Goal: Task Accomplishment & Management: Manage account settings

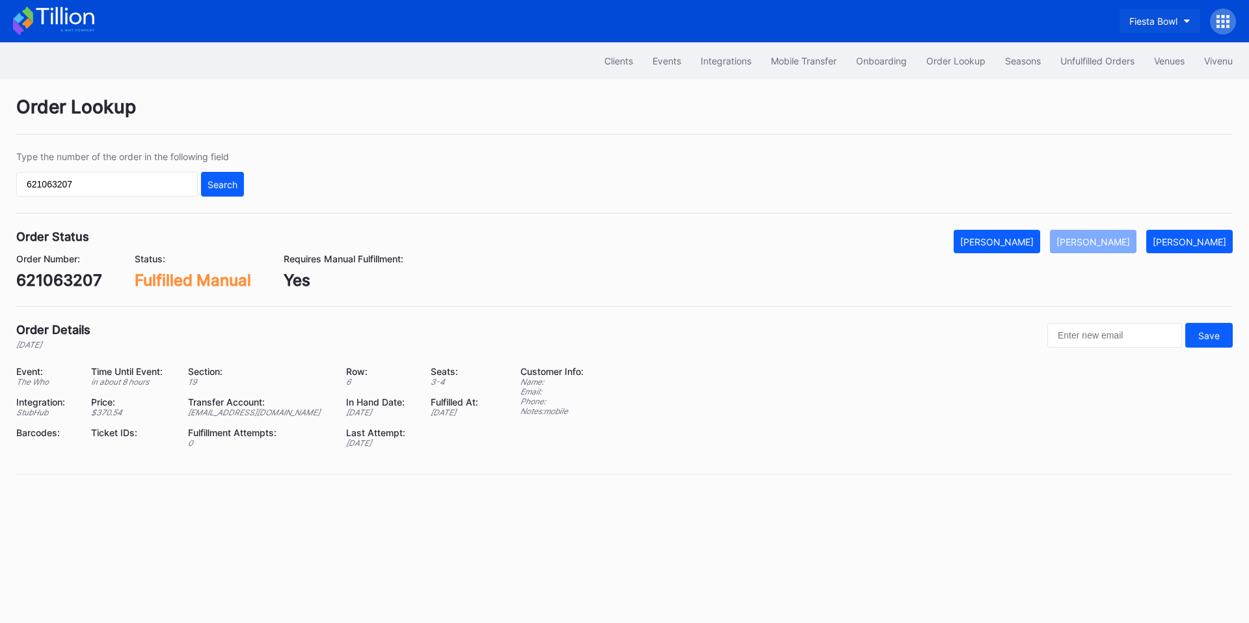
click at [1145, 23] on div "Fiesta Bowl" at bounding box center [1153, 21] width 48 height 11
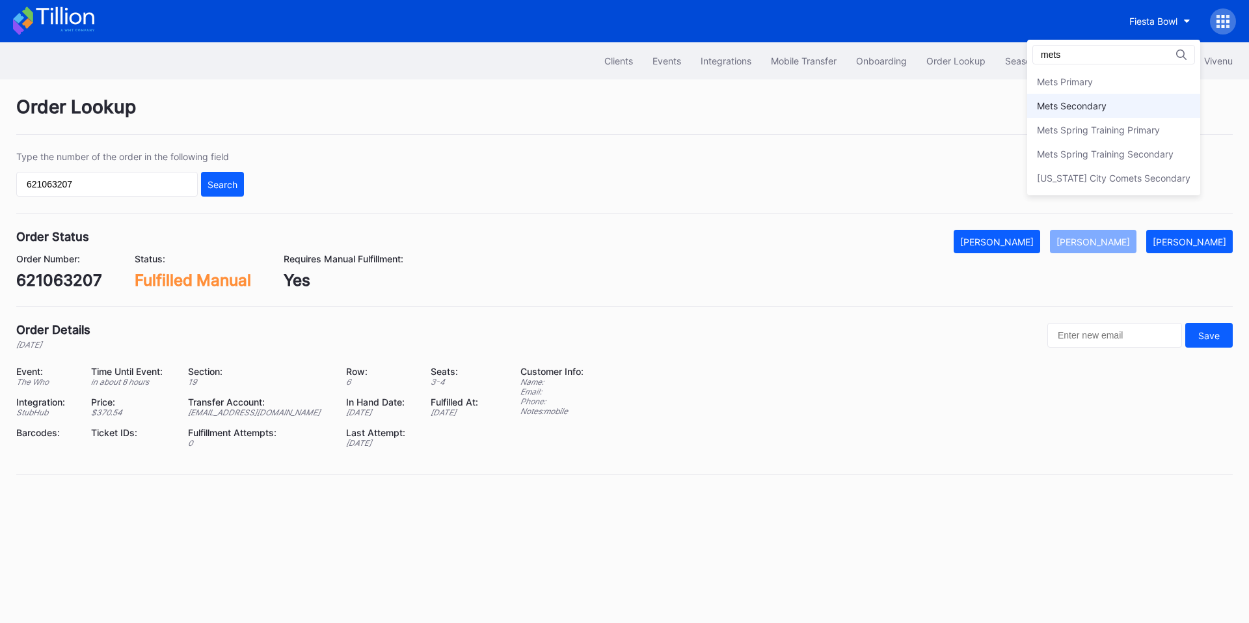
type input "mets"
click at [1107, 107] on div "Mets Secondary" at bounding box center [1072, 105] width 70 height 11
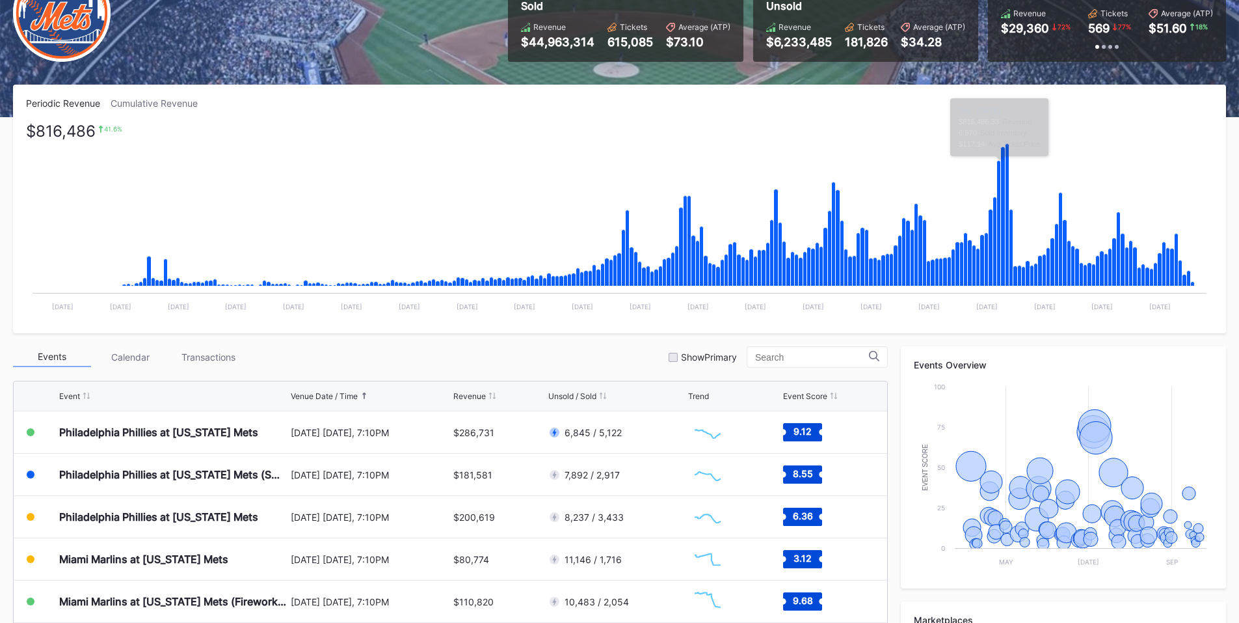
scroll to position [152, 0]
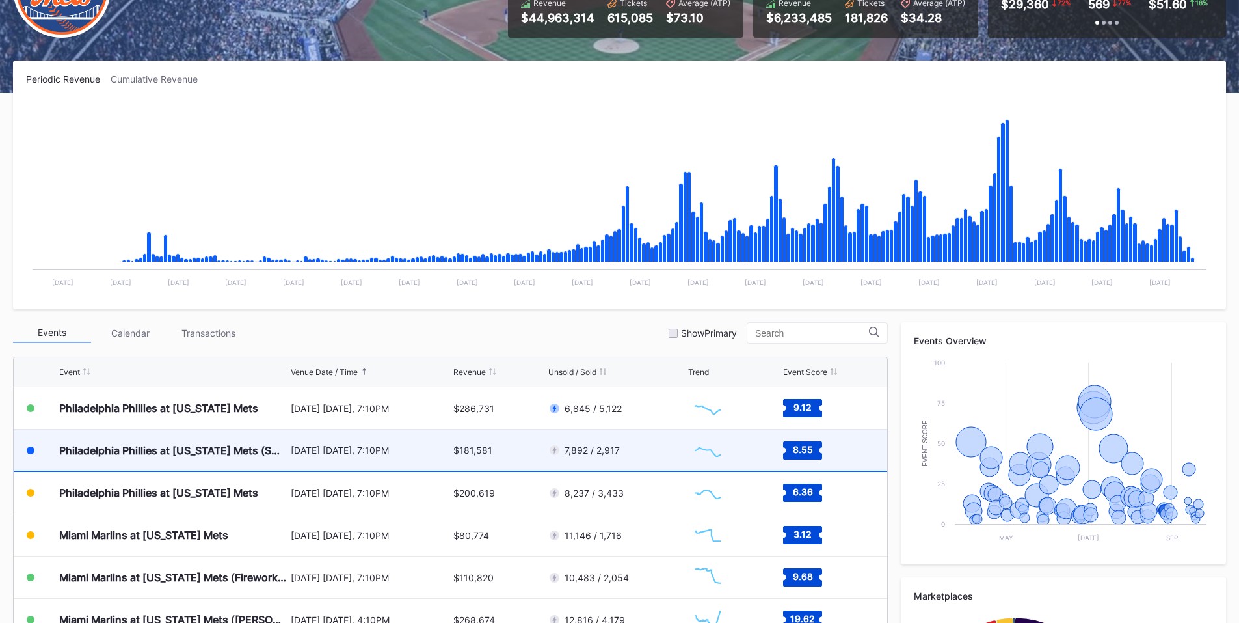
click at [352, 452] on div "[DATE] [DATE], 7:10PM" at bounding box center [371, 449] width 160 height 11
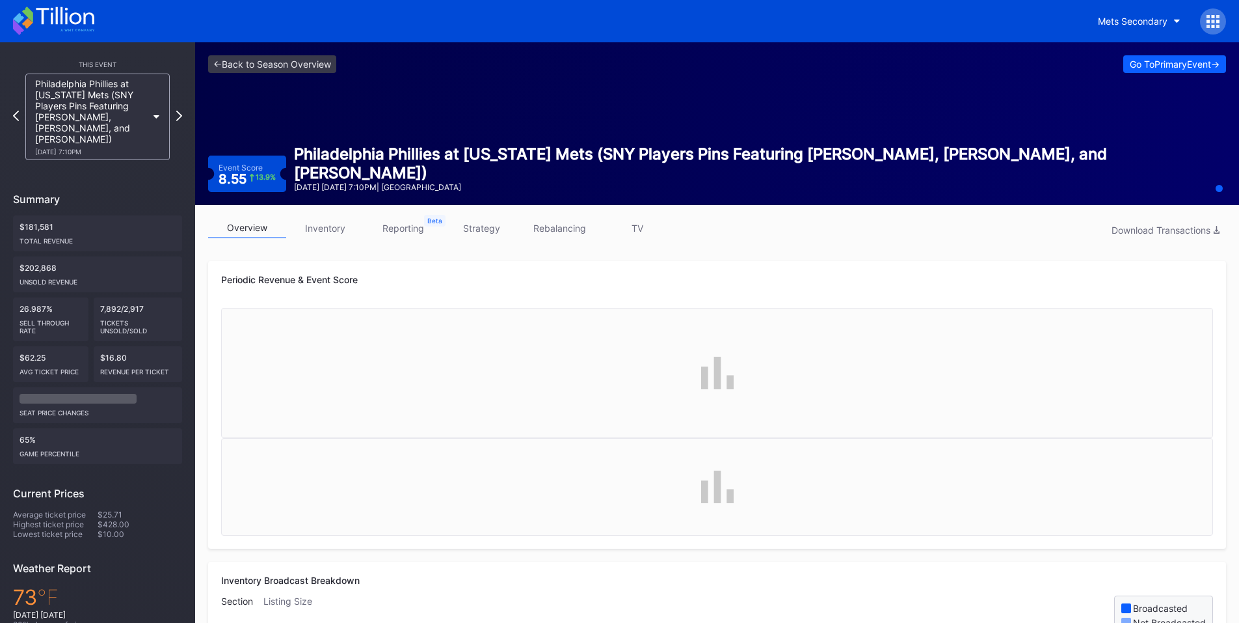
click at [308, 224] on link "inventory" at bounding box center [325, 228] width 78 height 20
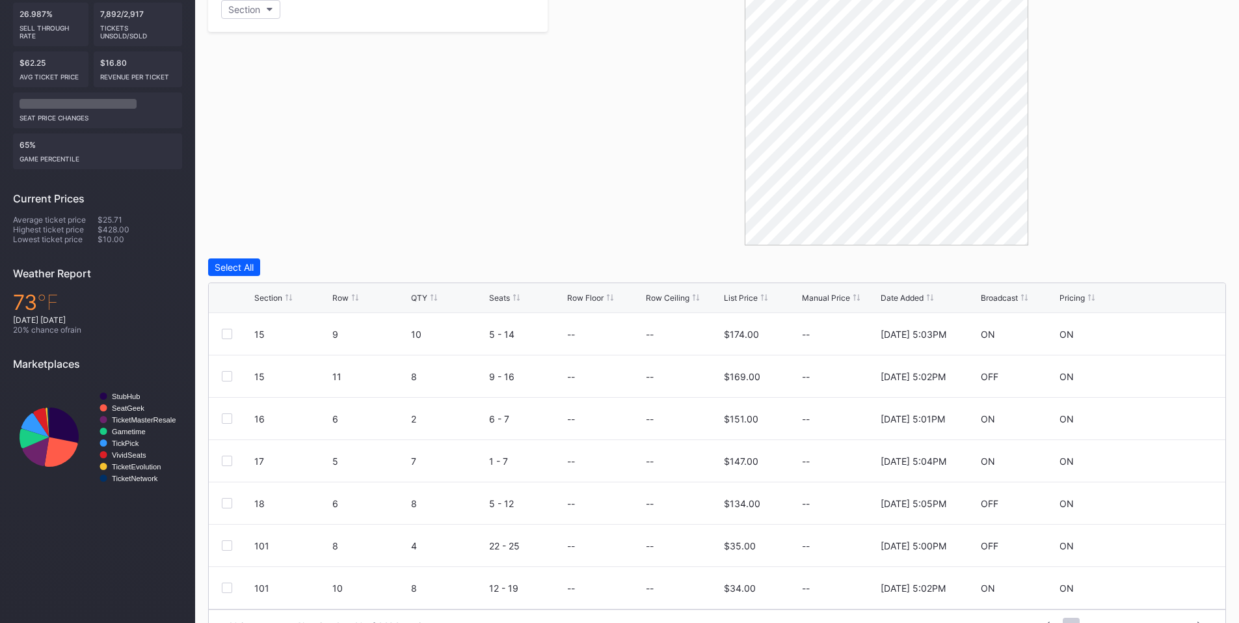
scroll to position [327, 0]
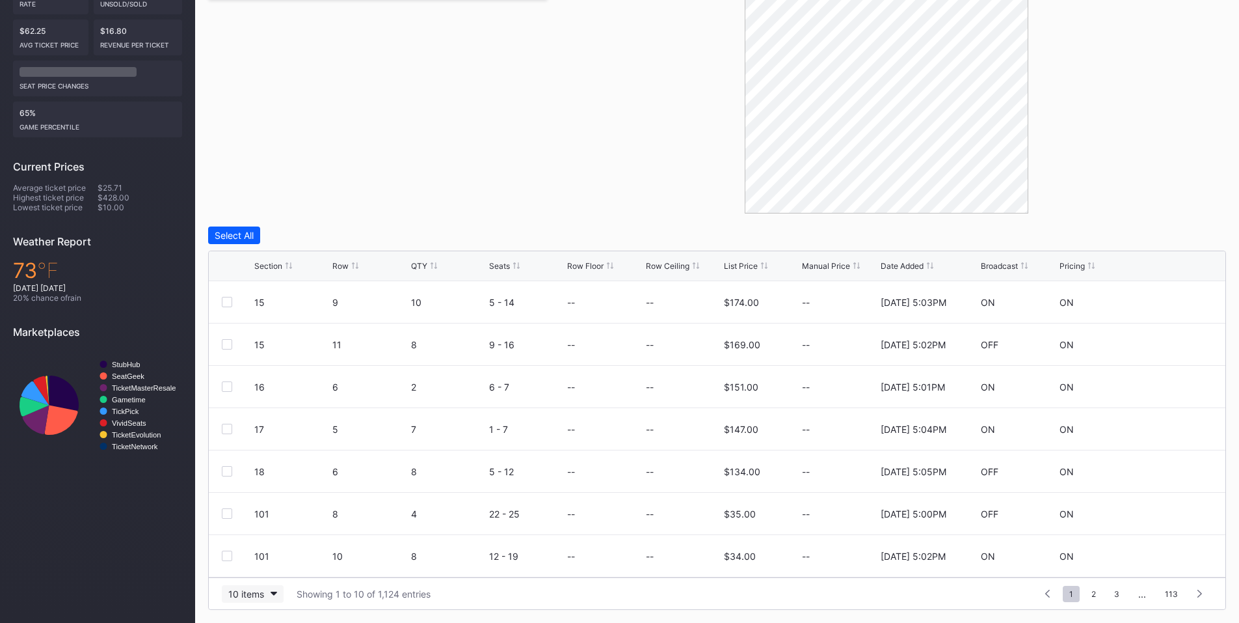
click at [247, 593] on div "10 items" at bounding box center [246, 593] width 36 height 11
drag, startPoint x: 252, startPoint y: 559, endPoint x: 260, endPoint y: 527, distance: 33.0
click at [251, 558] on div "200 items" at bounding box center [253, 561] width 42 height 11
click at [345, 262] on div "Row" at bounding box center [340, 266] width 16 height 10
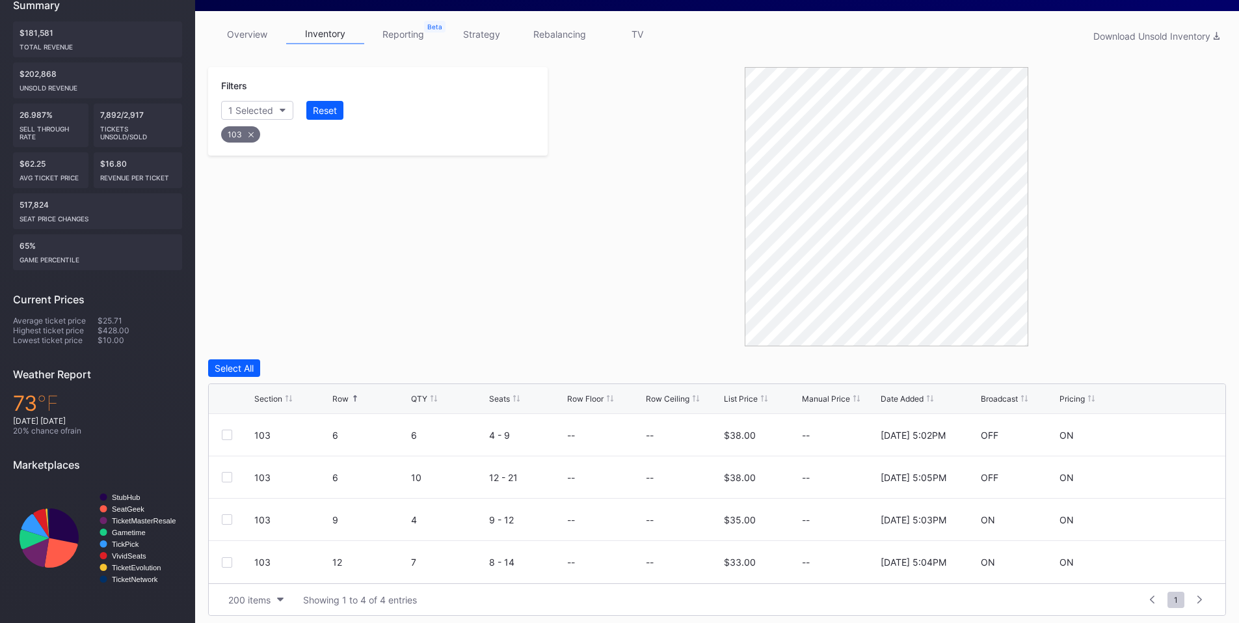
scroll to position [200, 0]
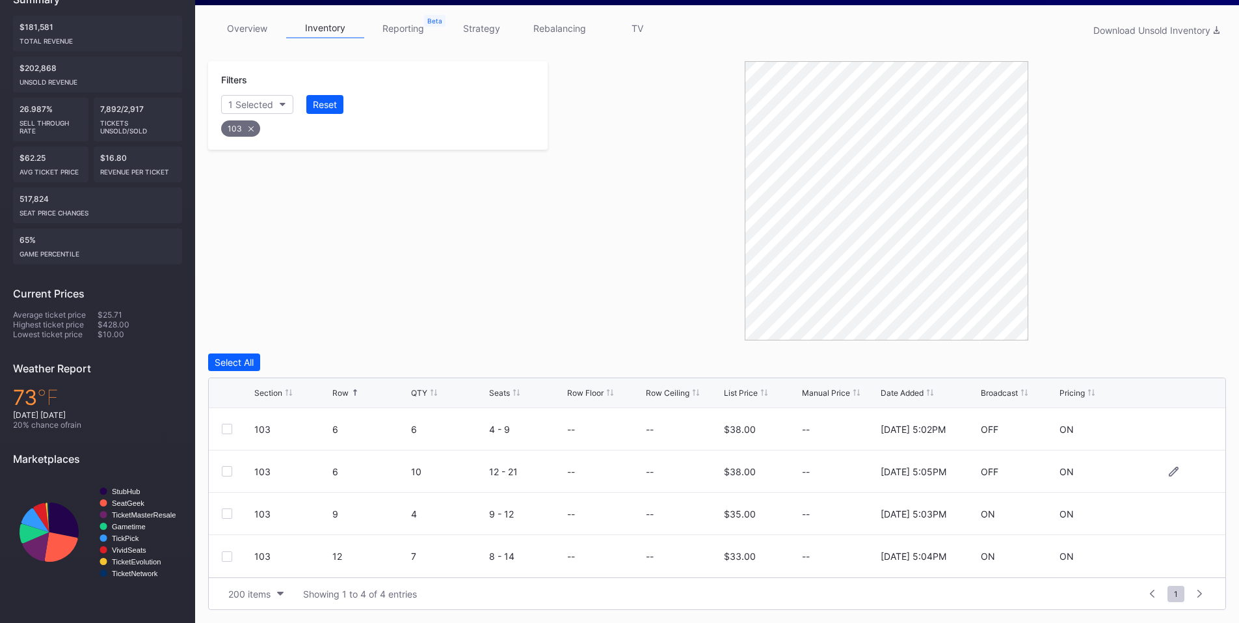
click at [226, 472] on div at bounding box center [227, 471] width 10 height 10
click at [1190, 362] on div "Delete 1 Row" at bounding box center [1193, 362] width 53 height 11
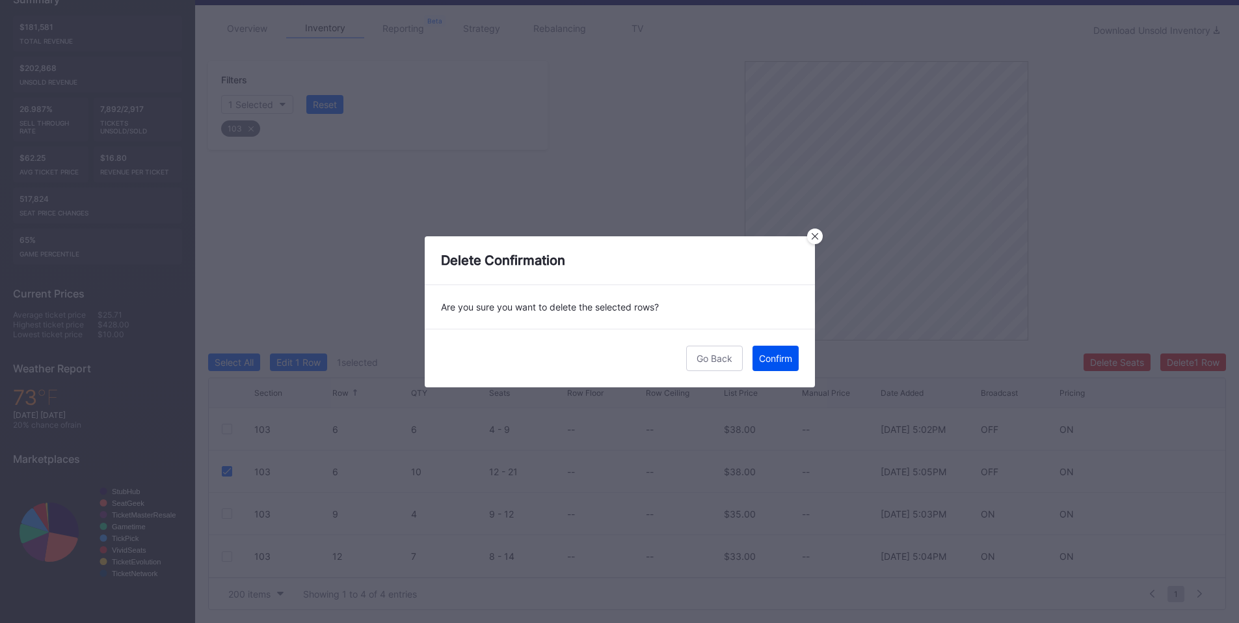
drag, startPoint x: 768, startPoint y: 366, endPoint x: 1239, endPoint y: 189, distance: 503.6
click at [770, 365] on button "Confirm" at bounding box center [776, 357] width 46 height 25
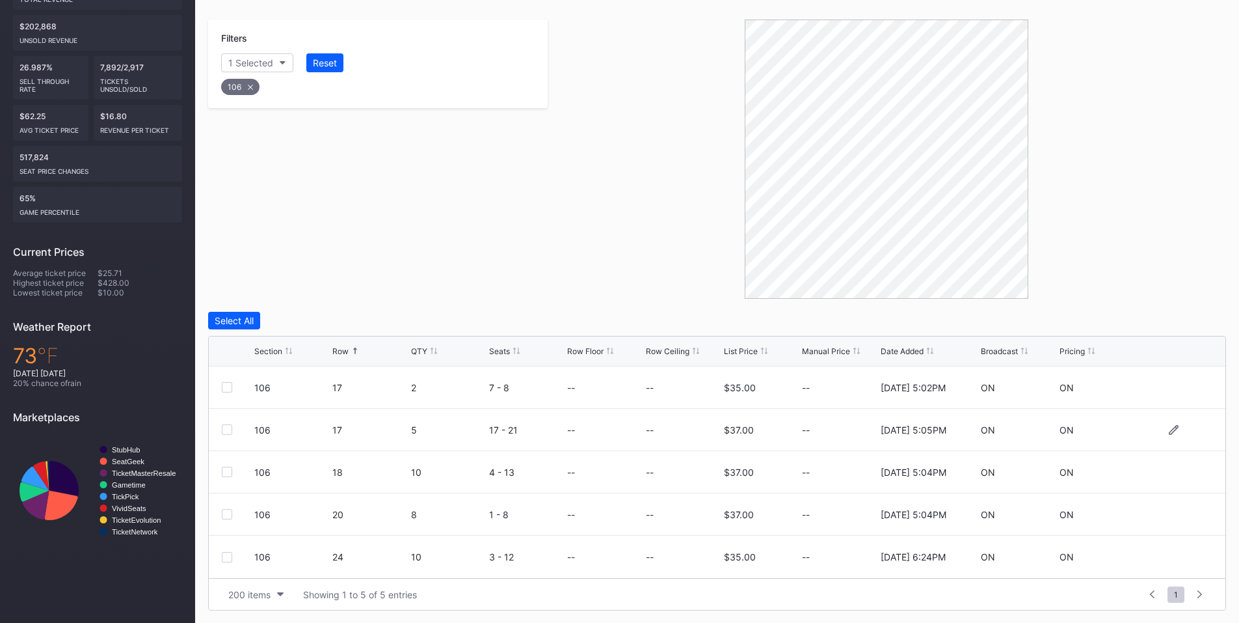
scroll to position [242, 0]
click at [221, 472] on div "106 18 10 4 - 13 -- -- $37.00 -- [DATE] 5:04PM ON ON" at bounding box center [717, 471] width 1017 height 42
click at [232, 467] on div at bounding box center [227, 471] width 10 height 10
click at [1192, 319] on div "Delete 1 Row" at bounding box center [1193, 319] width 53 height 11
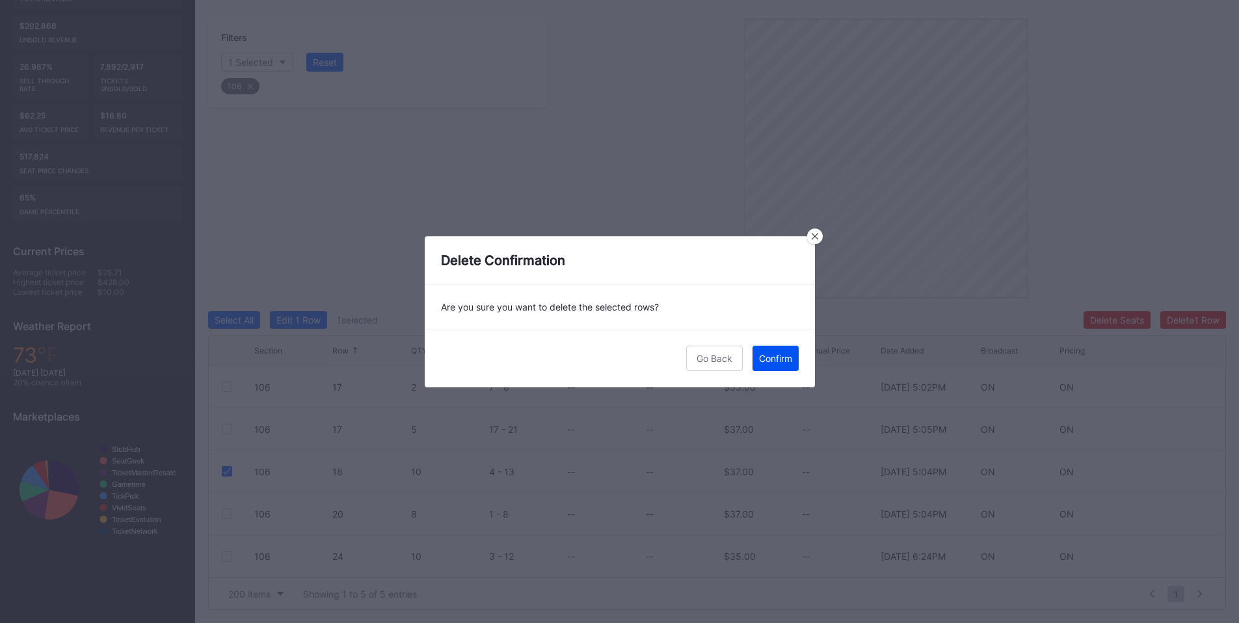
drag, startPoint x: 776, startPoint y: 353, endPoint x: 1243, endPoint y: 208, distance: 489.8
click at [777, 353] on div "Confirm" at bounding box center [775, 358] width 33 height 11
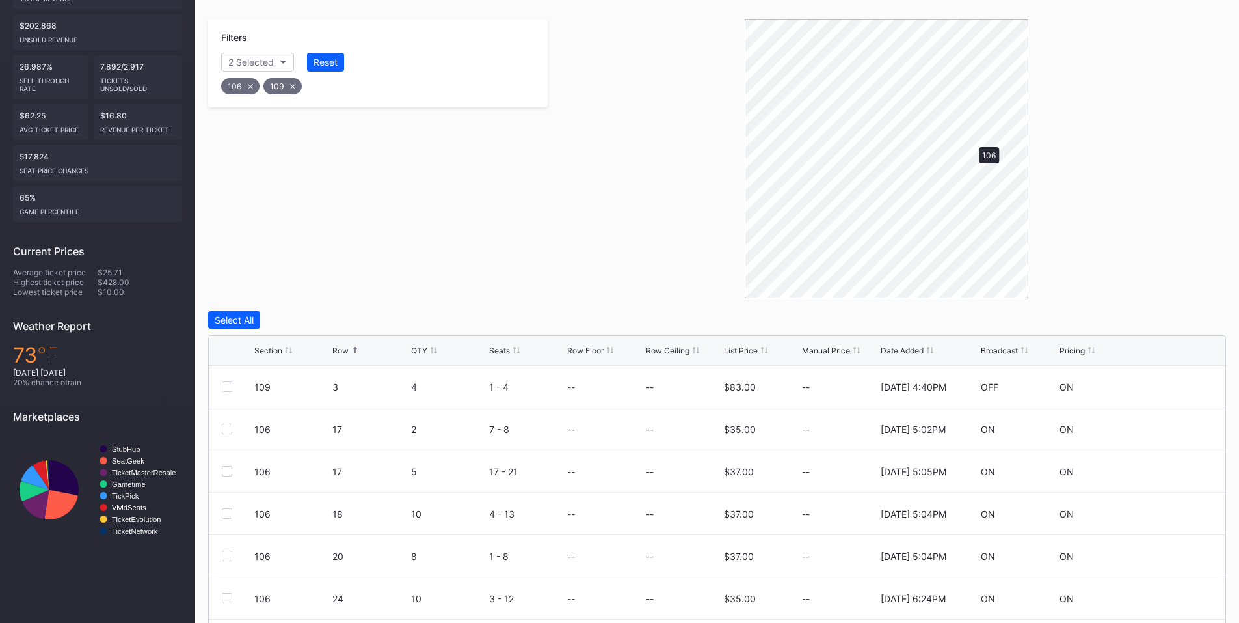
scroll to position [200, 0]
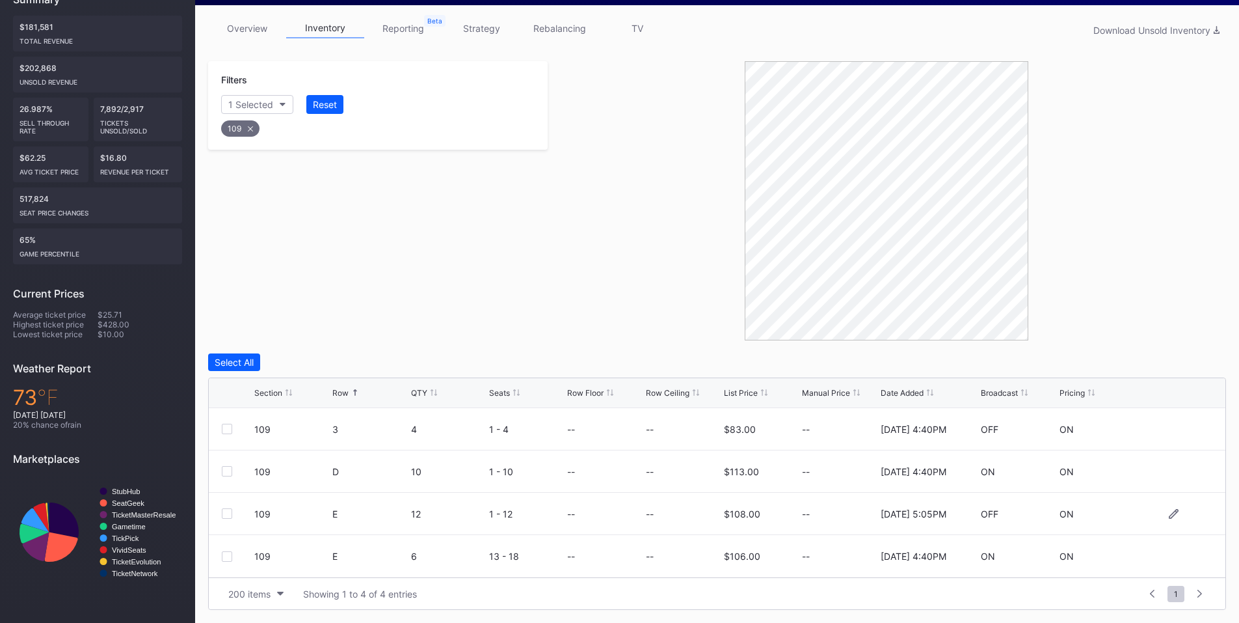
click at [233, 512] on div at bounding box center [238, 513] width 33 height 10
click at [225, 513] on div at bounding box center [227, 513] width 10 height 10
click at [1194, 355] on button "Delete 1 Row" at bounding box center [1194, 362] width 66 height 18
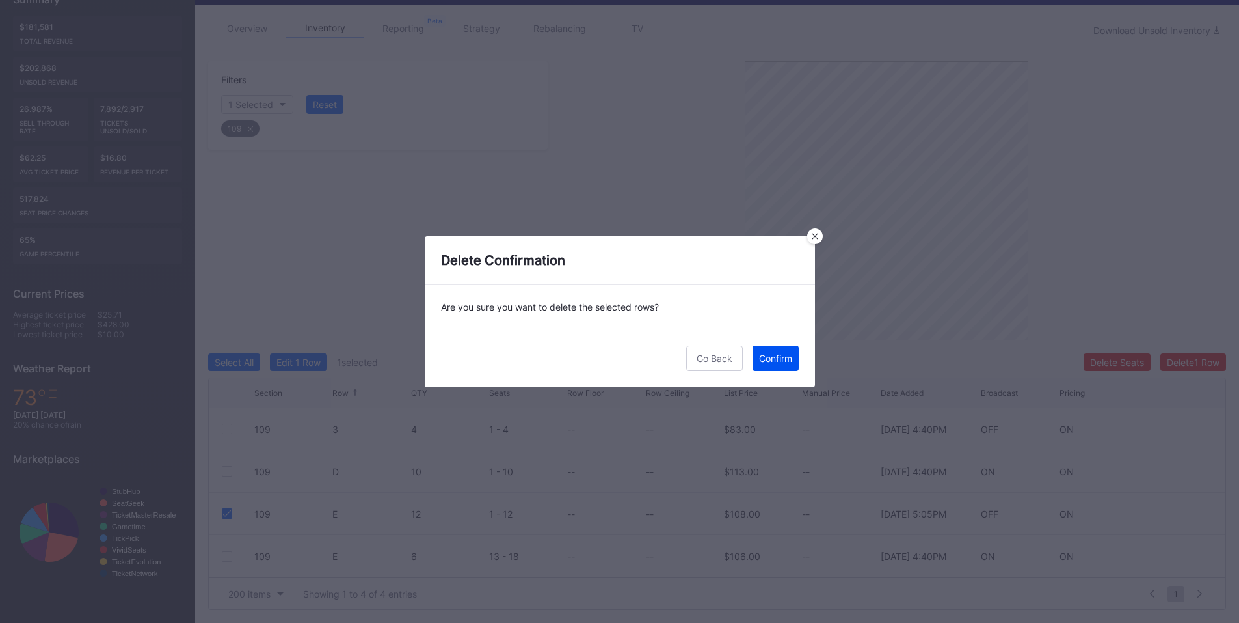
click at [774, 359] on div "Confirm" at bounding box center [775, 358] width 33 height 11
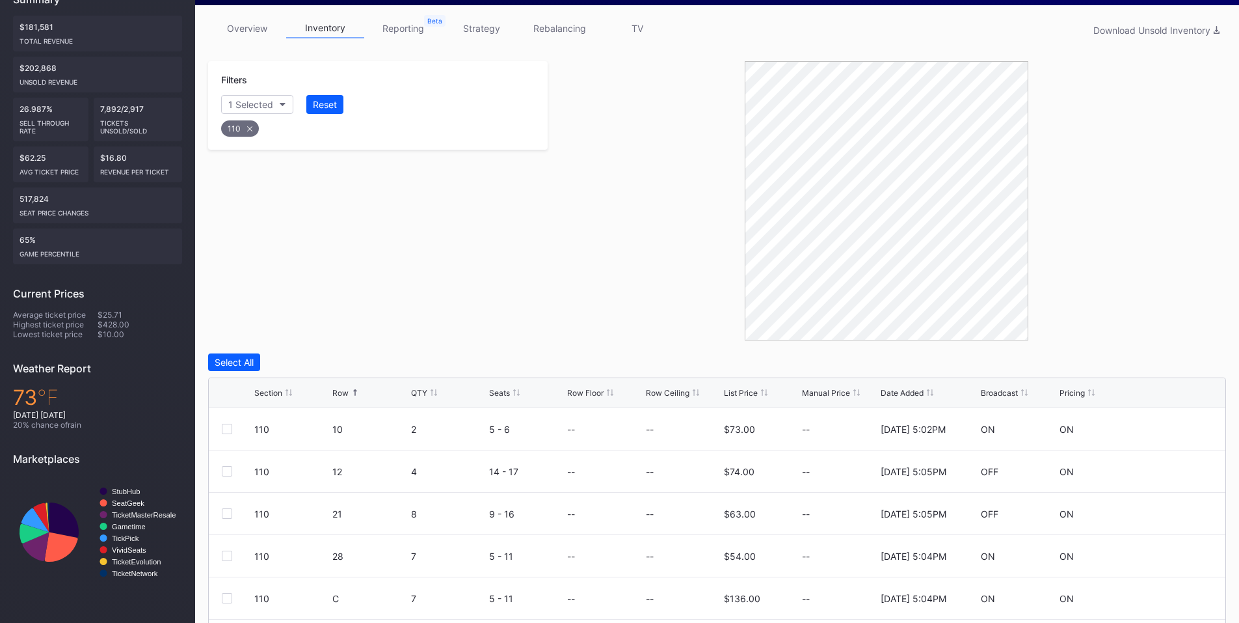
scroll to position [284, 0]
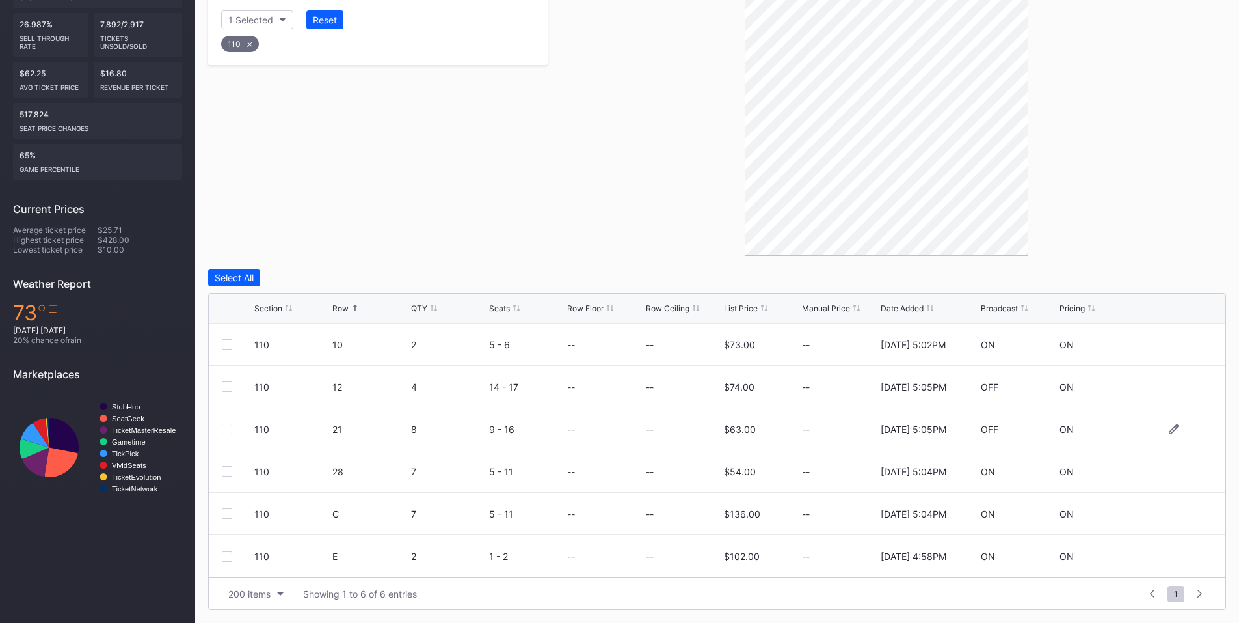
click at [227, 429] on div at bounding box center [227, 429] width 10 height 10
click at [1175, 282] on div "Delete 1 Row" at bounding box center [1193, 277] width 53 height 11
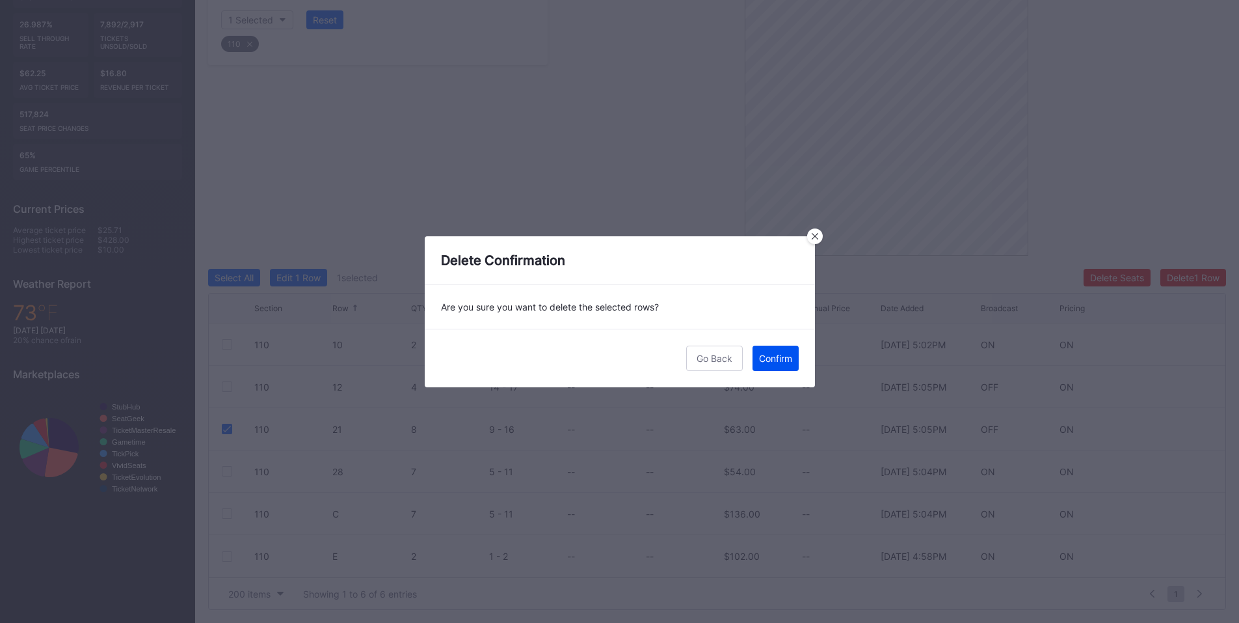
click at [776, 351] on button "Confirm" at bounding box center [776, 357] width 46 height 25
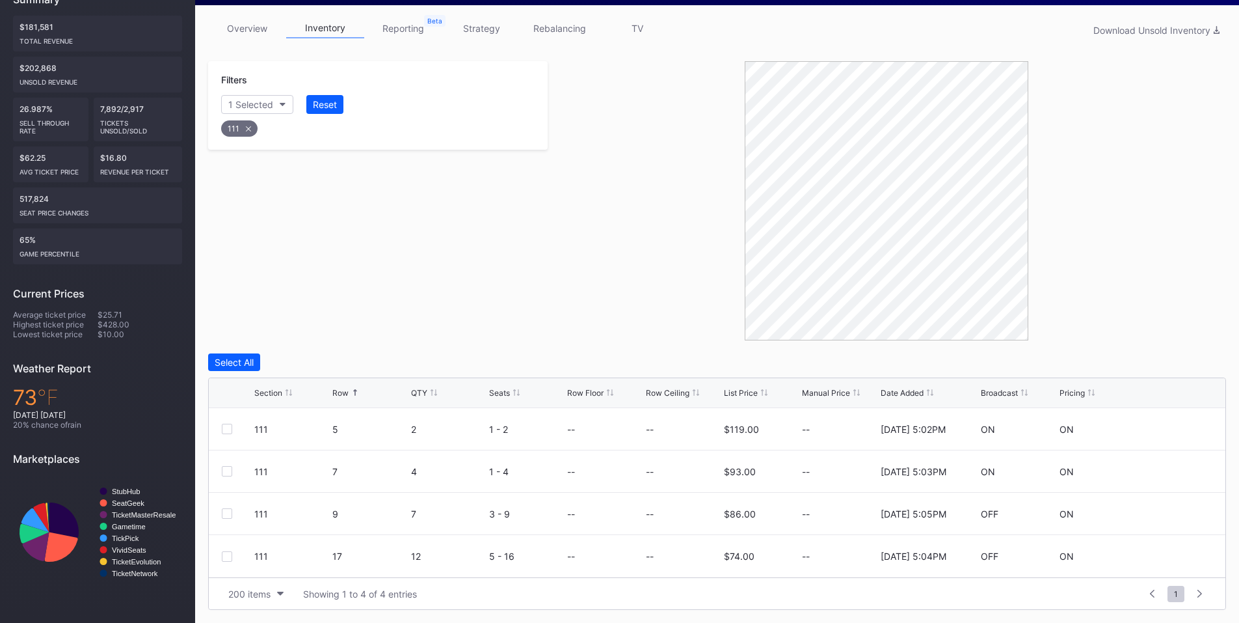
scroll to position [200, 0]
click at [226, 556] on div at bounding box center [227, 556] width 10 height 10
click at [1193, 360] on div "Delete 1 Row" at bounding box center [1193, 362] width 53 height 11
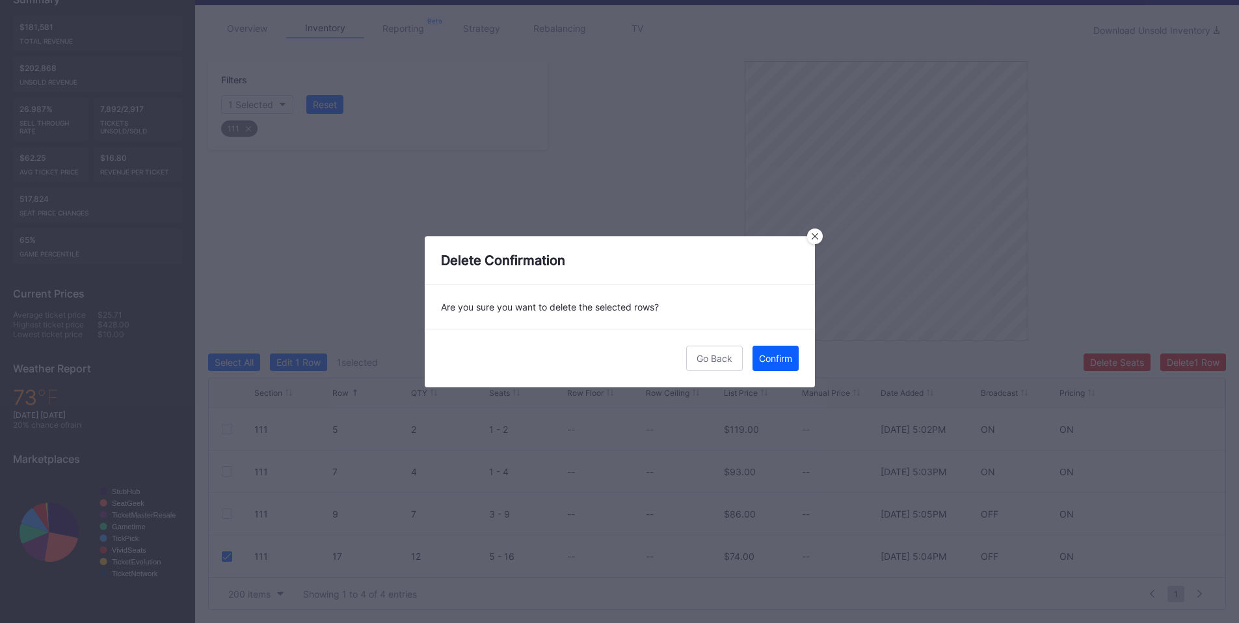
click at [779, 358] on div "Confirm" at bounding box center [775, 358] width 33 height 11
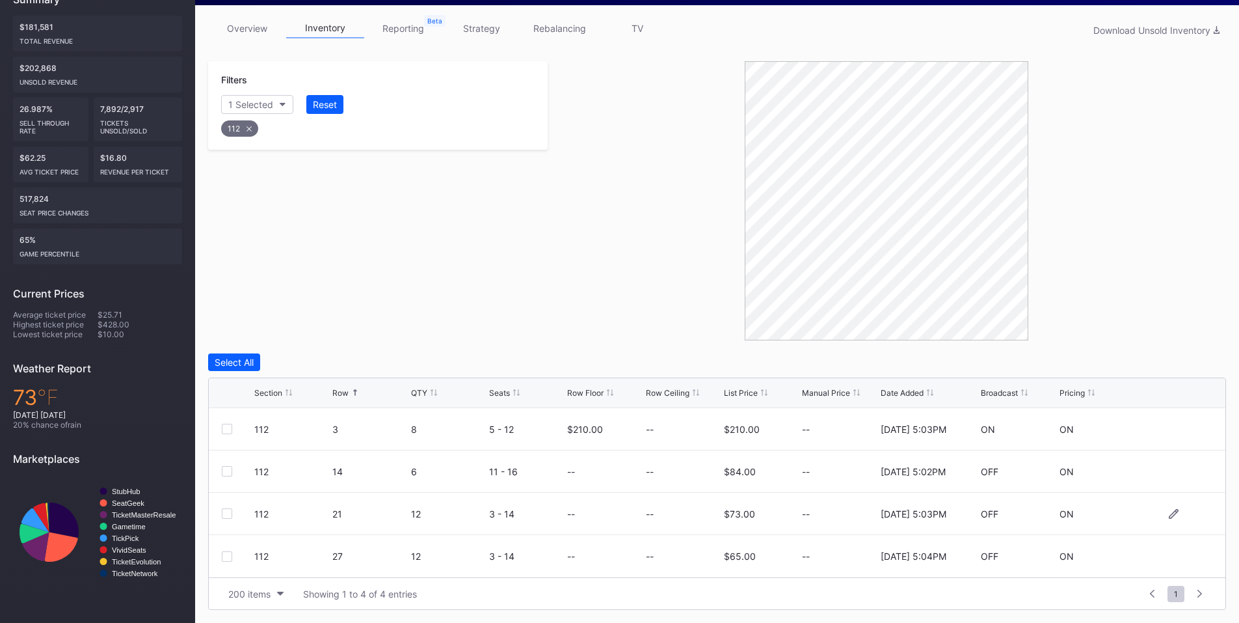
click at [225, 515] on div at bounding box center [227, 513] width 10 height 10
click at [1196, 363] on div "Delete 1 Row" at bounding box center [1193, 362] width 53 height 11
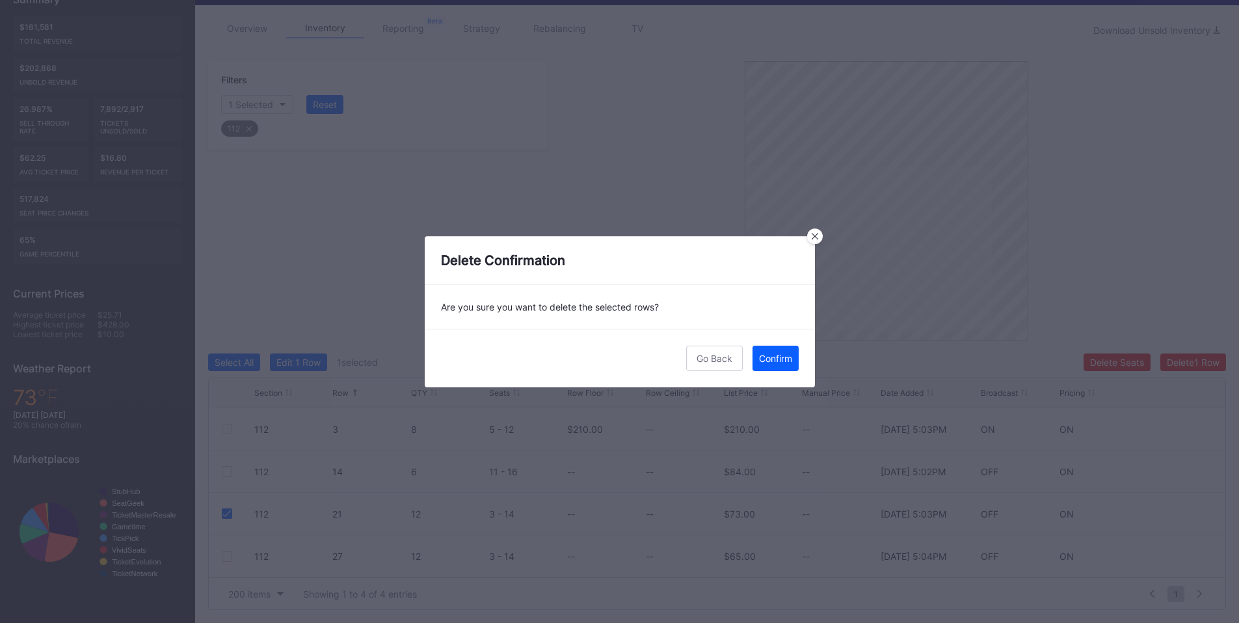
click at [778, 355] on div "Confirm" at bounding box center [775, 358] width 33 height 11
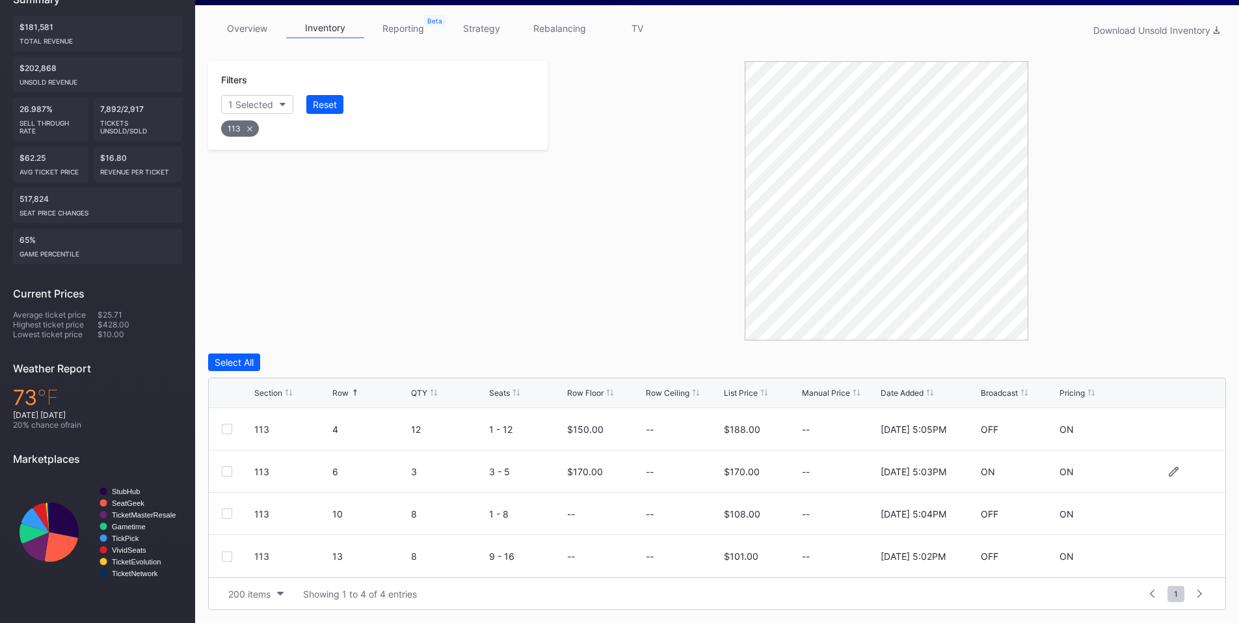
drag, startPoint x: 222, startPoint y: 556, endPoint x: 464, endPoint y: 476, distance: 255.1
click at [223, 556] on div at bounding box center [227, 556] width 10 height 10
click at [1191, 368] on button "Delete 1 Row" at bounding box center [1194, 362] width 66 height 18
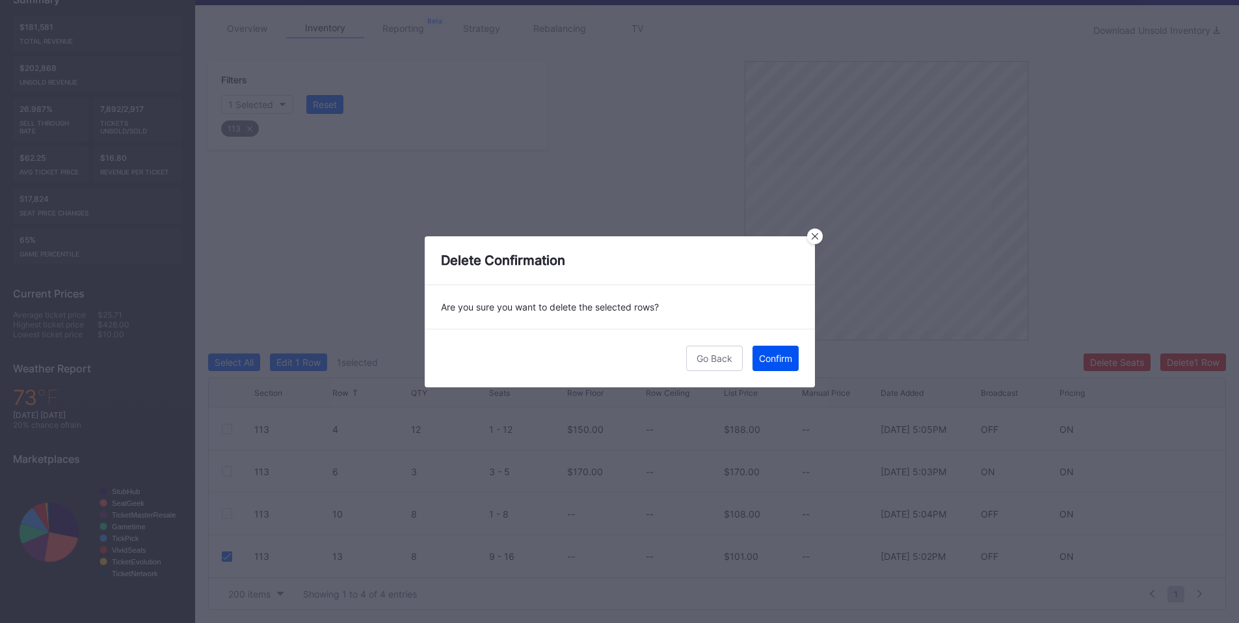
click at [790, 351] on button "Confirm" at bounding box center [776, 357] width 46 height 25
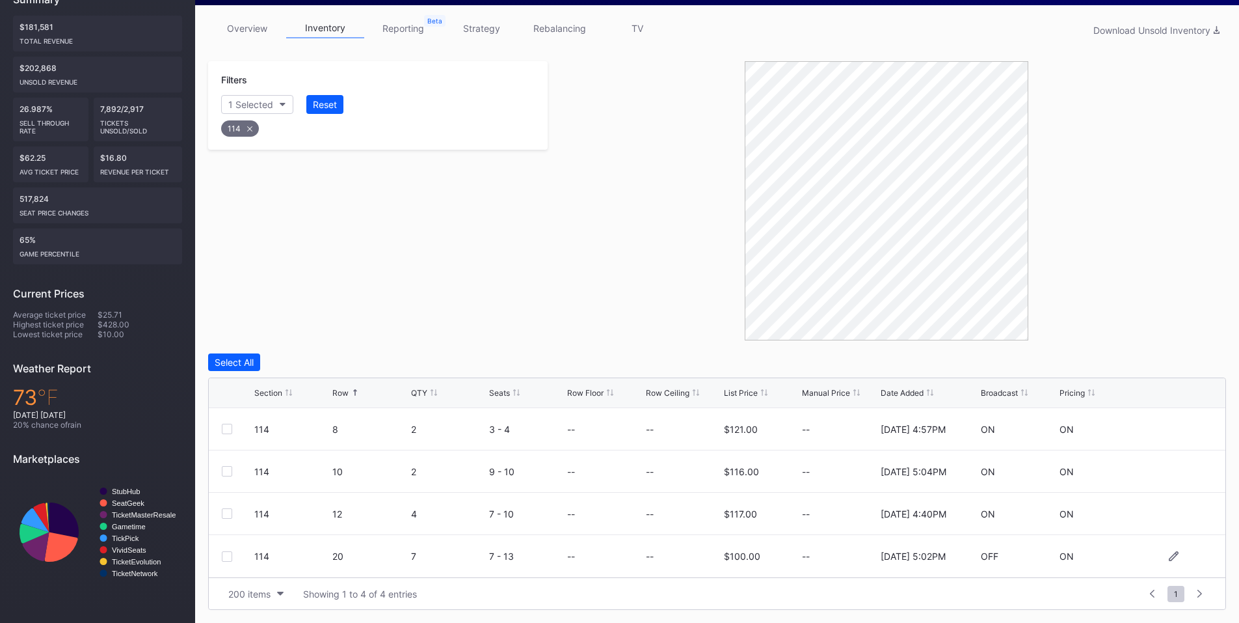
click at [225, 556] on div at bounding box center [227, 556] width 10 height 10
click at [1185, 356] on button "Delete 1 Row" at bounding box center [1194, 362] width 66 height 18
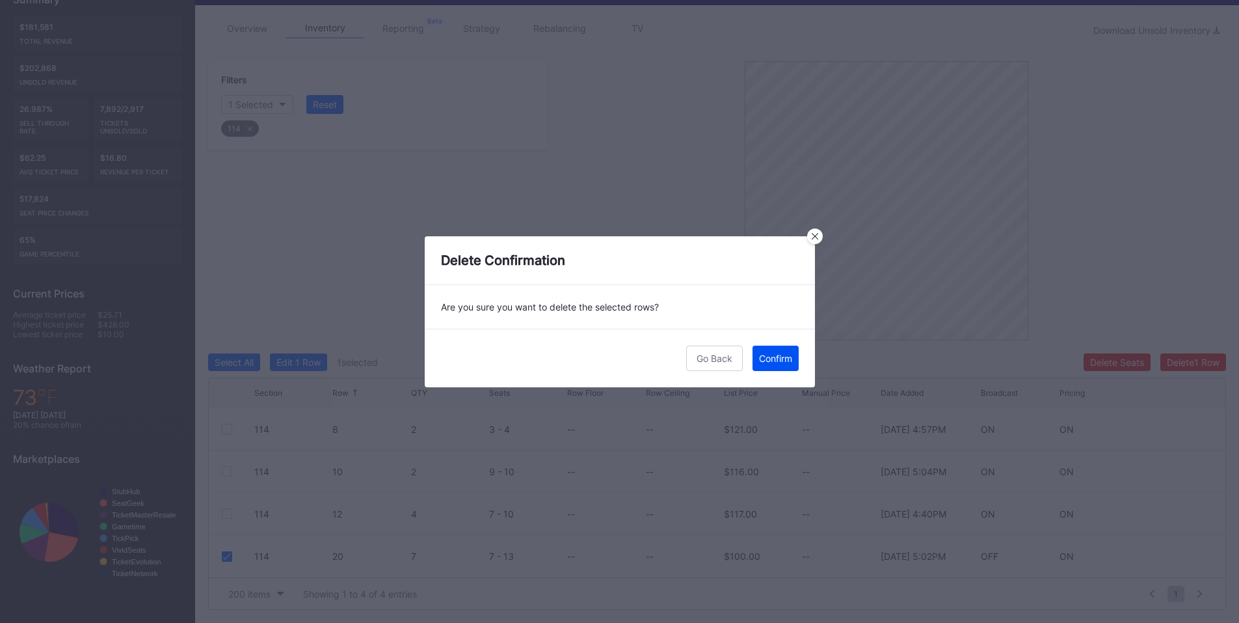
click at [777, 361] on div "Confirm" at bounding box center [775, 358] width 33 height 11
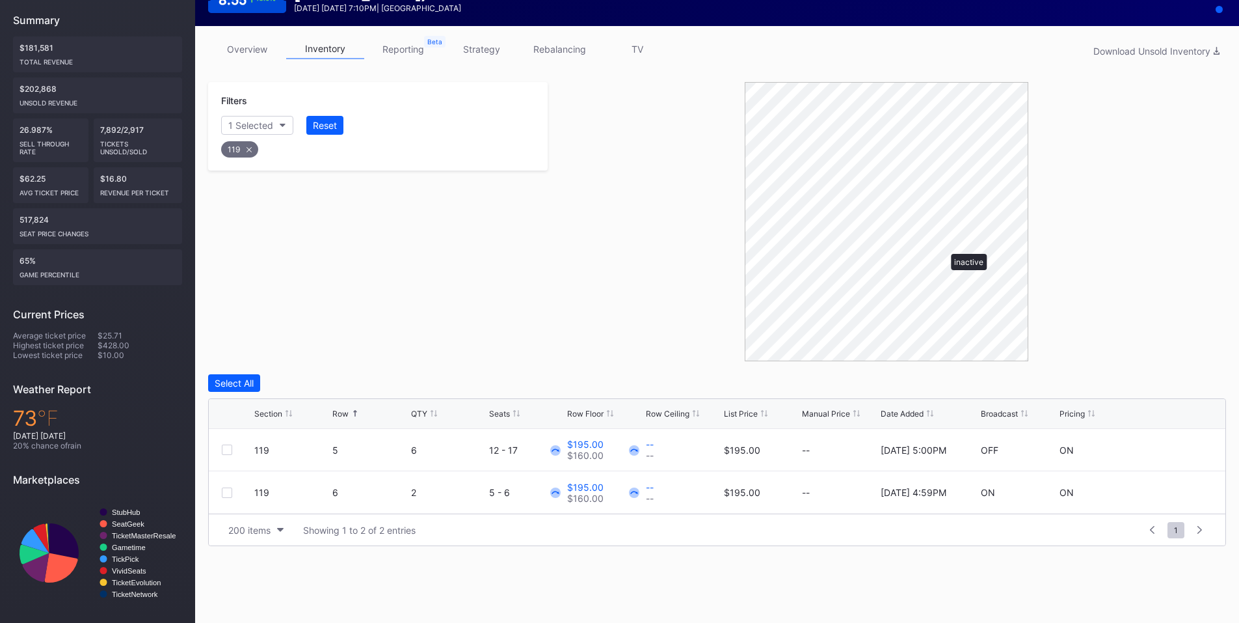
scroll to position [168, 0]
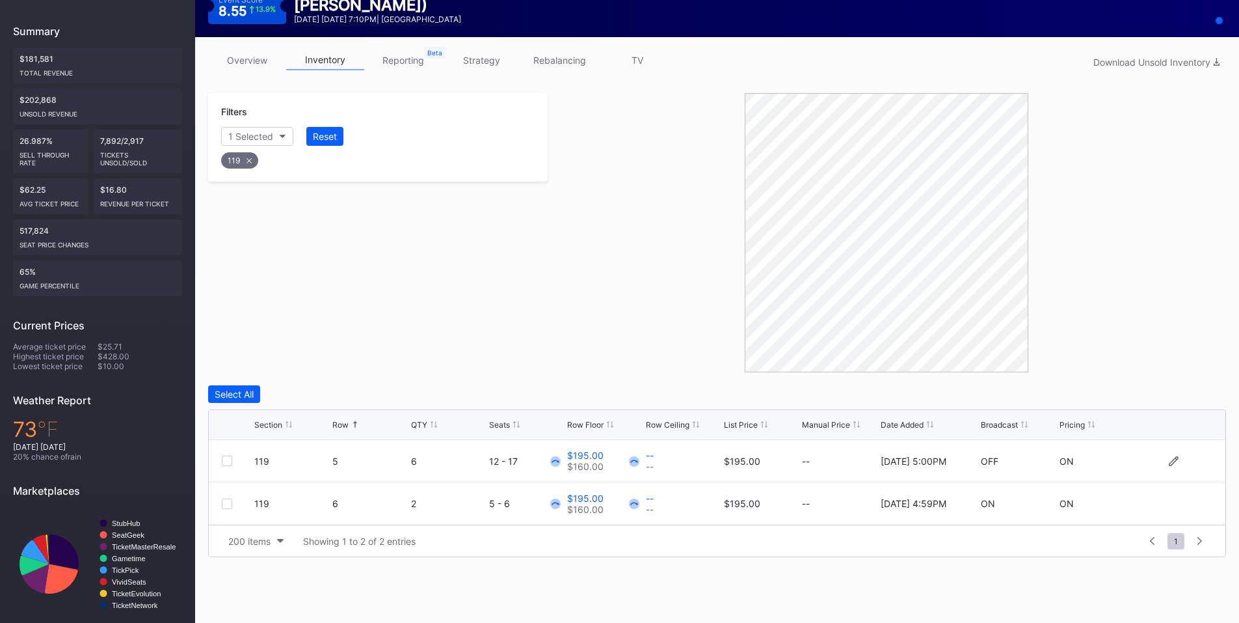
click at [222, 460] on div at bounding box center [227, 460] width 10 height 10
click at [1192, 394] on div "Delete 1 Row" at bounding box center [1193, 393] width 53 height 11
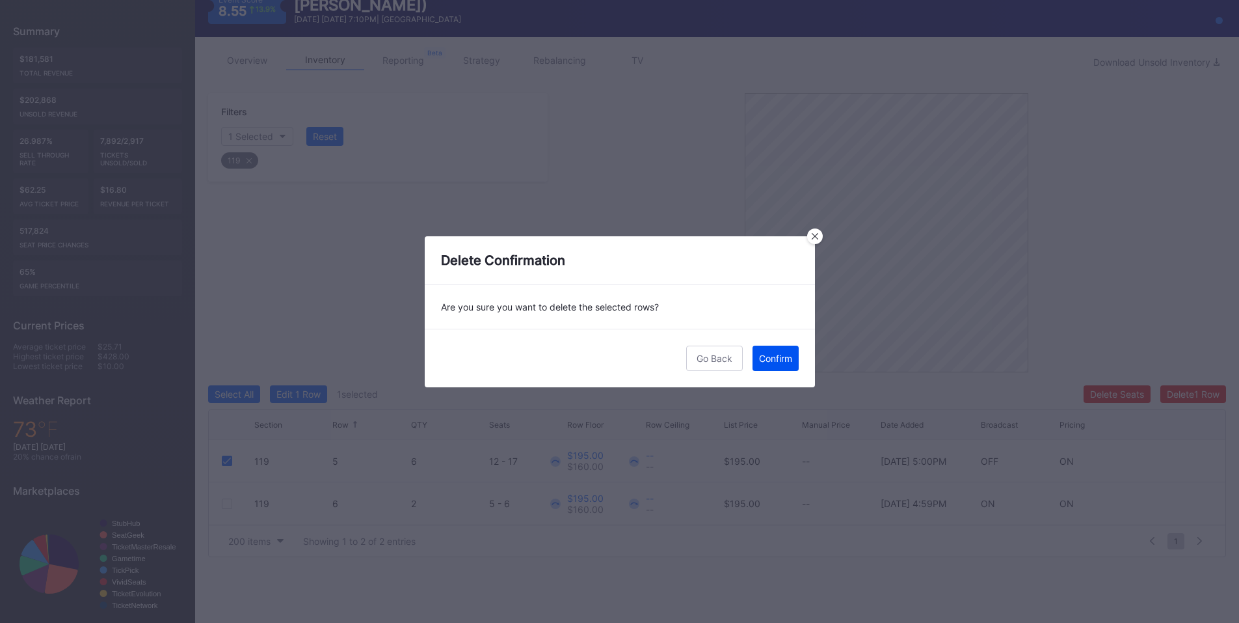
click at [769, 360] on div "Confirm" at bounding box center [775, 358] width 33 height 11
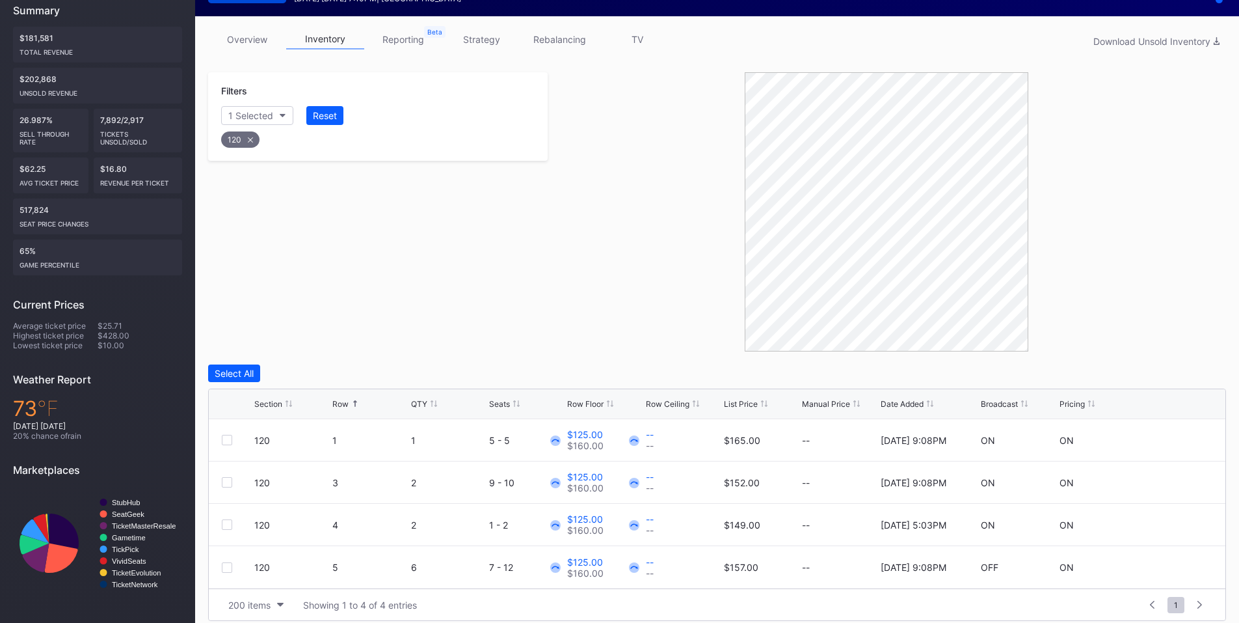
scroll to position [200, 0]
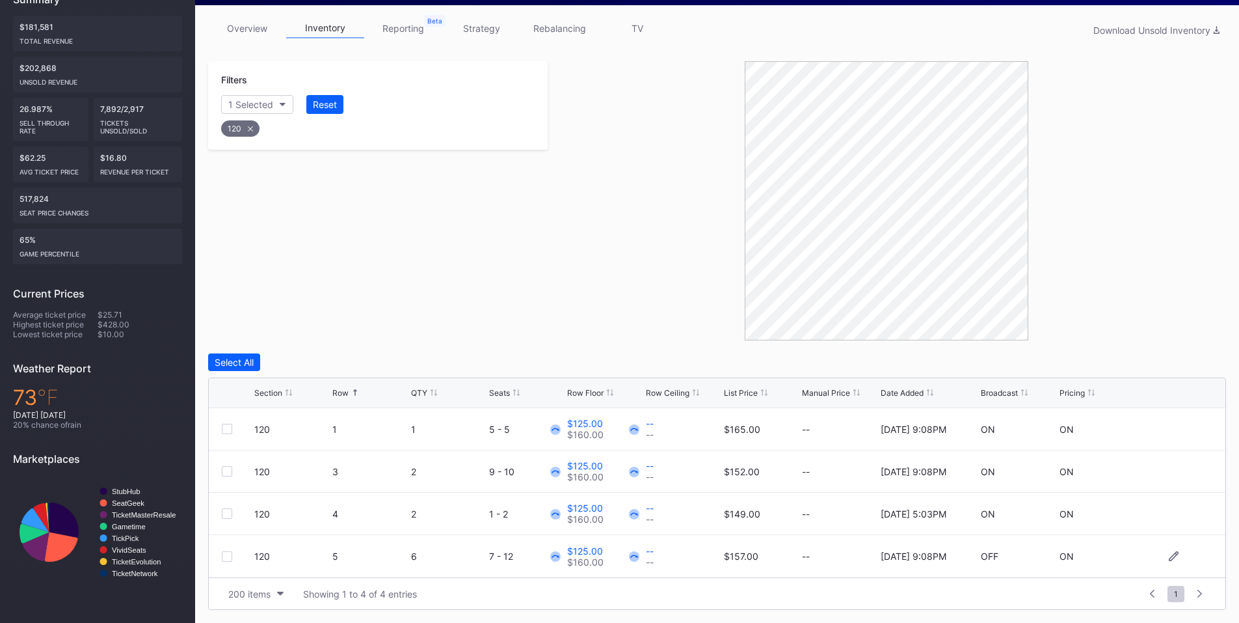
click at [228, 553] on div at bounding box center [227, 556] width 10 height 10
click at [1180, 366] on div "Delete 1 Row" at bounding box center [1193, 362] width 53 height 11
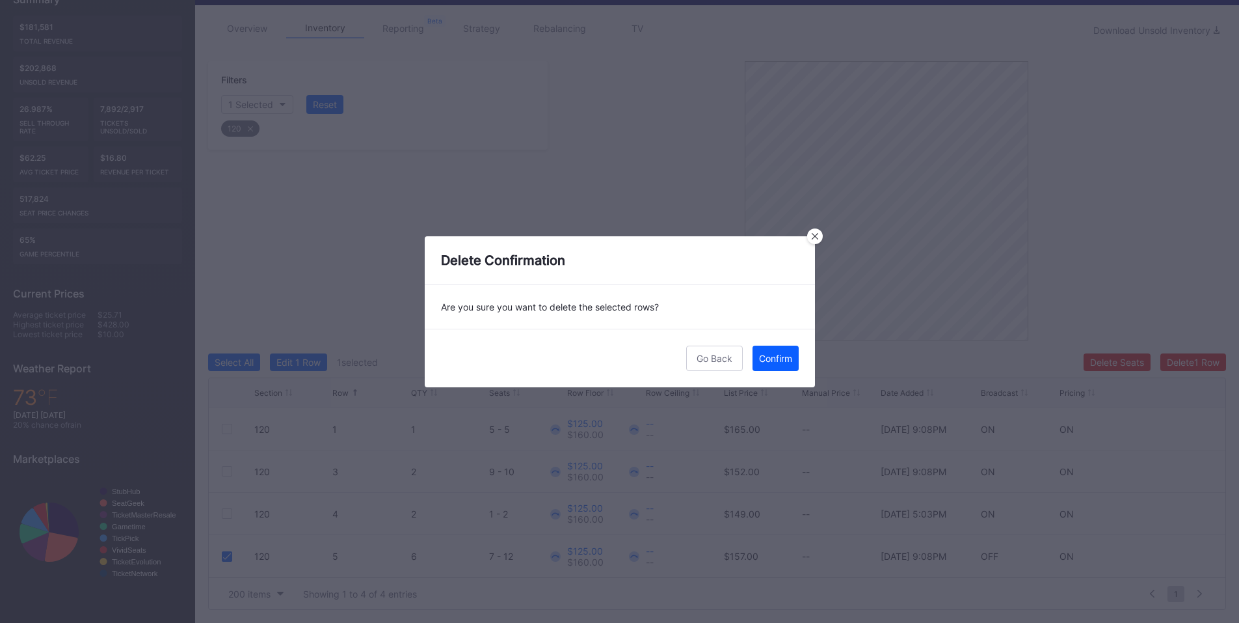
click at [772, 362] on div "Confirm" at bounding box center [775, 358] width 33 height 11
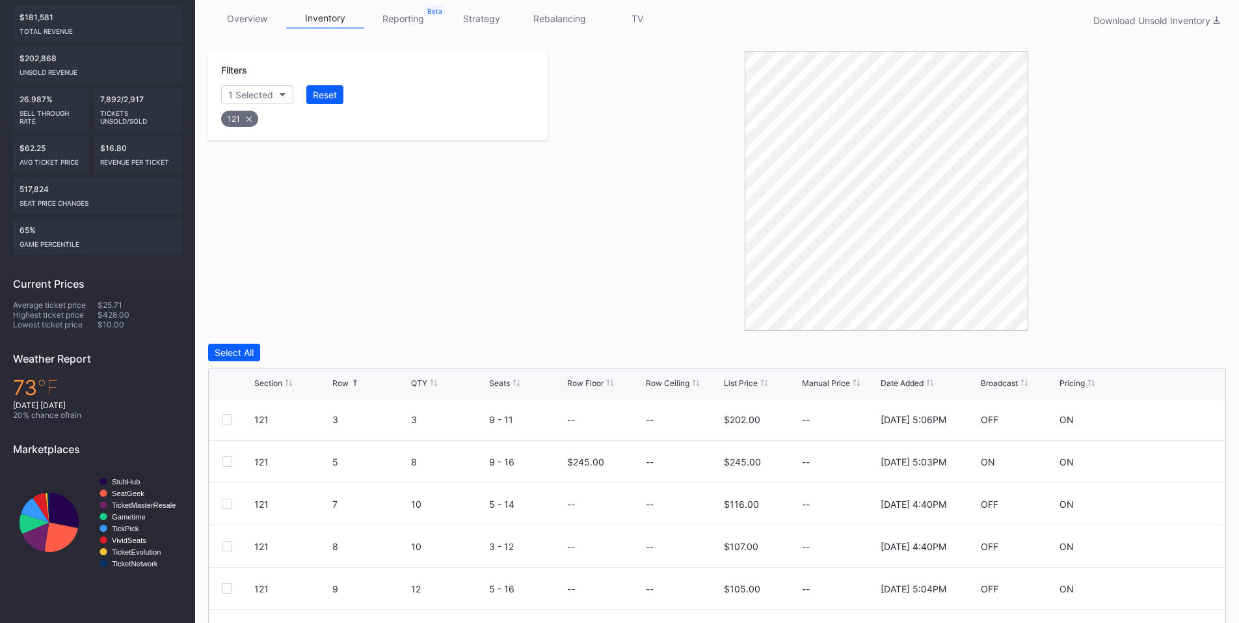
scroll to position [327, 0]
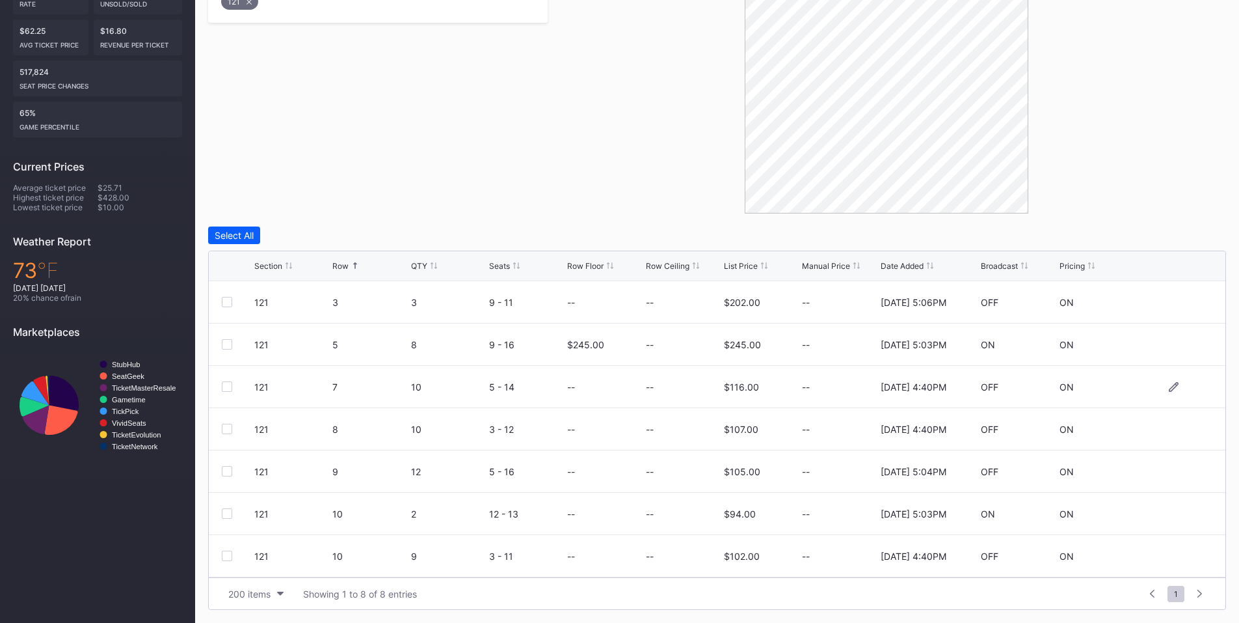
click at [225, 384] on div at bounding box center [227, 386] width 10 height 10
click at [224, 470] on div at bounding box center [227, 471] width 10 height 10
click at [1166, 227] on button "Delete 2 Rows" at bounding box center [1190, 235] width 71 height 18
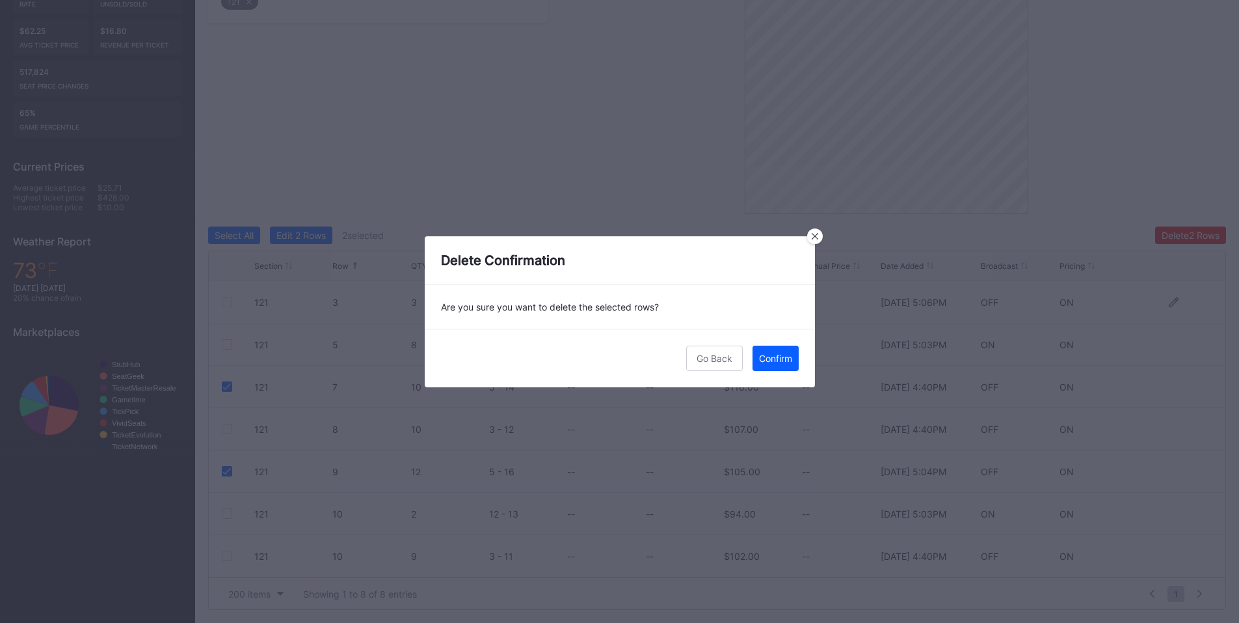
click at [767, 359] on div "Confirm" at bounding box center [775, 358] width 33 height 11
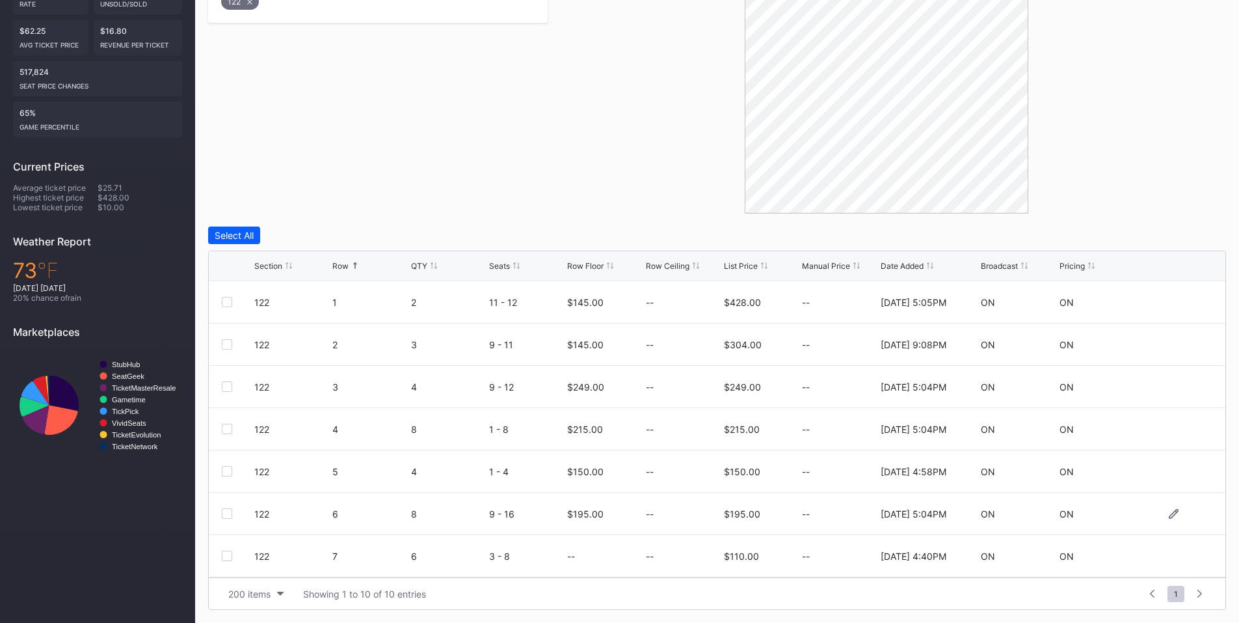
click at [228, 513] on div at bounding box center [227, 513] width 10 height 10
click at [1206, 232] on div "Delete 1 Row" at bounding box center [1193, 235] width 53 height 11
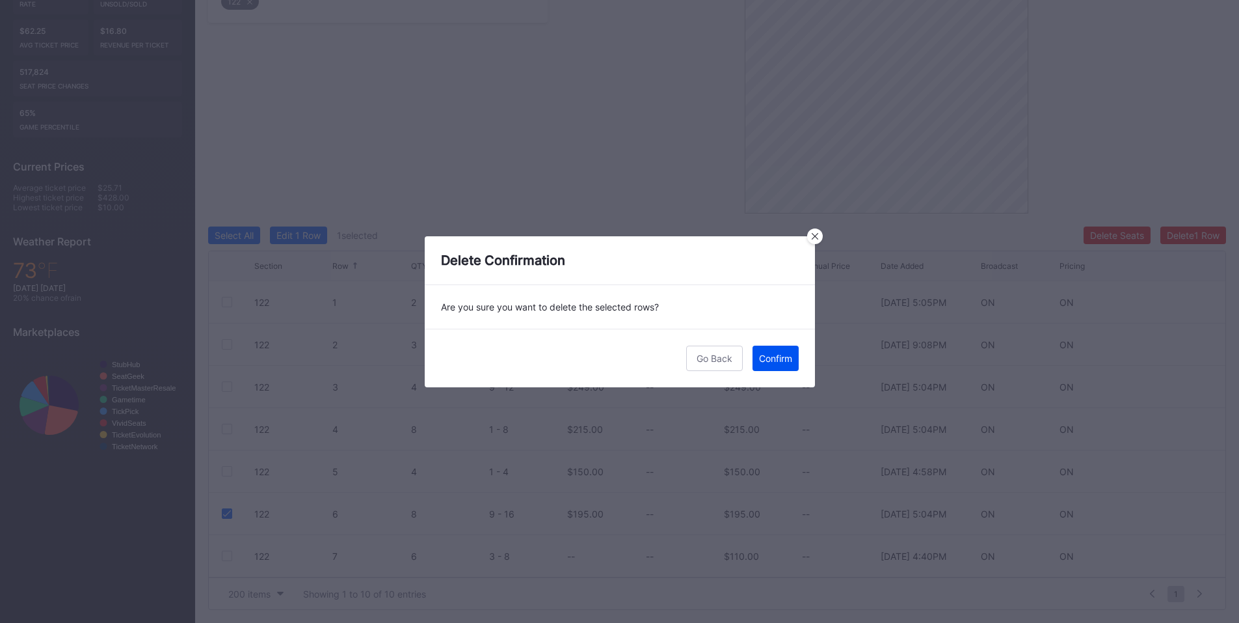
drag, startPoint x: 776, startPoint y: 350, endPoint x: 975, endPoint y: 281, distance: 210.7
click at [777, 350] on button "Confirm" at bounding box center [776, 357] width 46 height 25
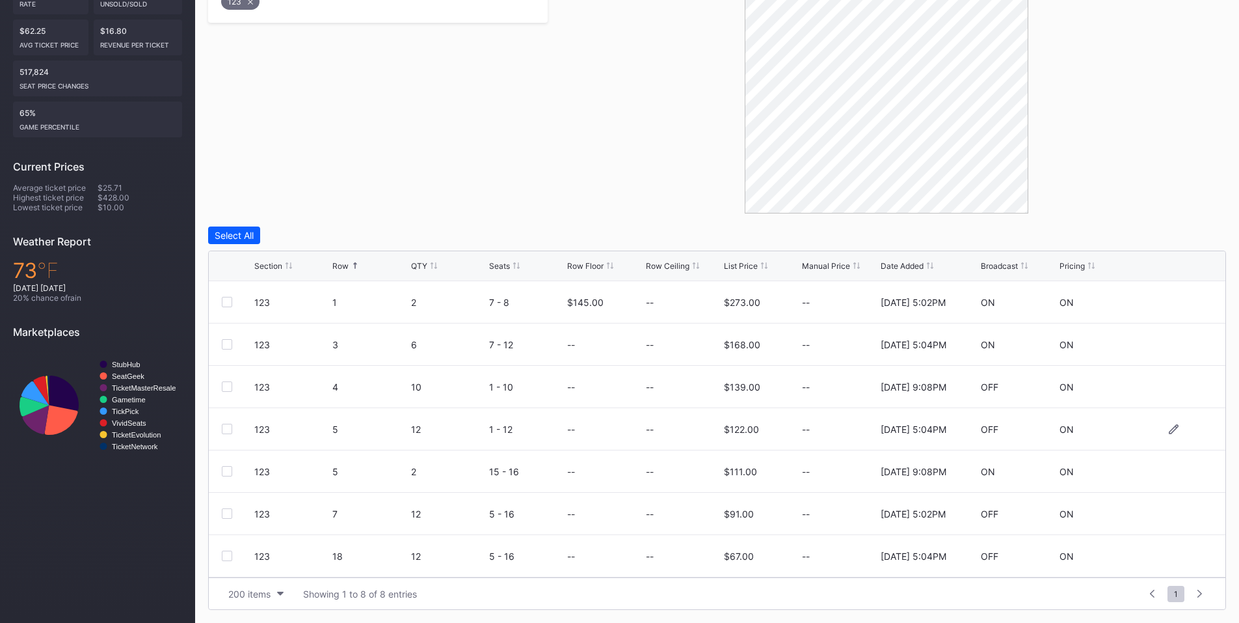
click at [226, 430] on div at bounding box center [227, 429] width 10 height 10
click at [228, 509] on div at bounding box center [227, 513] width 10 height 10
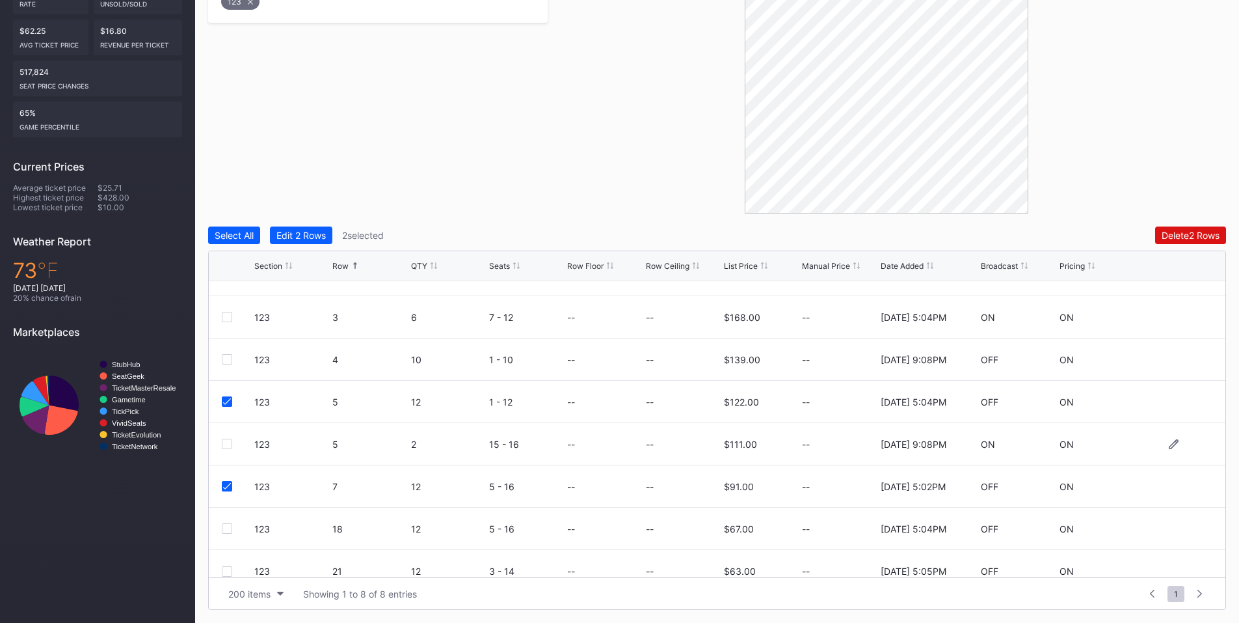
scroll to position [42, 0]
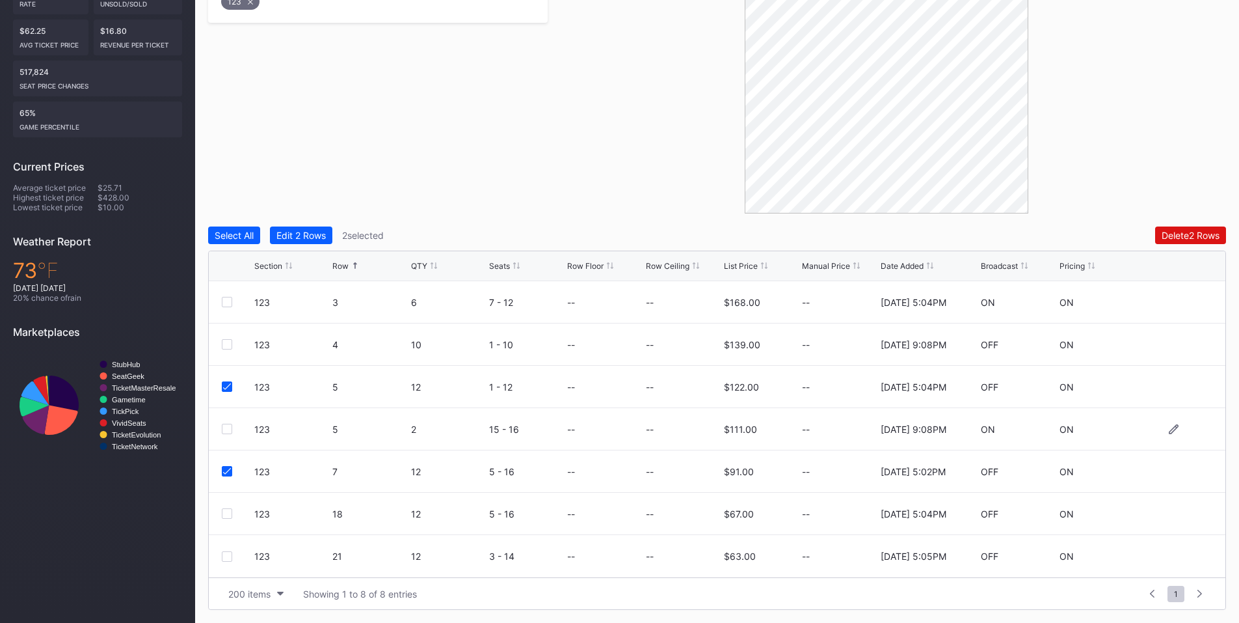
drag, startPoint x: 228, startPoint y: 556, endPoint x: 817, endPoint y: 409, distance: 607.7
click at [228, 556] on div at bounding box center [227, 556] width 10 height 10
click at [1184, 233] on div "Delete 3 Rows" at bounding box center [1190, 235] width 59 height 11
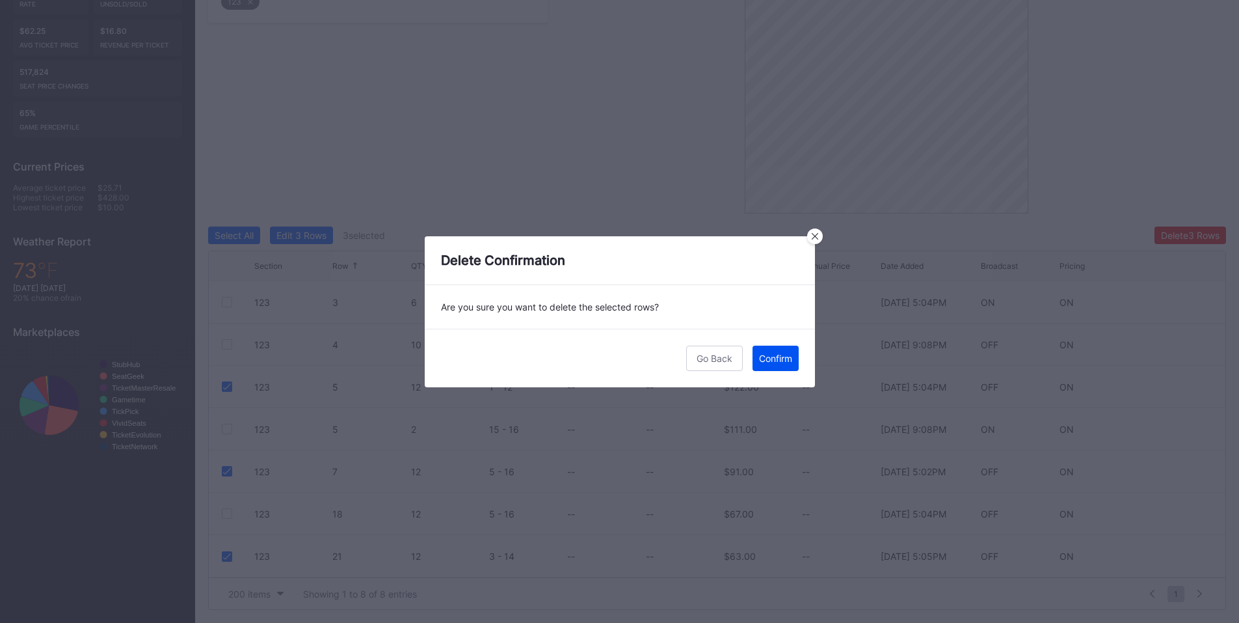
drag, startPoint x: 772, startPoint y: 354, endPoint x: 782, endPoint y: 351, distance: 10.7
click at [774, 354] on div "Confirm" at bounding box center [775, 358] width 33 height 11
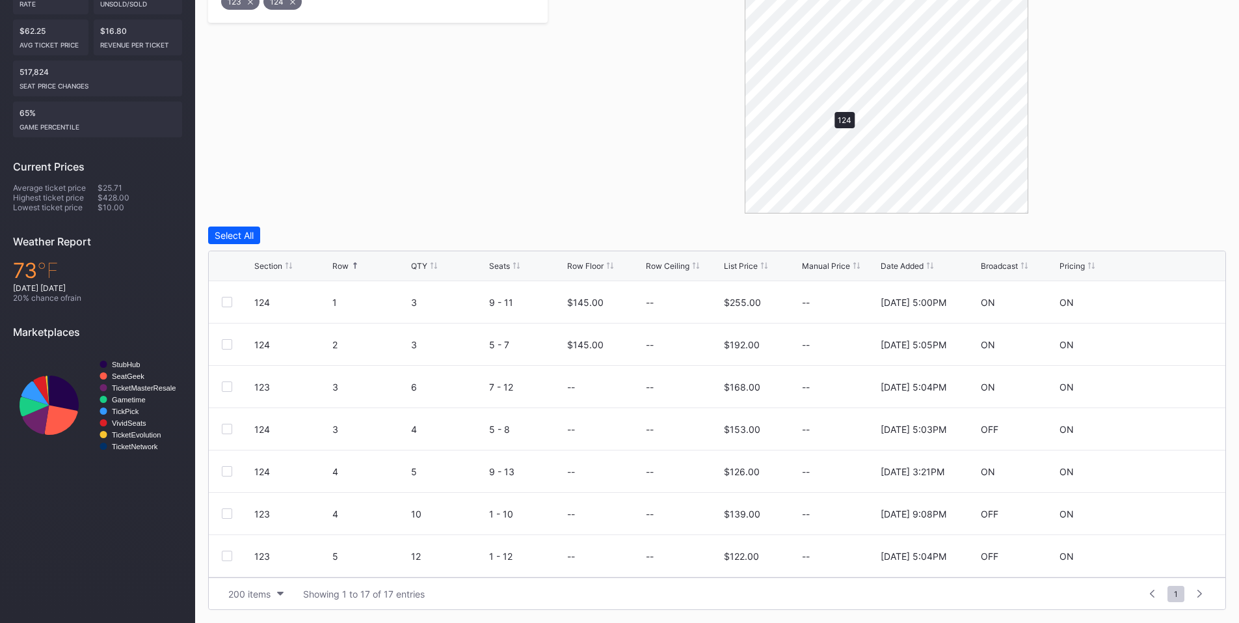
scroll to position [0, 0]
drag, startPoint x: 228, startPoint y: 512, endPoint x: 400, endPoint y: 455, distance: 181.7
click at [228, 512] on div at bounding box center [227, 513] width 10 height 10
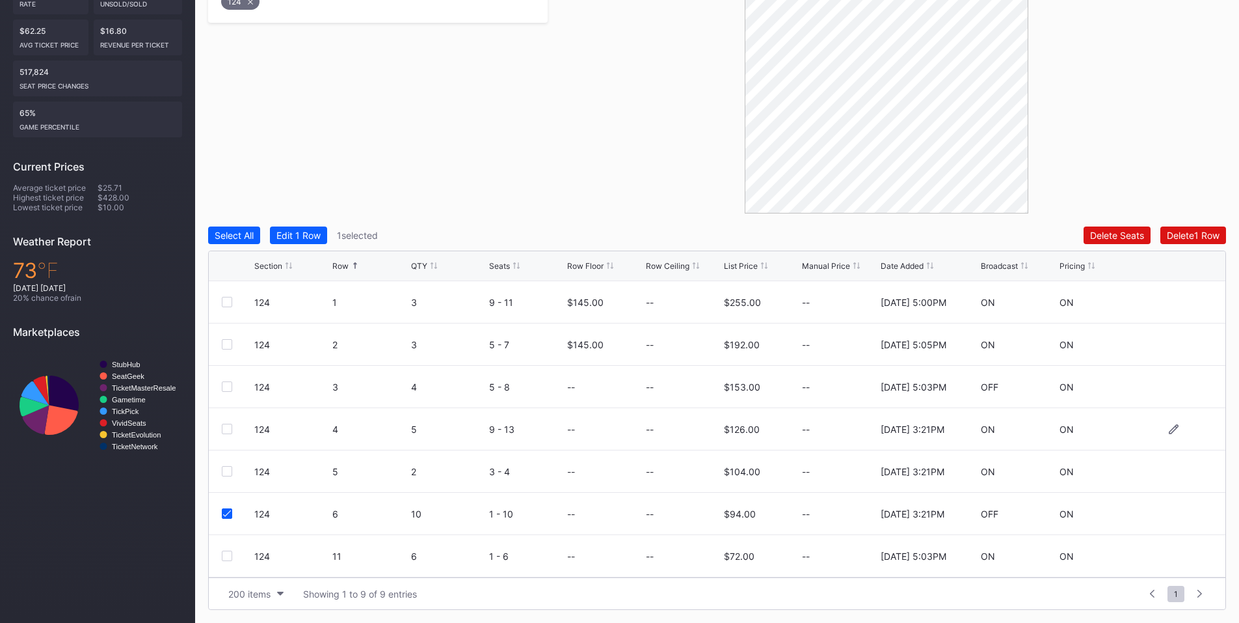
scroll to position [85, 0]
drag, startPoint x: 228, startPoint y: 554, endPoint x: 289, endPoint y: 522, distance: 68.4
click at [229, 554] on div at bounding box center [227, 556] width 10 height 10
click at [1189, 237] on div "Delete 2 Rows" at bounding box center [1191, 235] width 58 height 11
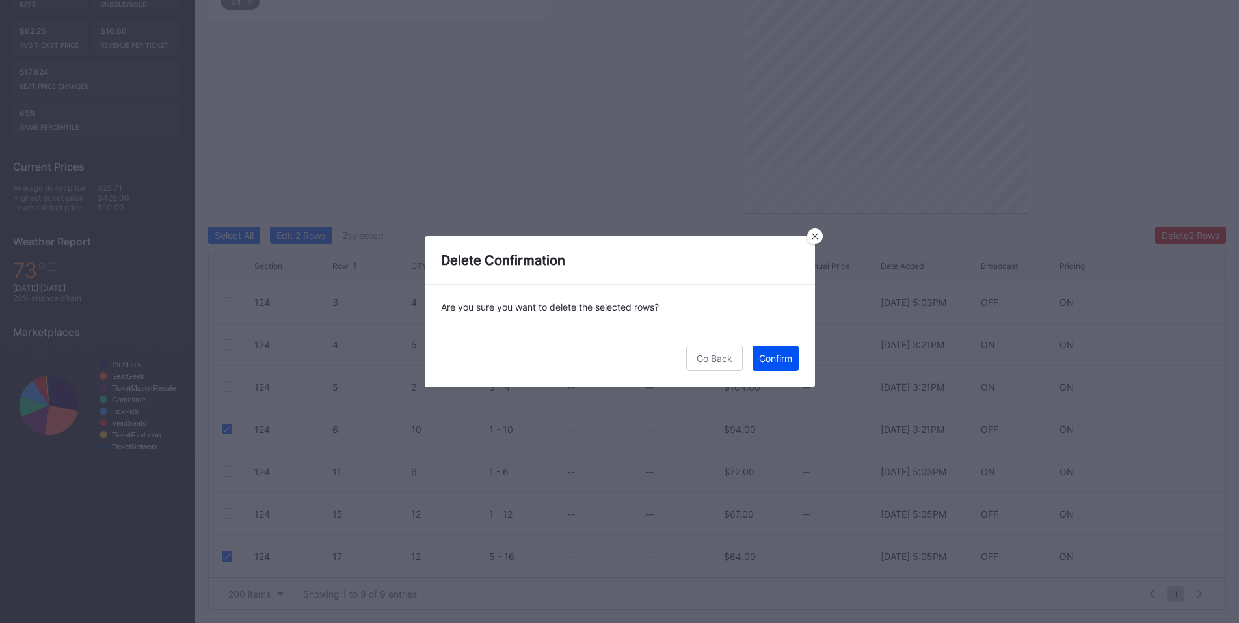
click at [776, 355] on div "Confirm" at bounding box center [775, 358] width 33 height 11
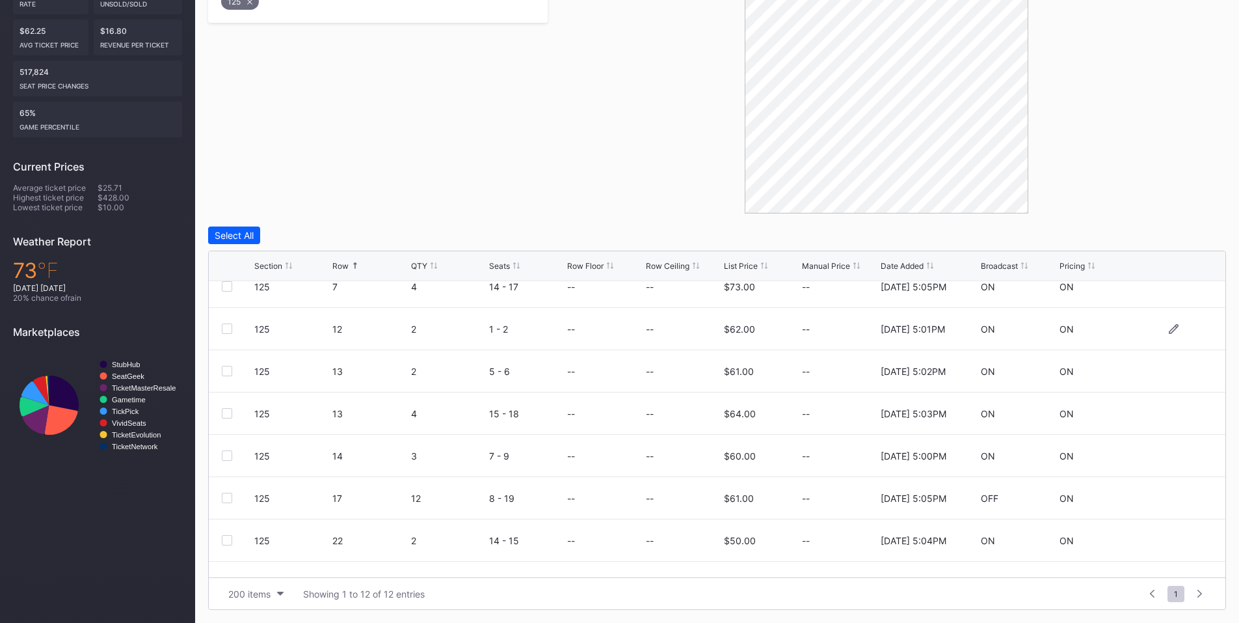
scroll to position [211, 0]
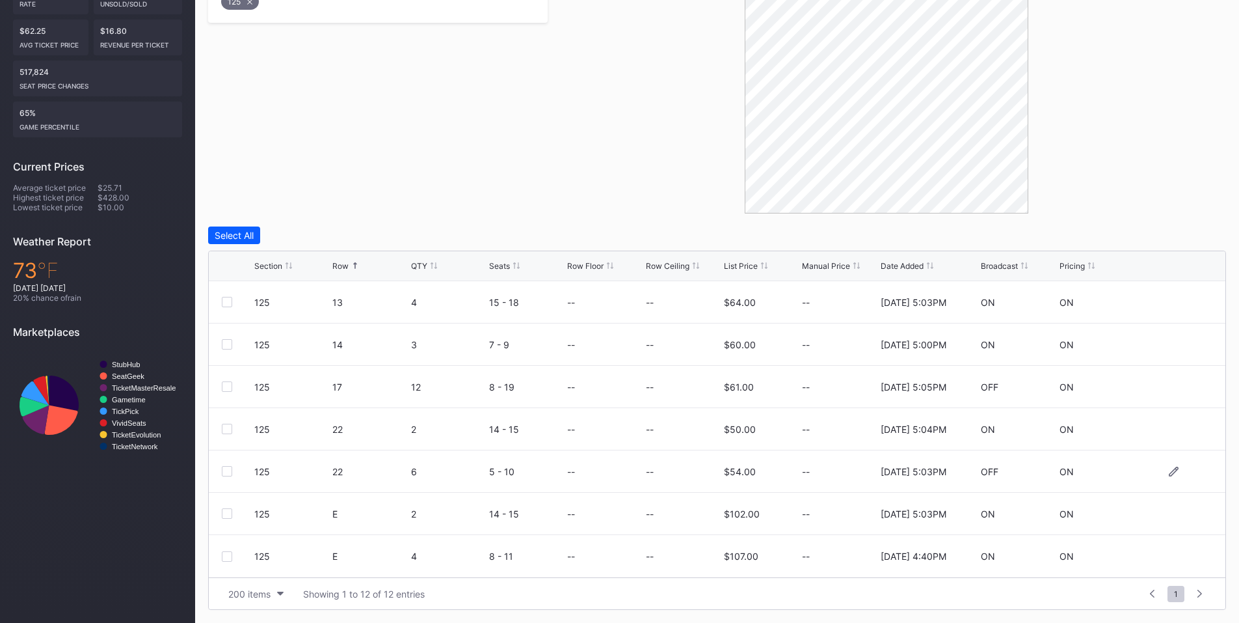
click at [224, 472] on div at bounding box center [227, 471] width 10 height 10
click at [1183, 234] on div "Delete 1 Row" at bounding box center [1193, 235] width 53 height 11
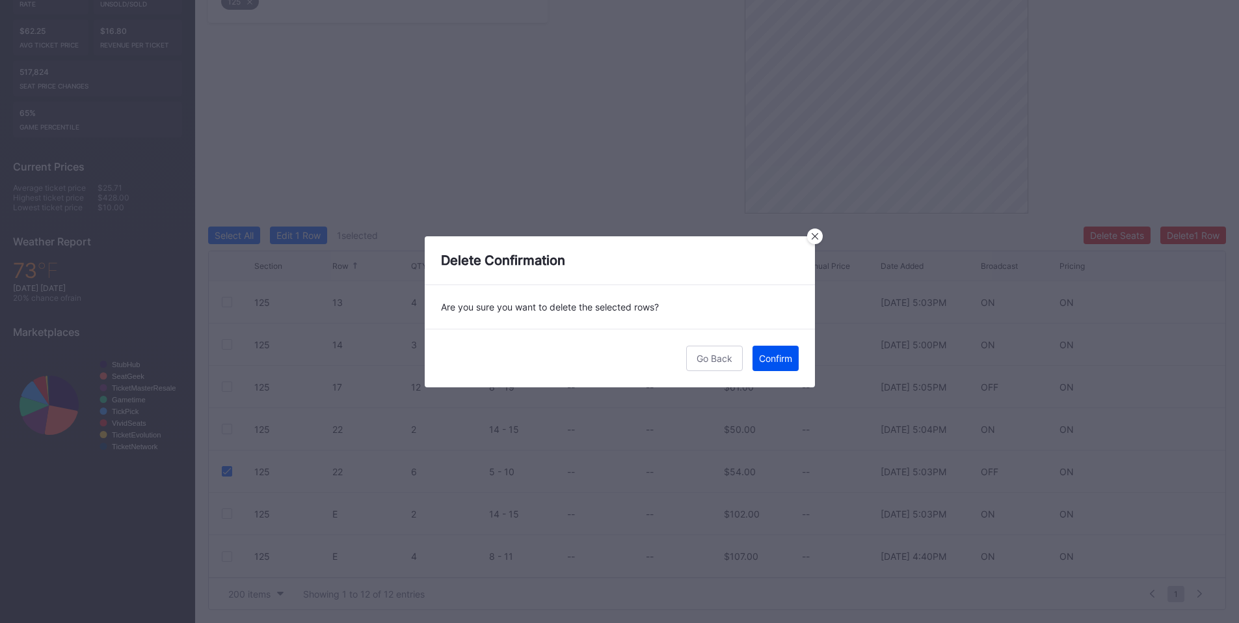
click at [784, 368] on button "Confirm" at bounding box center [776, 357] width 46 height 25
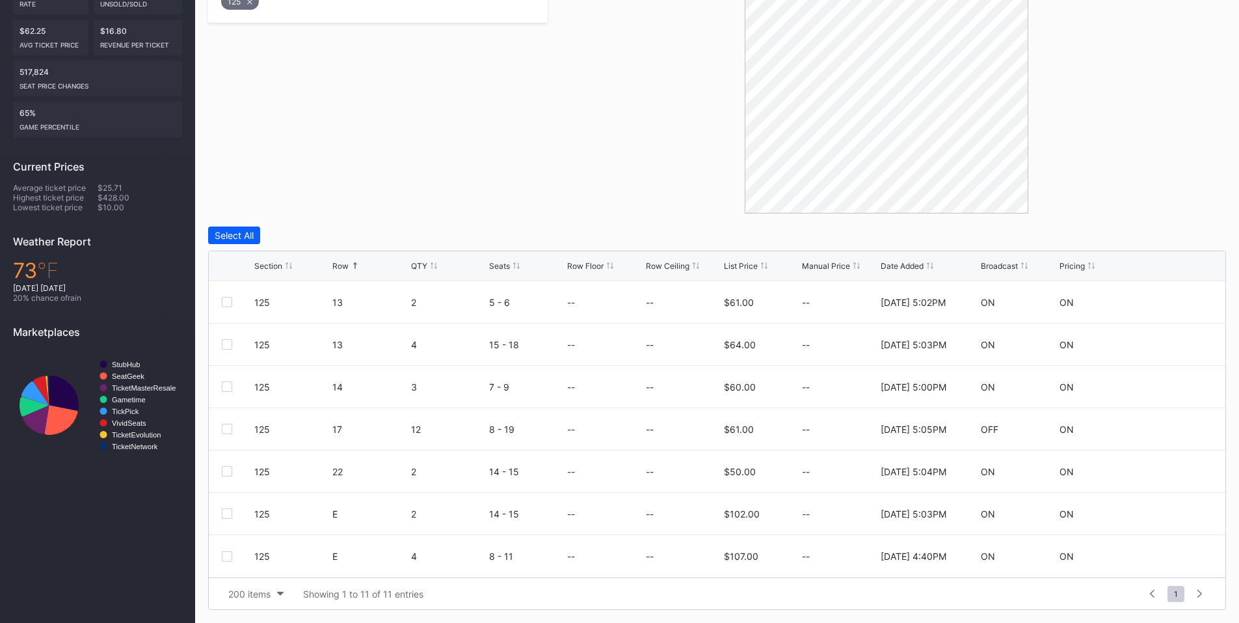
scroll to position [0, 0]
click at [227, 349] on div at bounding box center [227, 344] width 10 height 10
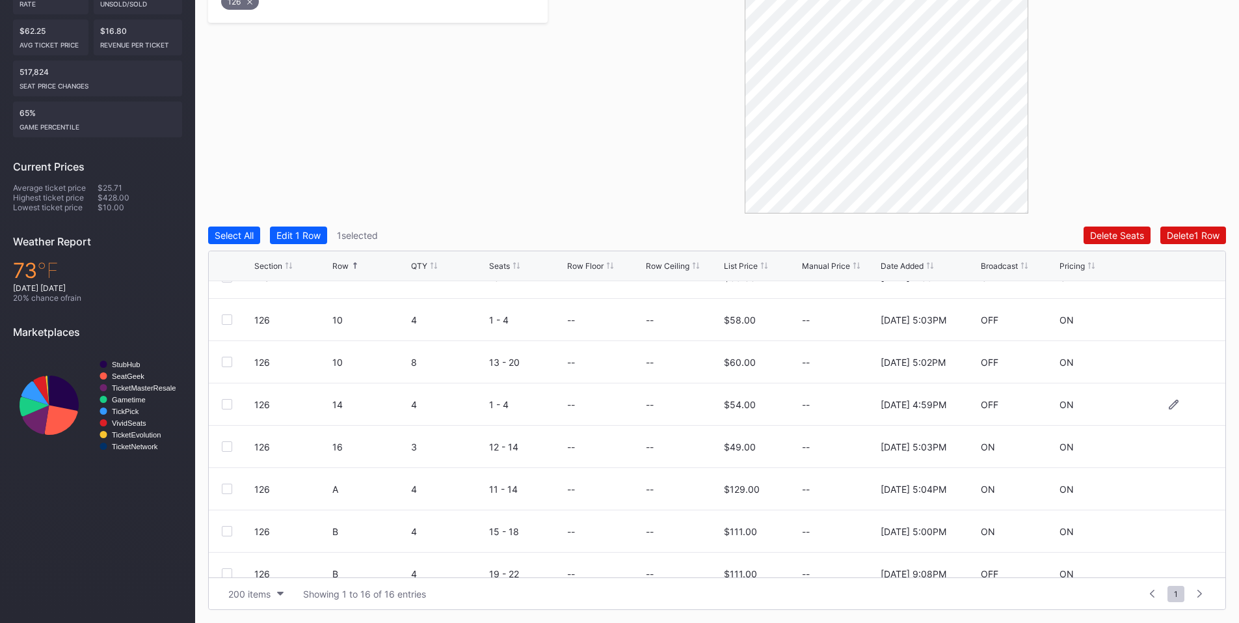
click at [228, 409] on div "126 14 4 1 - 4 -- -- $54.00 -- [DATE] 4:59PM OFF ON" at bounding box center [717, 404] width 1017 height 42
click at [230, 403] on div at bounding box center [227, 404] width 10 height 10
click at [228, 318] on div at bounding box center [227, 319] width 10 height 10
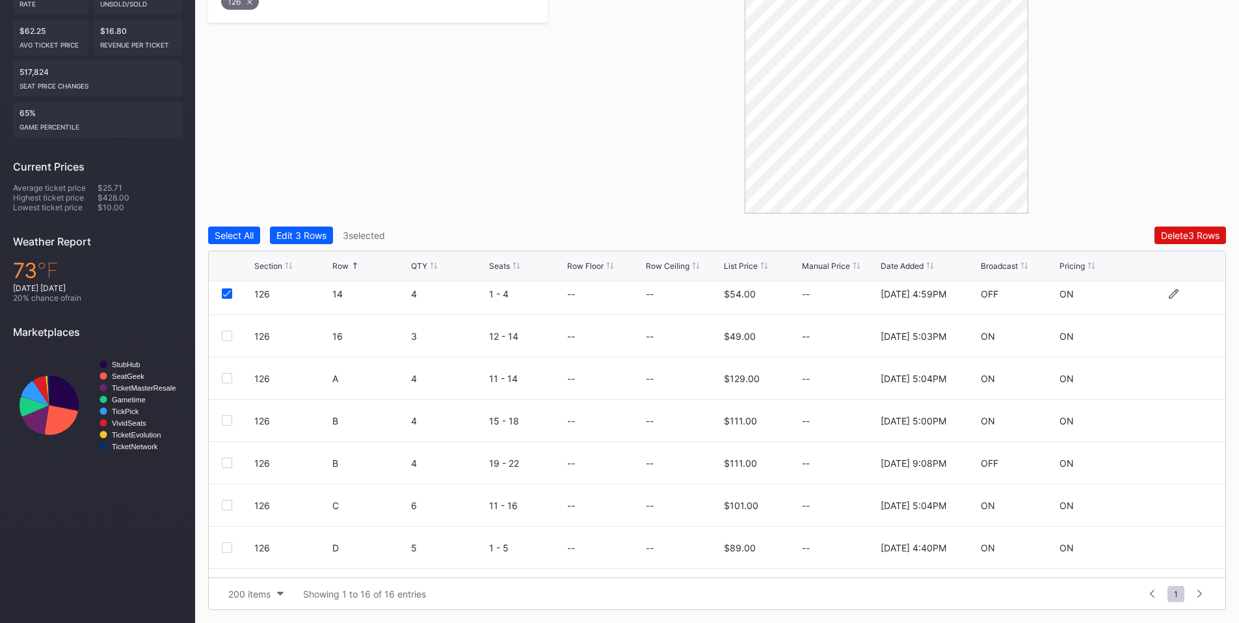
scroll to position [304, 0]
click at [226, 422] on div at bounding box center [227, 421] width 10 height 10
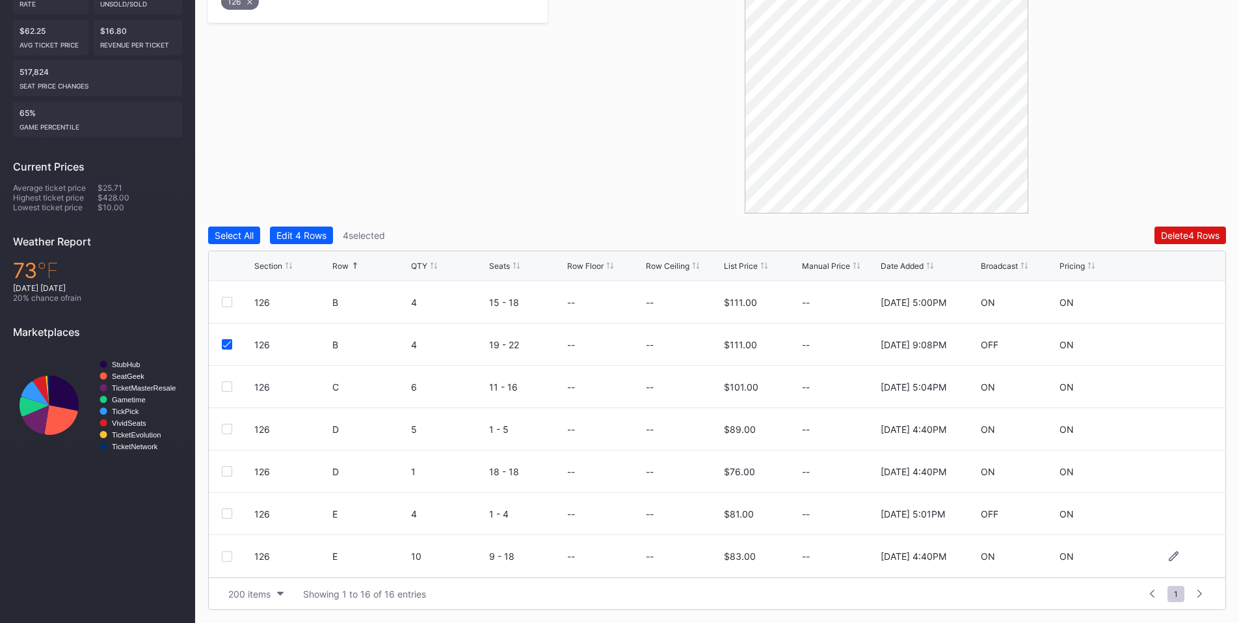
click at [228, 558] on div at bounding box center [227, 556] width 10 height 10
click at [1185, 231] on div "Delete 5 Rows" at bounding box center [1190, 235] width 59 height 11
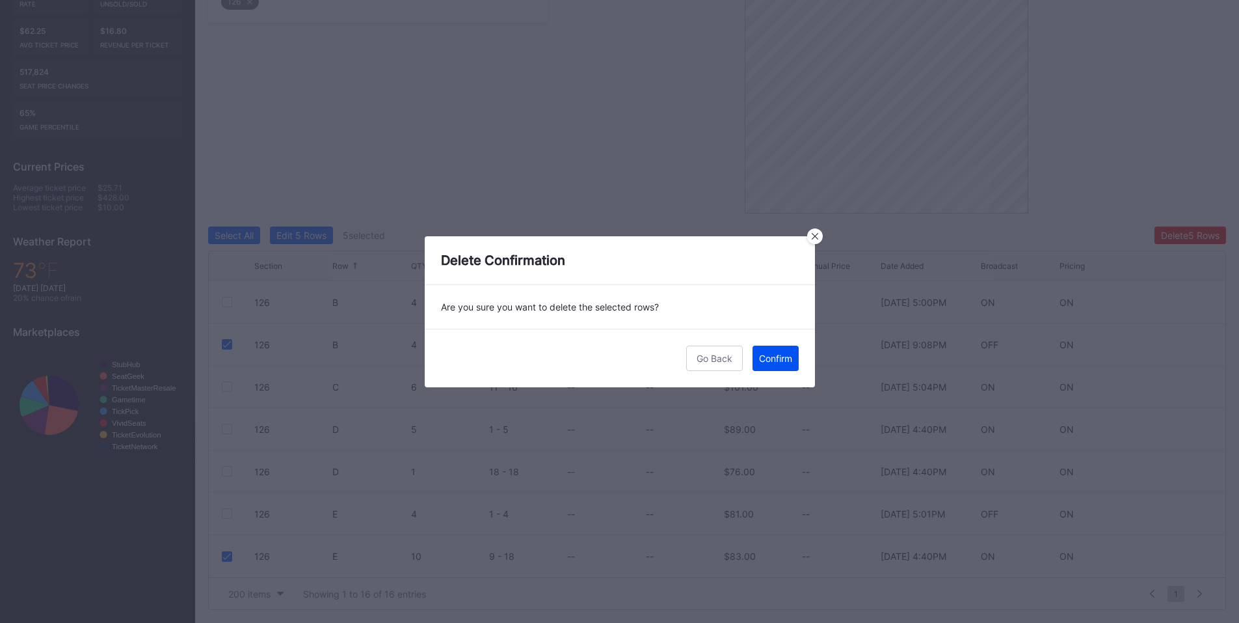
click at [786, 355] on div "Confirm" at bounding box center [775, 358] width 33 height 11
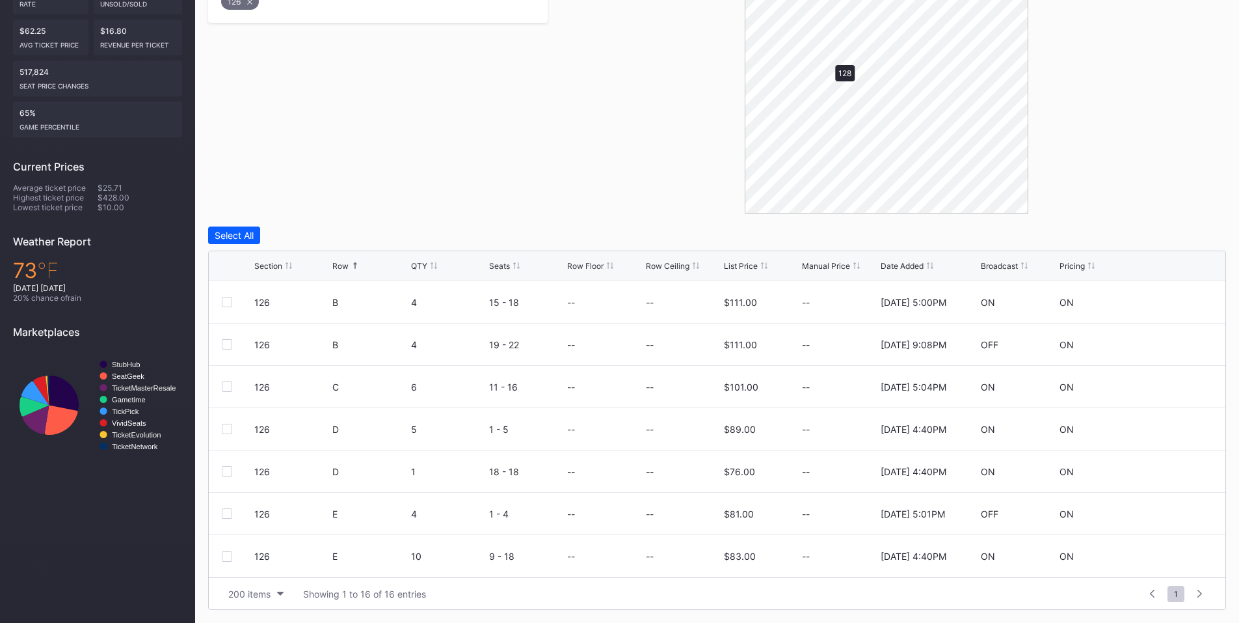
scroll to position [0, 0]
click at [227, 471] on div at bounding box center [227, 471] width 10 height 10
click at [1182, 231] on div "Delete 1 Row" at bounding box center [1193, 235] width 53 height 11
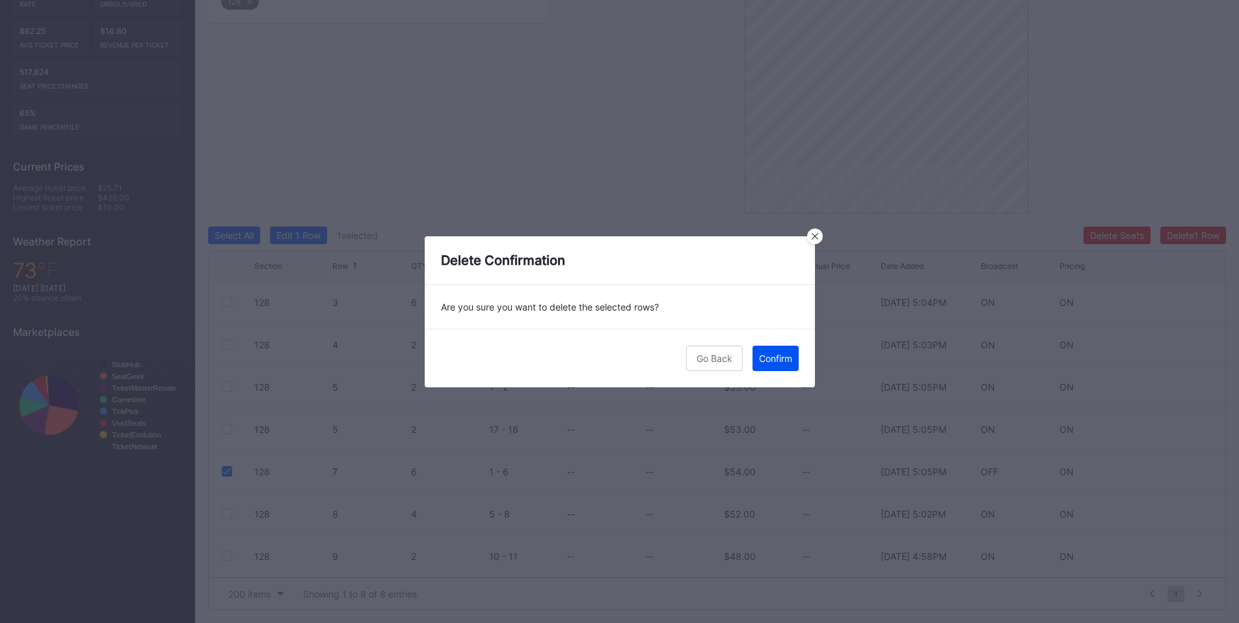
click at [771, 362] on div "Confirm" at bounding box center [775, 358] width 33 height 11
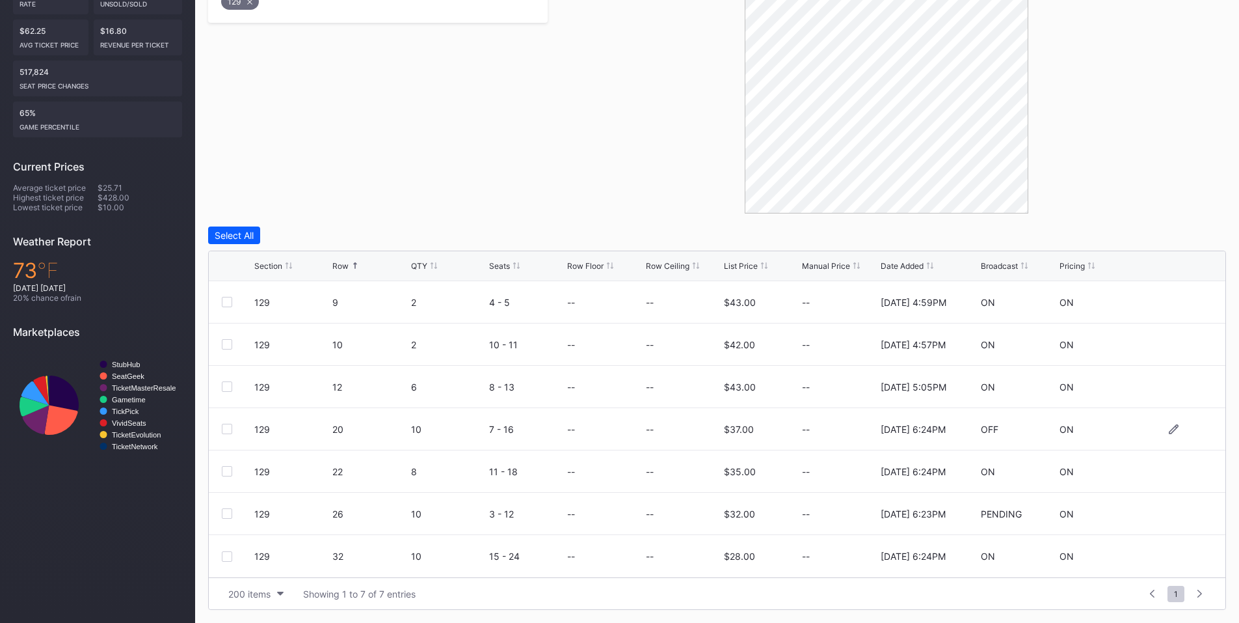
click at [232, 429] on div at bounding box center [238, 429] width 33 height 10
click at [227, 429] on div at bounding box center [227, 429] width 10 height 10
click at [1192, 230] on div "Delete 1 Row" at bounding box center [1193, 235] width 53 height 11
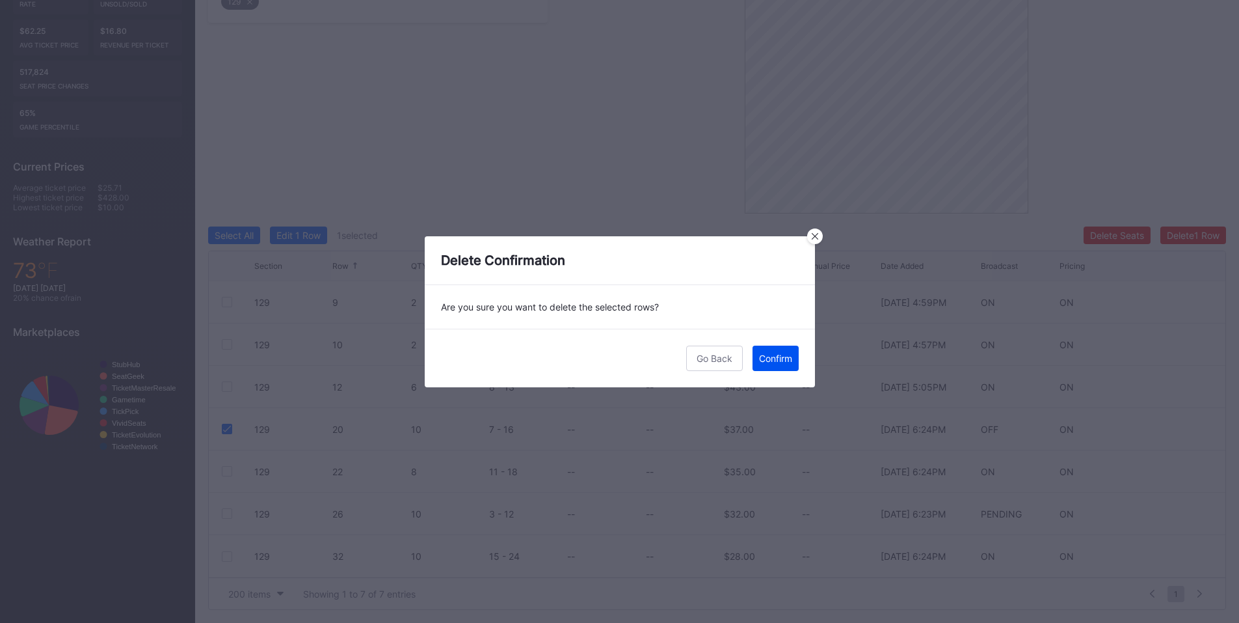
click at [762, 358] on div "Confirm" at bounding box center [775, 358] width 33 height 11
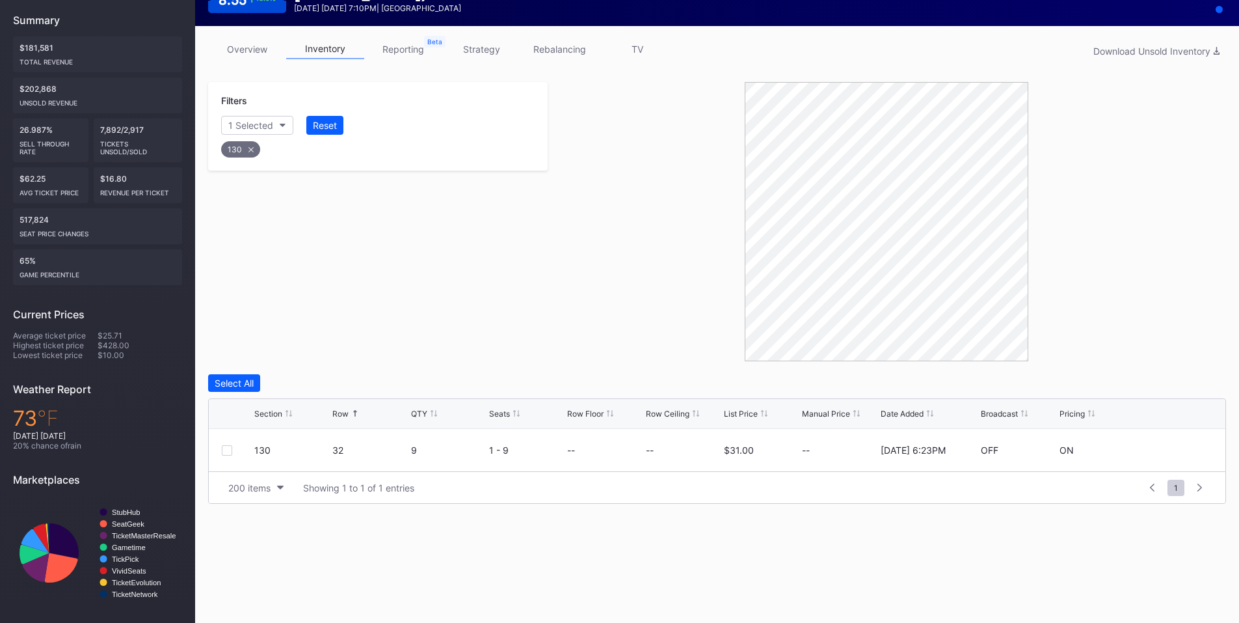
scroll to position [168, 0]
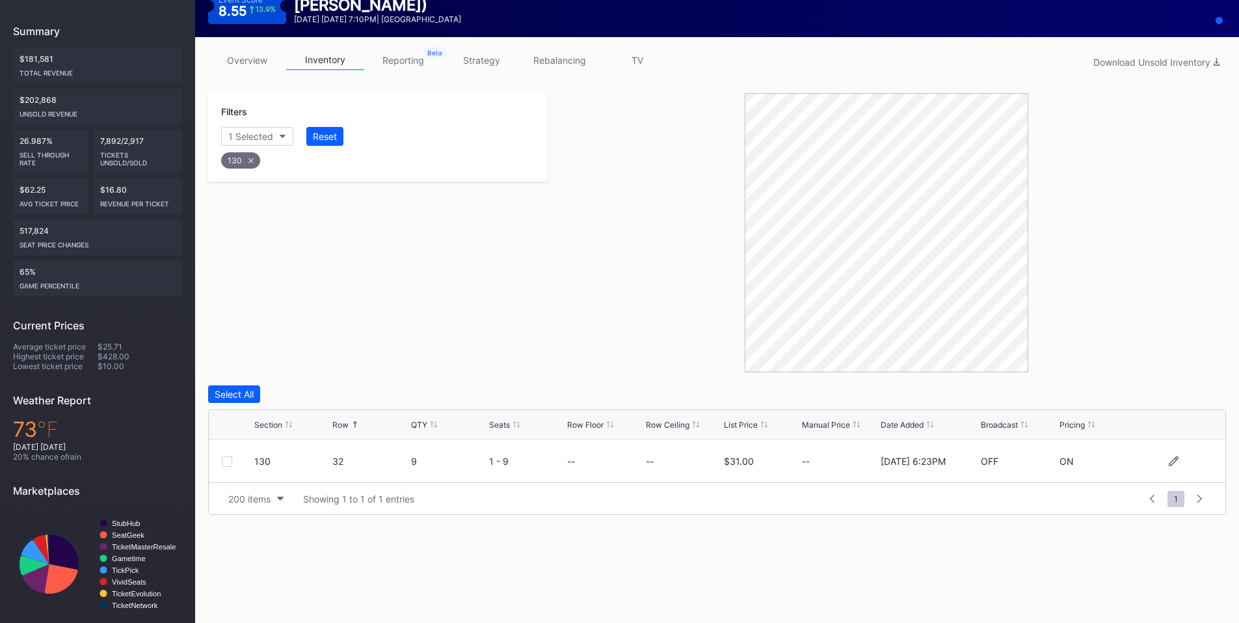
click at [229, 460] on div at bounding box center [227, 461] width 10 height 10
click at [1205, 394] on div "Delete 1 Row" at bounding box center [1193, 393] width 53 height 11
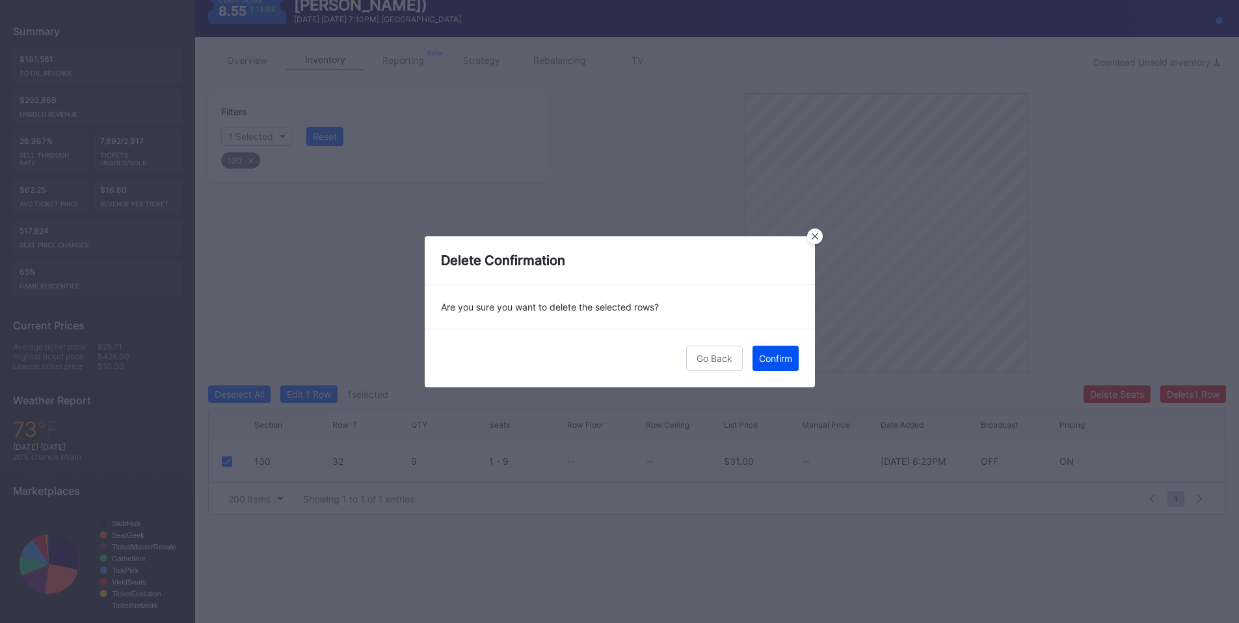
click at [772, 357] on div "Confirm" at bounding box center [775, 358] width 33 height 11
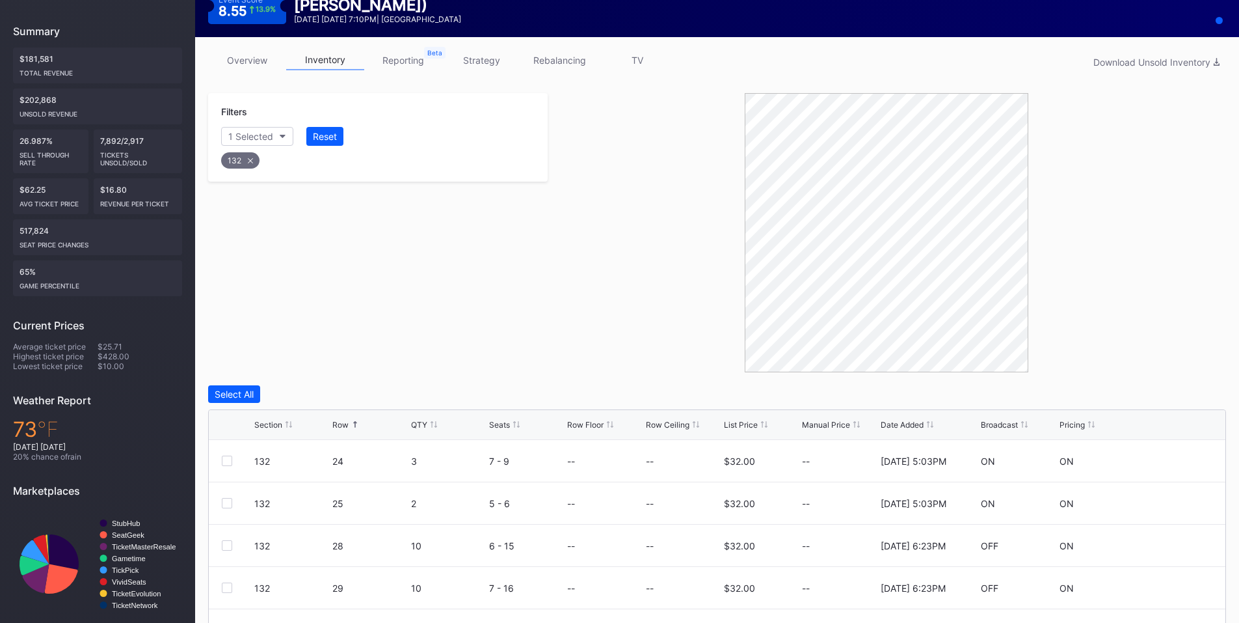
scroll to position [319, 0]
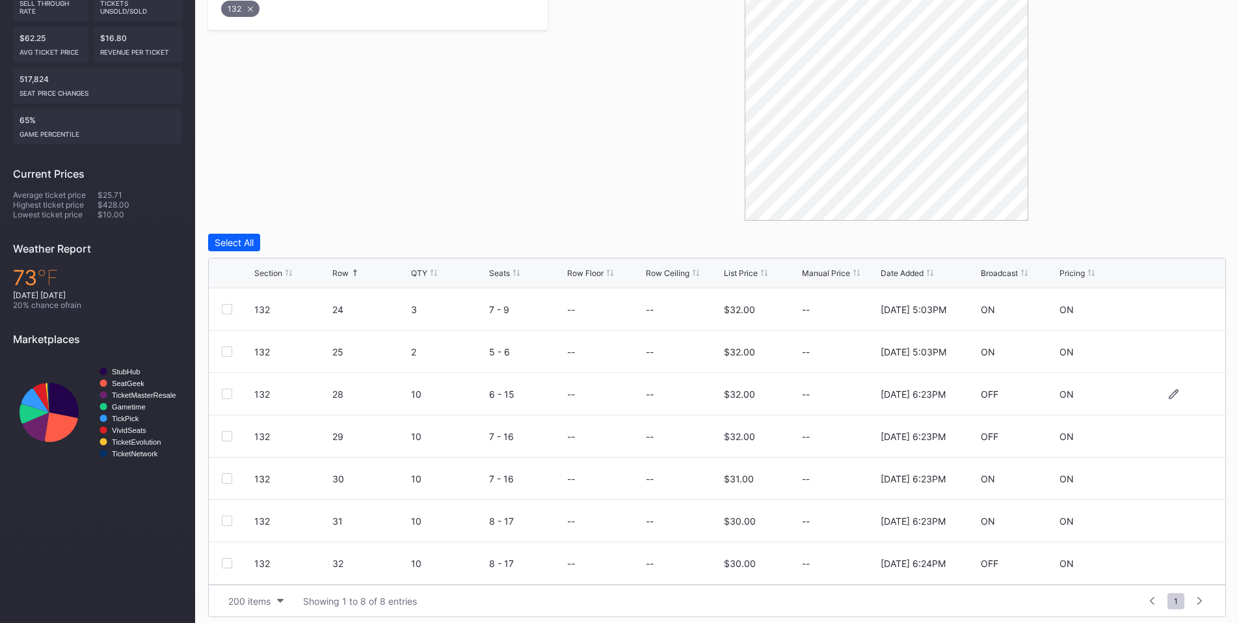
click at [225, 396] on div at bounding box center [227, 393] width 10 height 10
click at [226, 519] on div at bounding box center [227, 520] width 10 height 10
click at [1183, 247] on div "Delete 2 Rows" at bounding box center [1191, 242] width 58 height 11
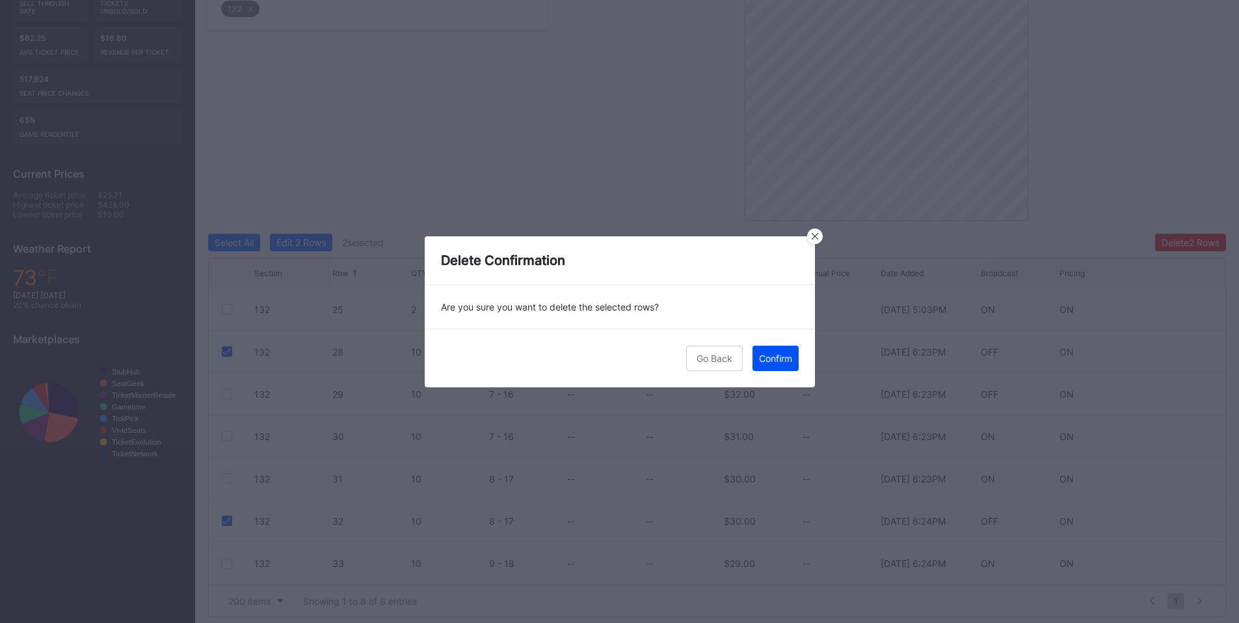
click at [776, 361] on div "Confirm" at bounding box center [775, 358] width 33 height 11
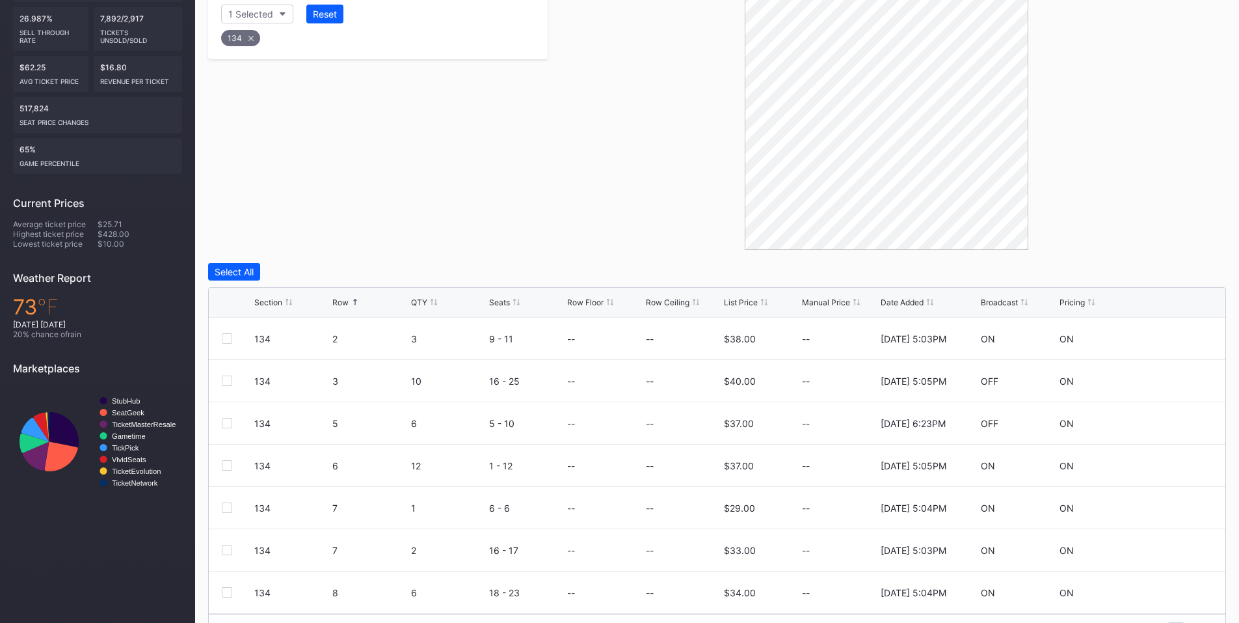
scroll to position [319, 0]
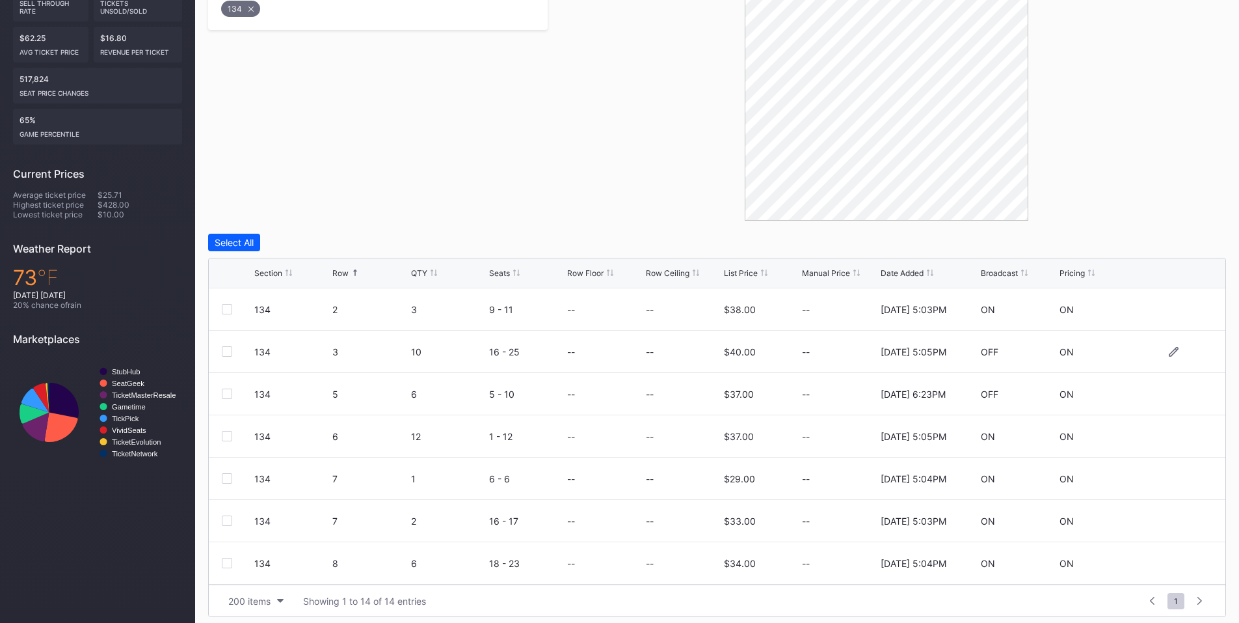
click at [224, 352] on div at bounding box center [227, 351] width 10 height 10
click at [226, 396] on div at bounding box center [227, 393] width 10 height 10
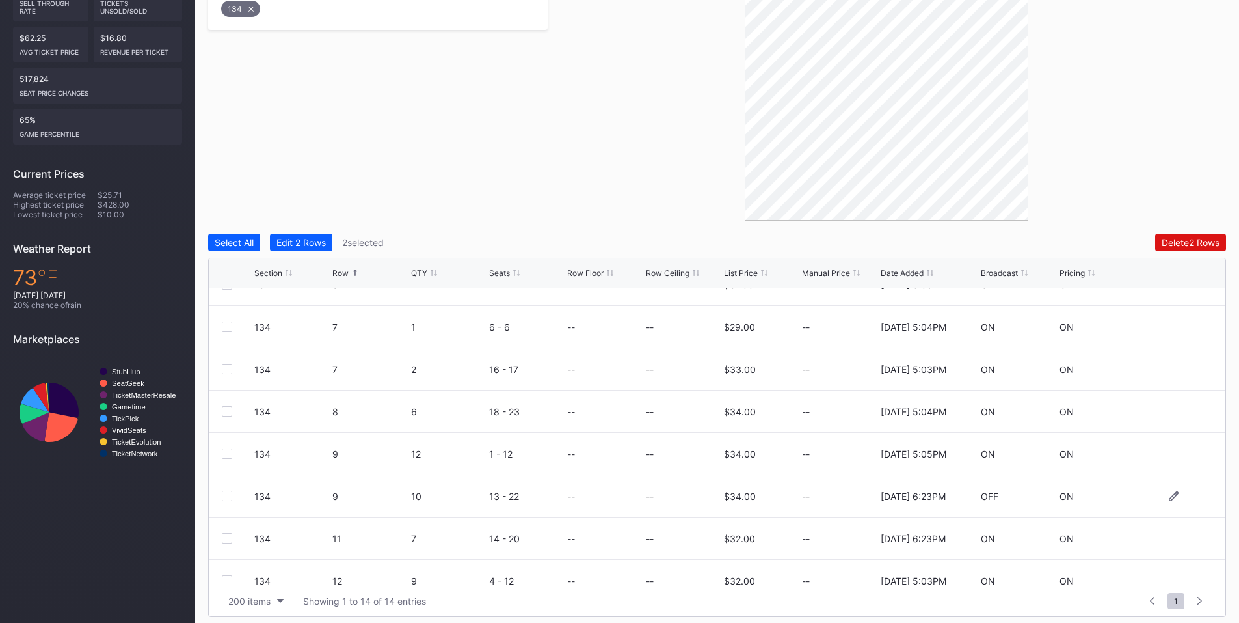
click at [221, 498] on div "134 9 10 13 - 22 -- -- $34.00 -- [DATE] 6:23PM OFF ON" at bounding box center [717, 496] width 1017 height 42
click at [228, 496] on div at bounding box center [227, 496] width 10 height 10
click at [1180, 245] on div "Delete 3 Rows" at bounding box center [1190, 242] width 59 height 11
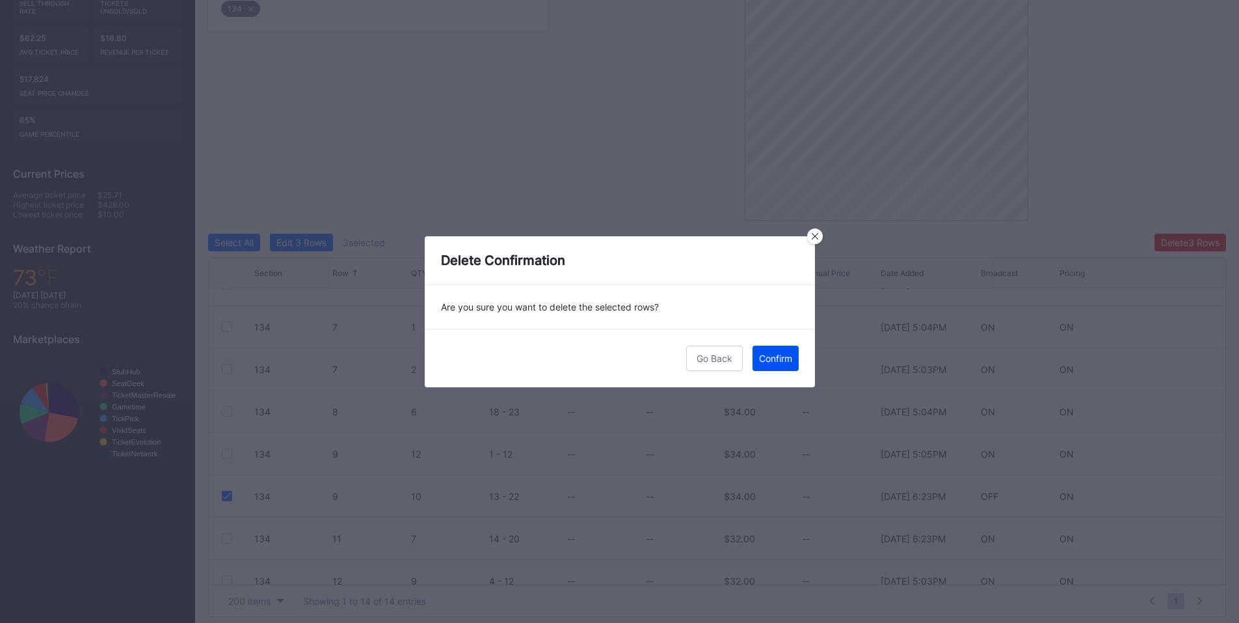
click at [765, 360] on div "Confirm" at bounding box center [775, 358] width 33 height 11
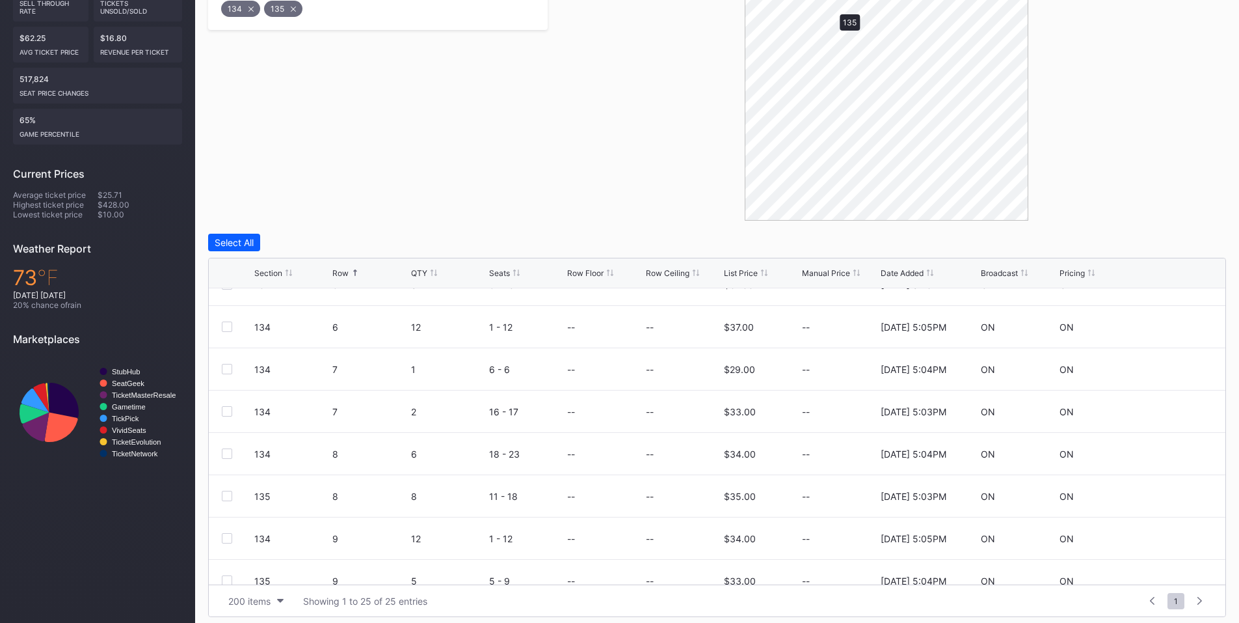
scroll to position [0, 0]
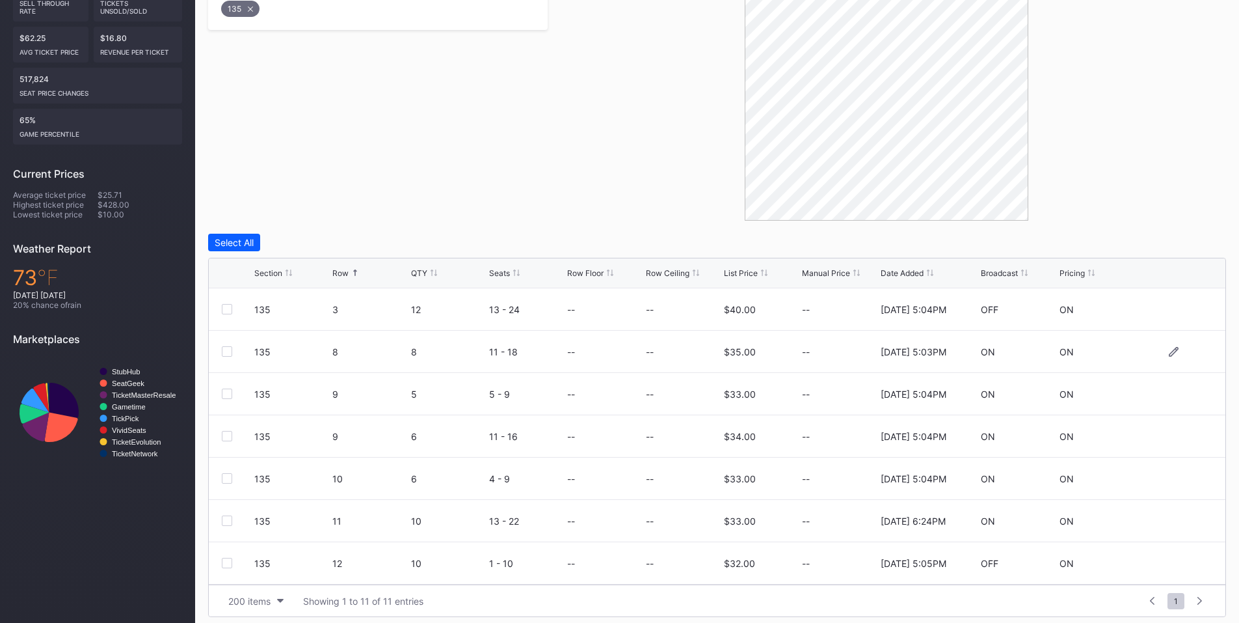
click at [226, 352] on div at bounding box center [227, 351] width 10 height 10
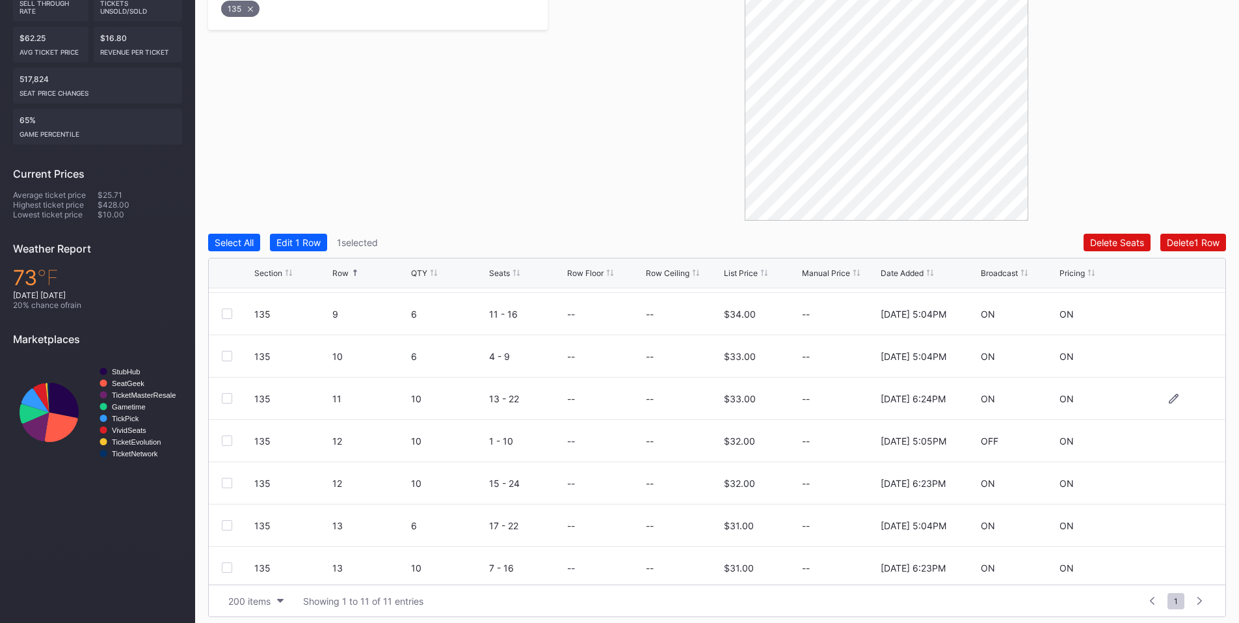
scroll to position [152, 0]
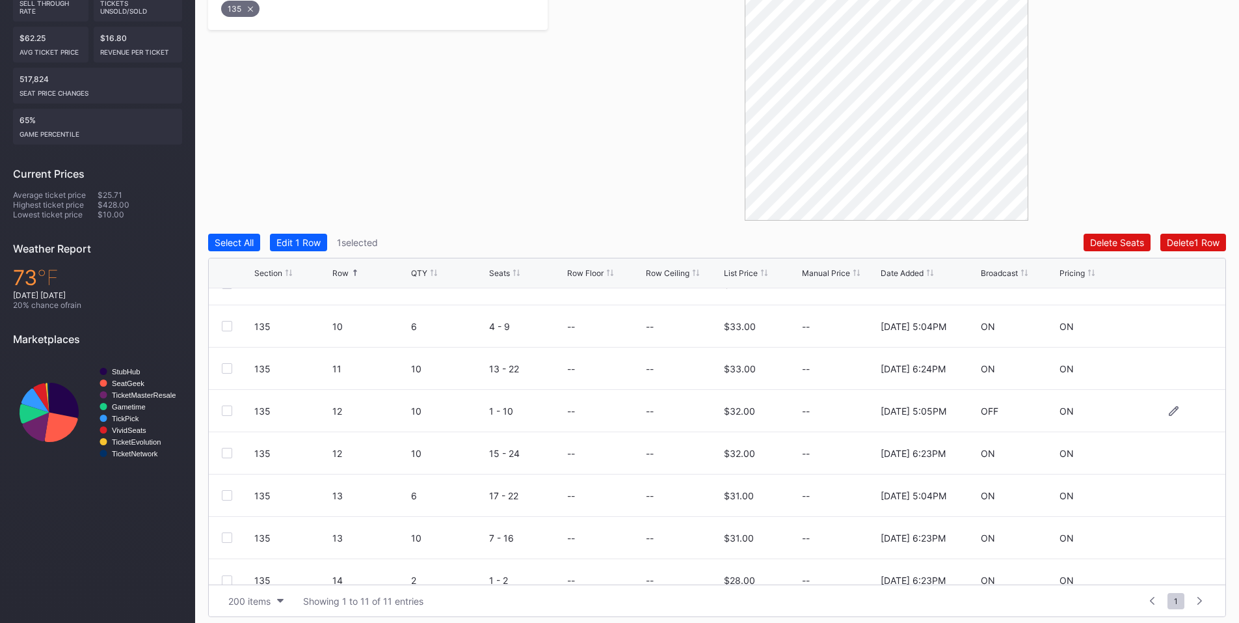
click at [225, 407] on div at bounding box center [227, 410] width 10 height 10
click at [1194, 243] on div "Delete 2 Rows" at bounding box center [1191, 242] width 58 height 11
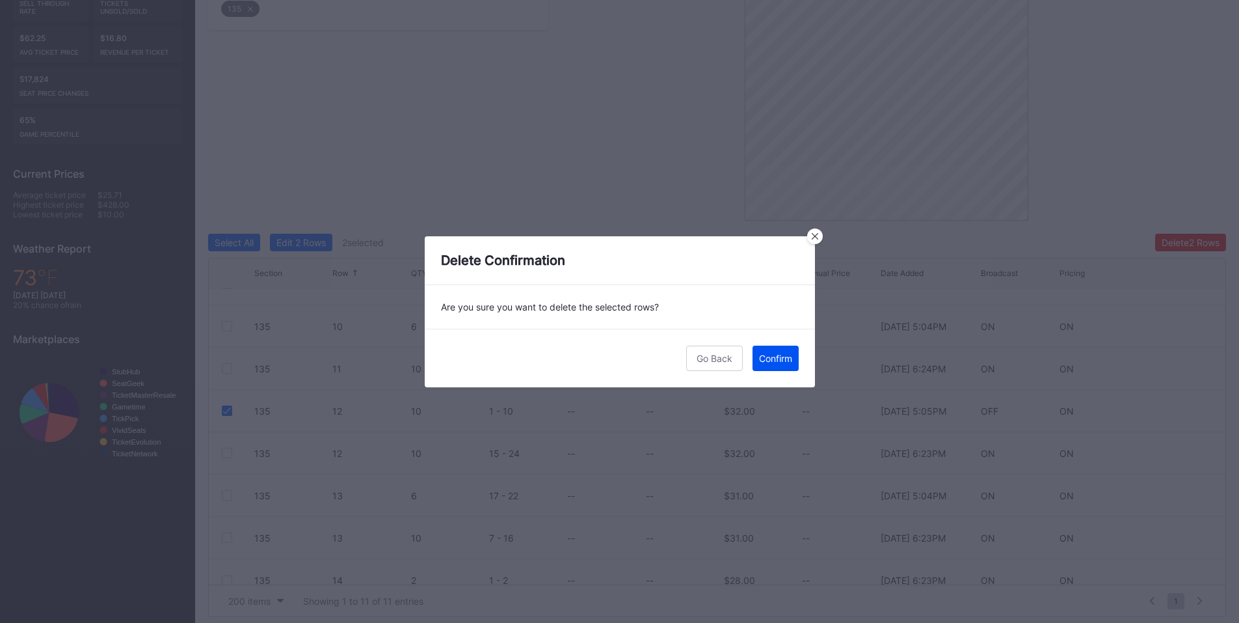
click at [781, 354] on div "Confirm" at bounding box center [775, 358] width 33 height 11
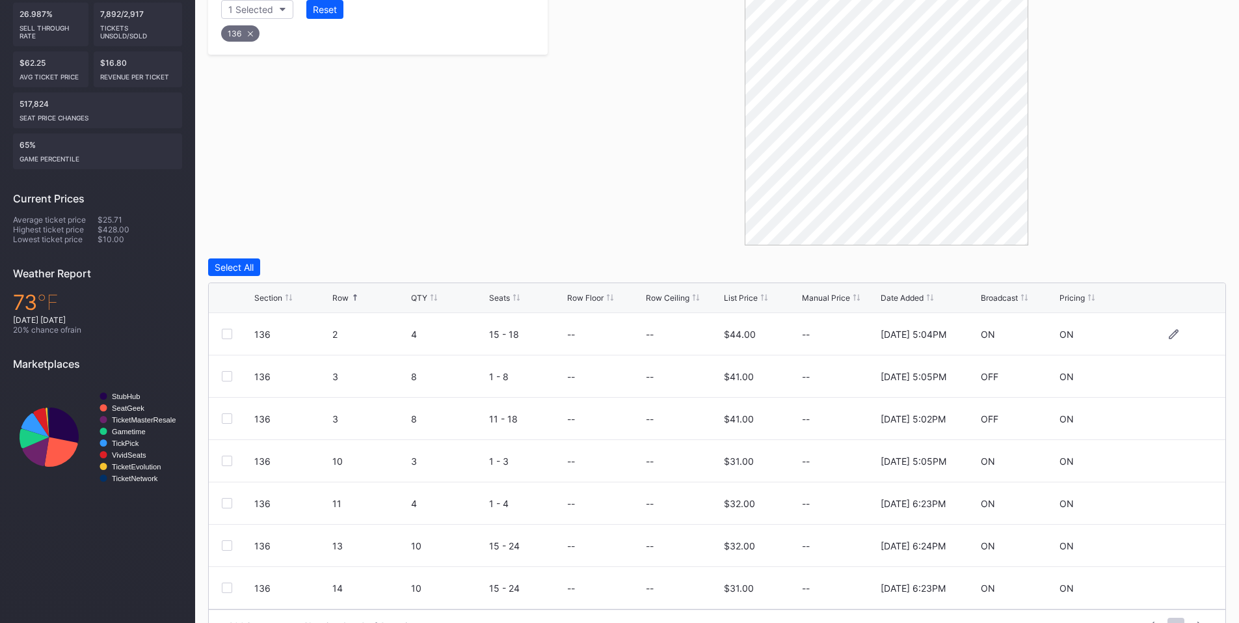
scroll to position [319, 0]
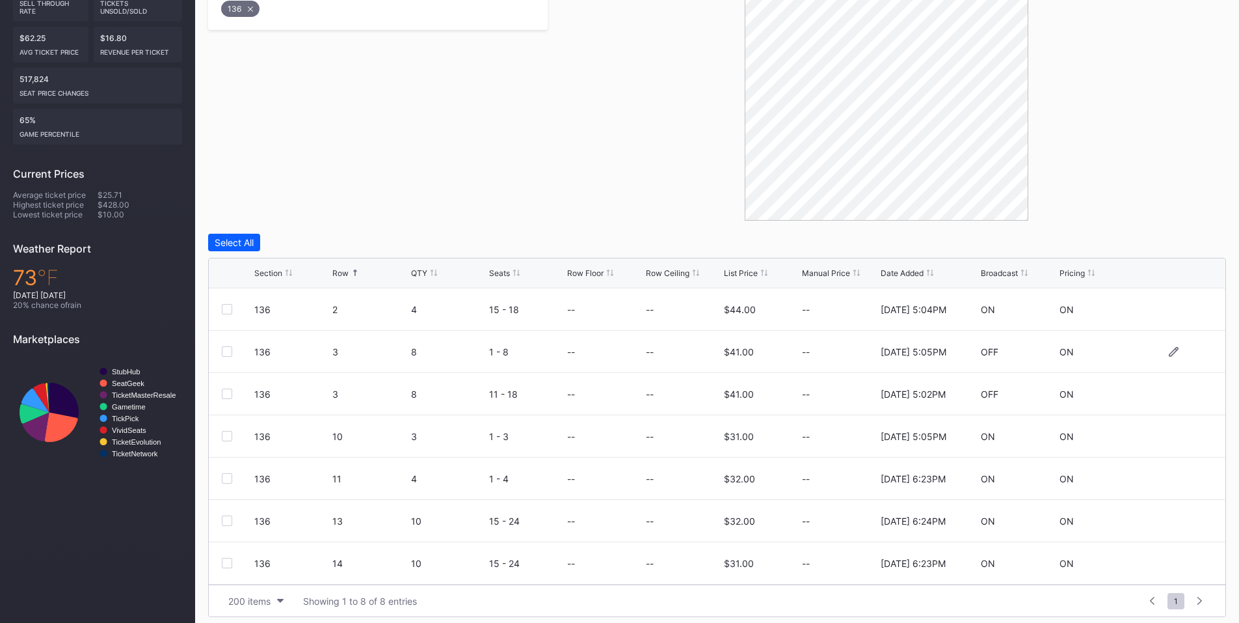
click at [228, 349] on div at bounding box center [227, 351] width 10 height 10
click at [229, 520] on div at bounding box center [227, 520] width 10 height 10
click at [1199, 245] on div "Delete 2 Rows" at bounding box center [1191, 242] width 58 height 11
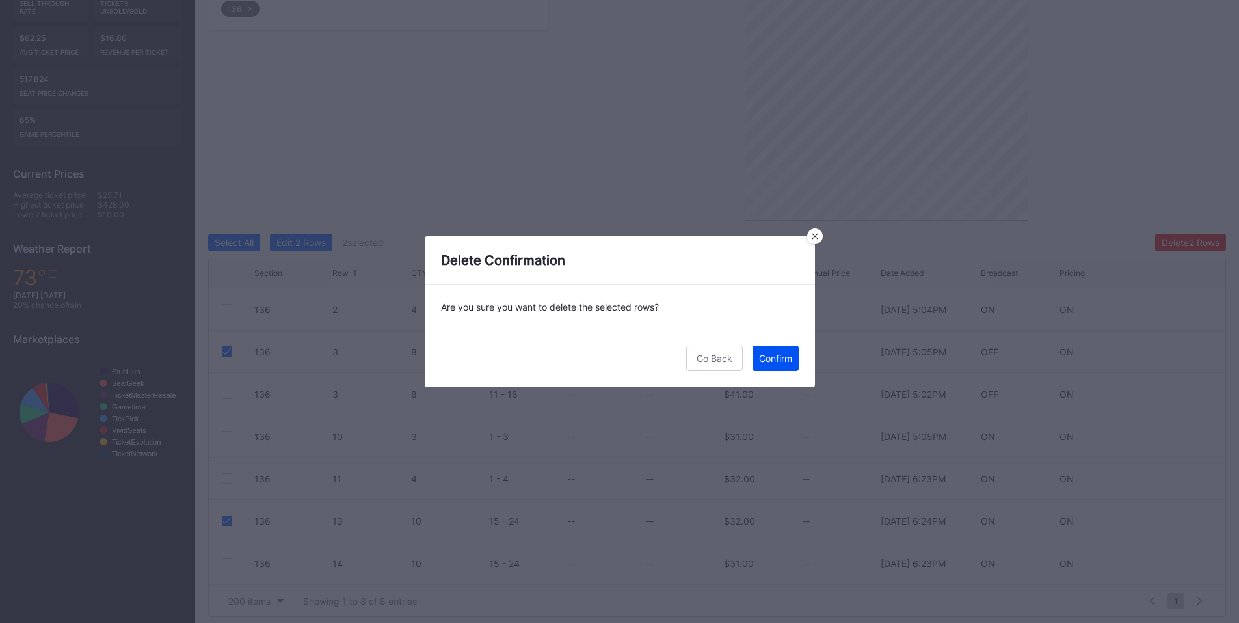
click at [774, 357] on div "Confirm" at bounding box center [775, 358] width 33 height 11
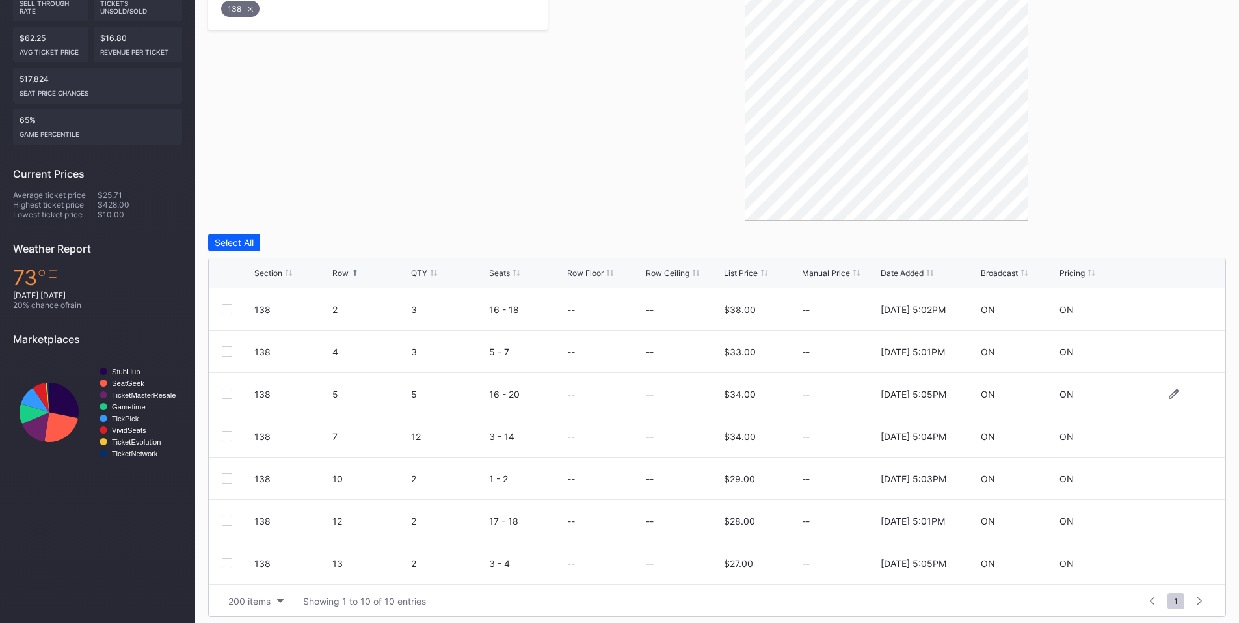
scroll to position [127, 0]
click at [226, 475] on div at bounding box center [227, 478] width 10 height 10
click at [229, 567] on div at bounding box center [227, 563] width 10 height 10
click at [1182, 241] on div "Delete 2 Rows" at bounding box center [1191, 242] width 58 height 11
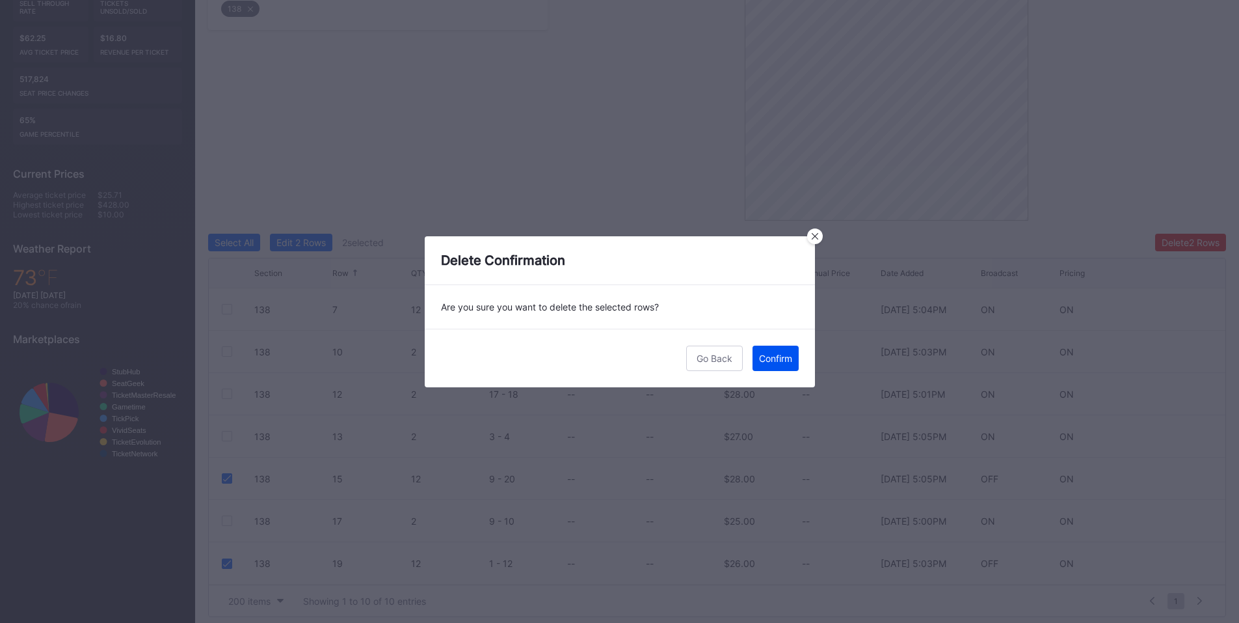
click at [769, 357] on div "Confirm" at bounding box center [775, 358] width 33 height 11
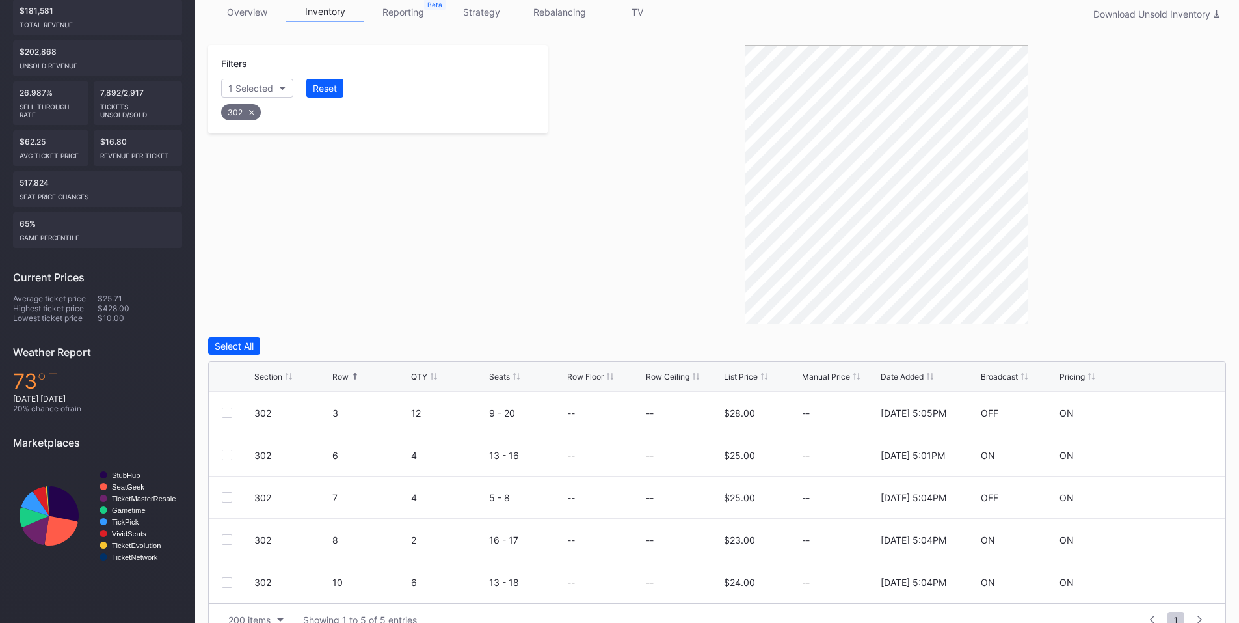
scroll to position [242, 0]
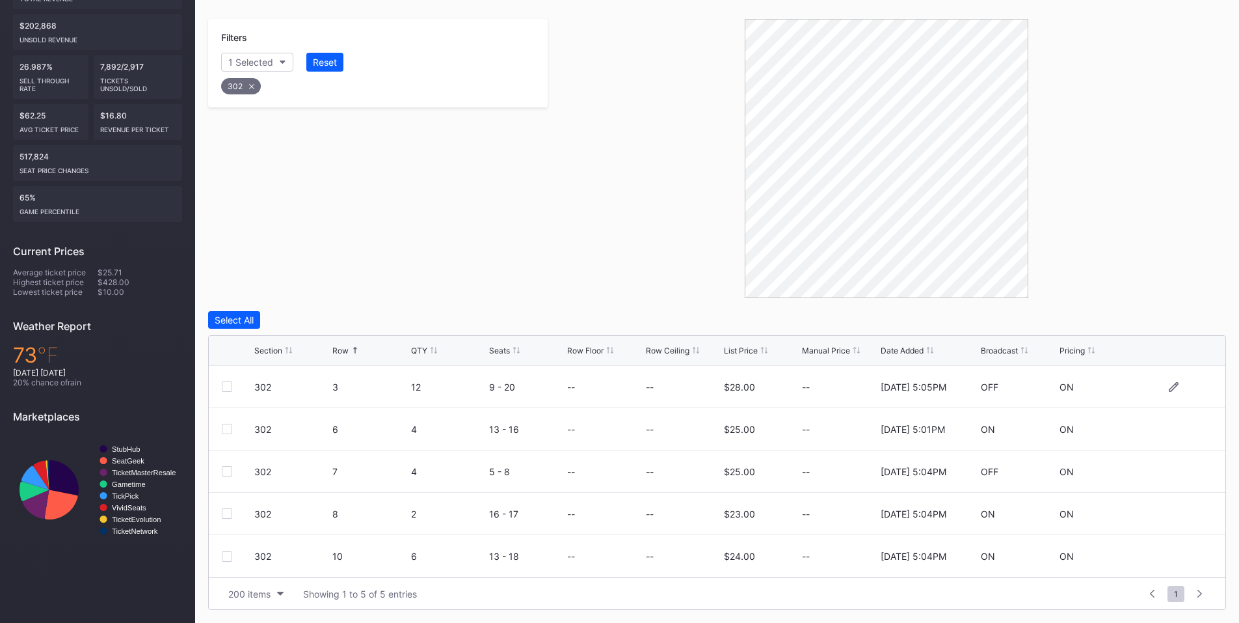
click at [227, 389] on div at bounding box center [227, 386] width 10 height 10
click at [228, 470] on div at bounding box center [227, 471] width 10 height 10
click at [1180, 323] on div "Delete 2 Rows" at bounding box center [1191, 319] width 58 height 11
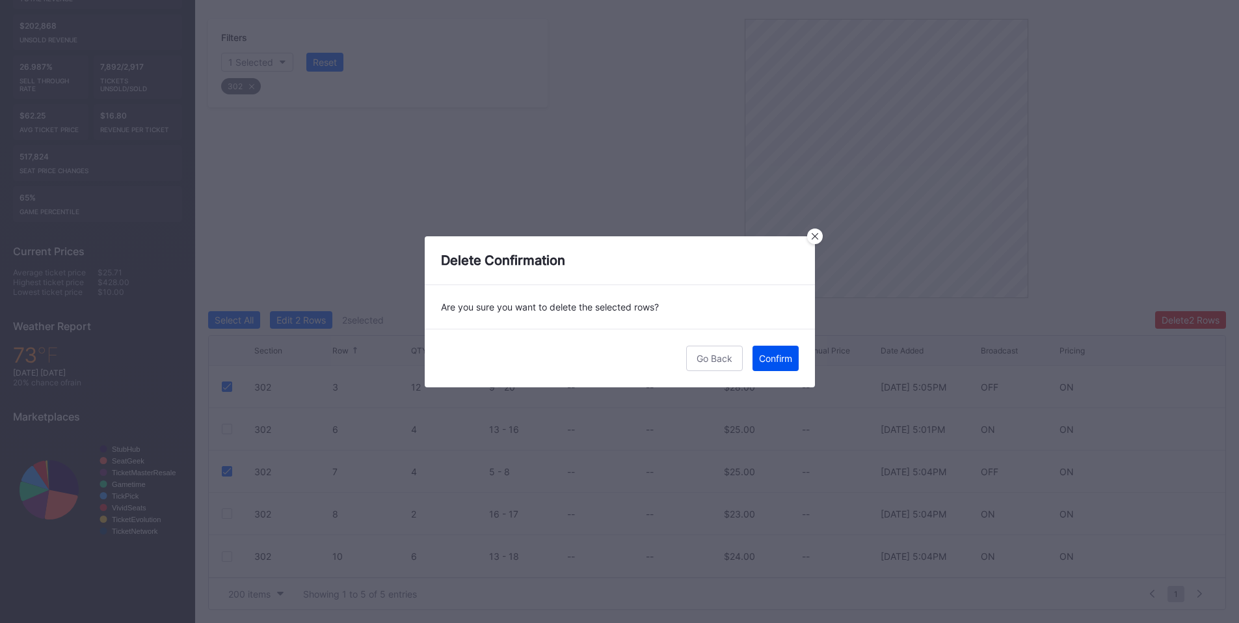
click at [753, 353] on button "Confirm" at bounding box center [776, 357] width 46 height 25
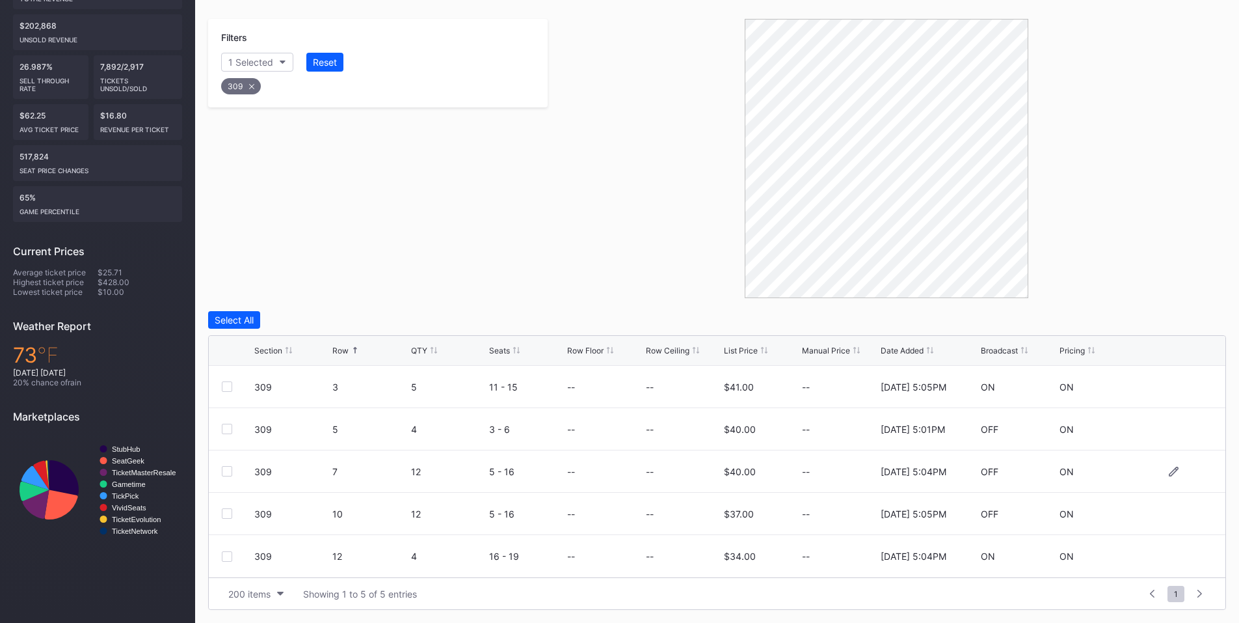
click at [221, 470] on div "309 7 12 5 - 16 -- -- $40.00 -- [DATE] 5:04PM OFF ON" at bounding box center [717, 471] width 1017 height 42
click at [222, 473] on div at bounding box center [227, 471] width 10 height 10
click at [1195, 318] on div "Delete 1 Row" at bounding box center [1193, 319] width 53 height 11
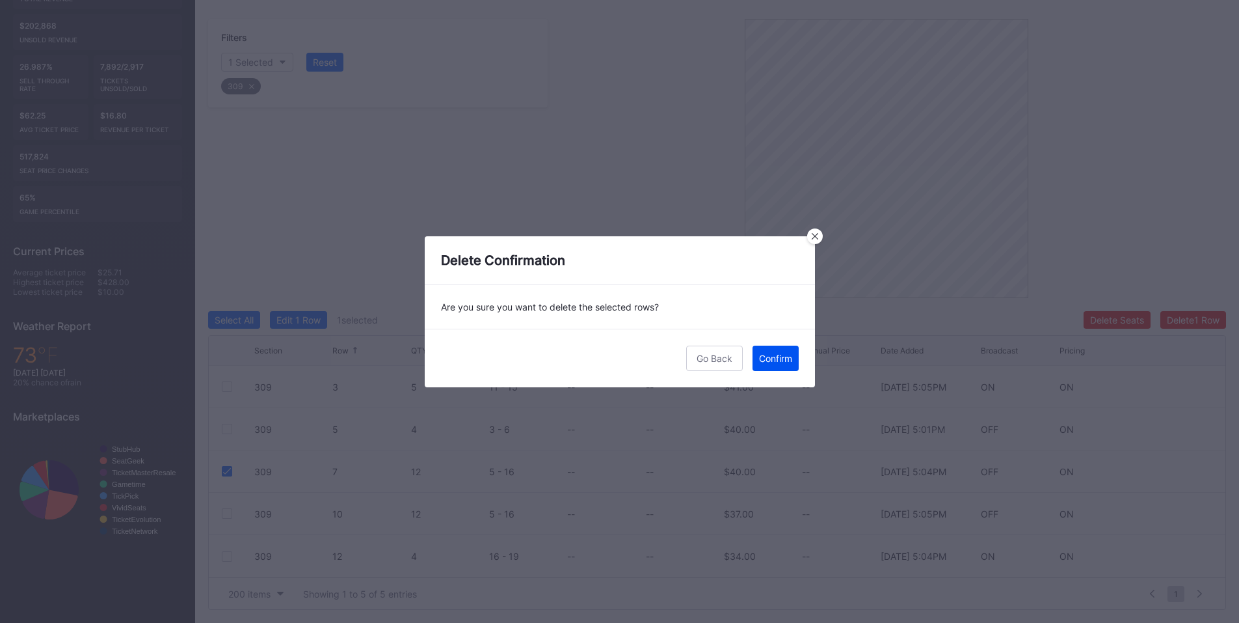
click at [783, 366] on button "Confirm" at bounding box center [776, 357] width 46 height 25
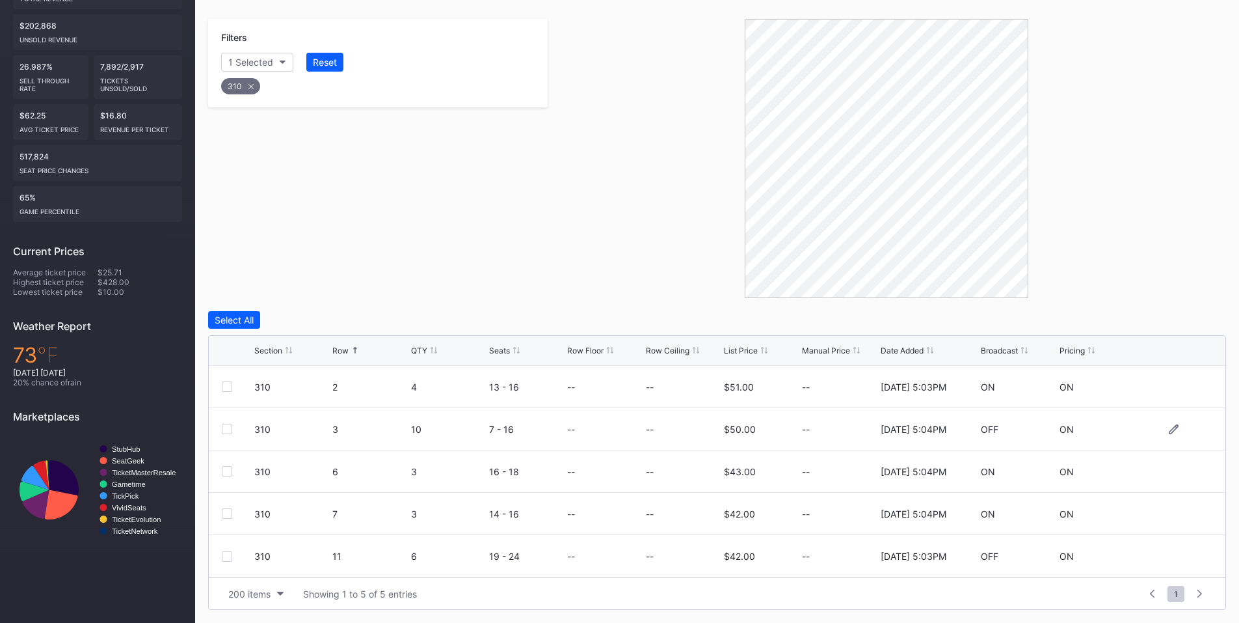
click at [228, 425] on div at bounding box center [227, 429] width 10 height 10
click at [1180, 318] on div "Delete 1 Row" at bounding box center [1193, 319] width 53 height 11
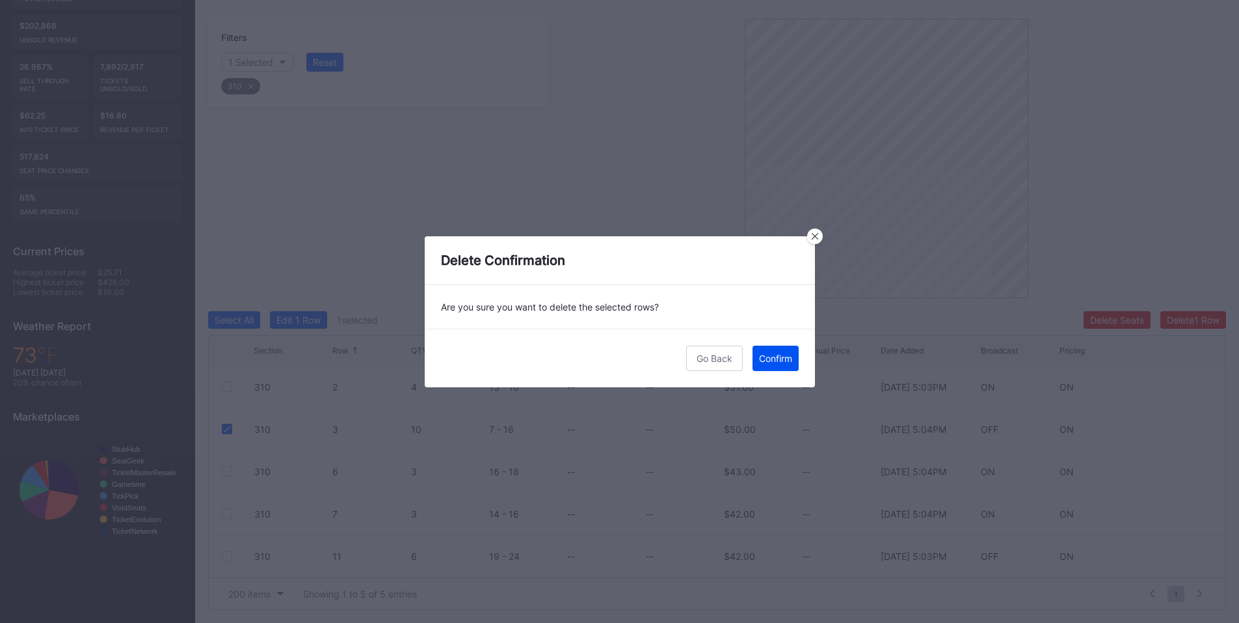
click at [779, 368] on button "Confirm" at bounding box center [776, 357] width 46 height 25
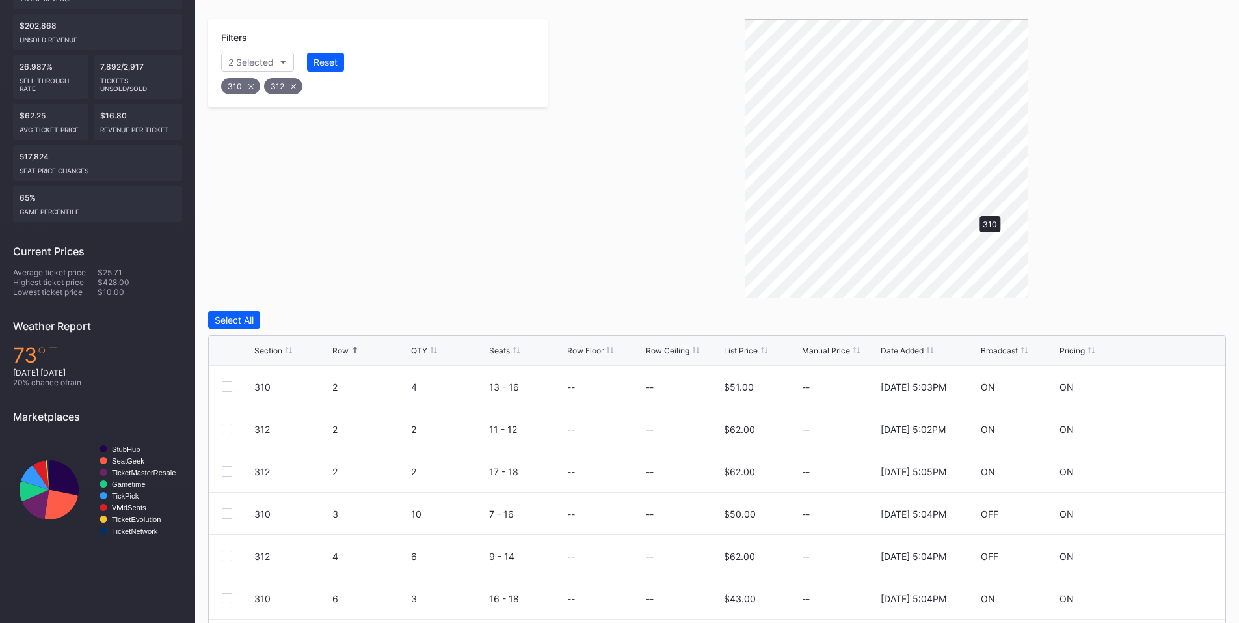
scroll to position [200, 0]
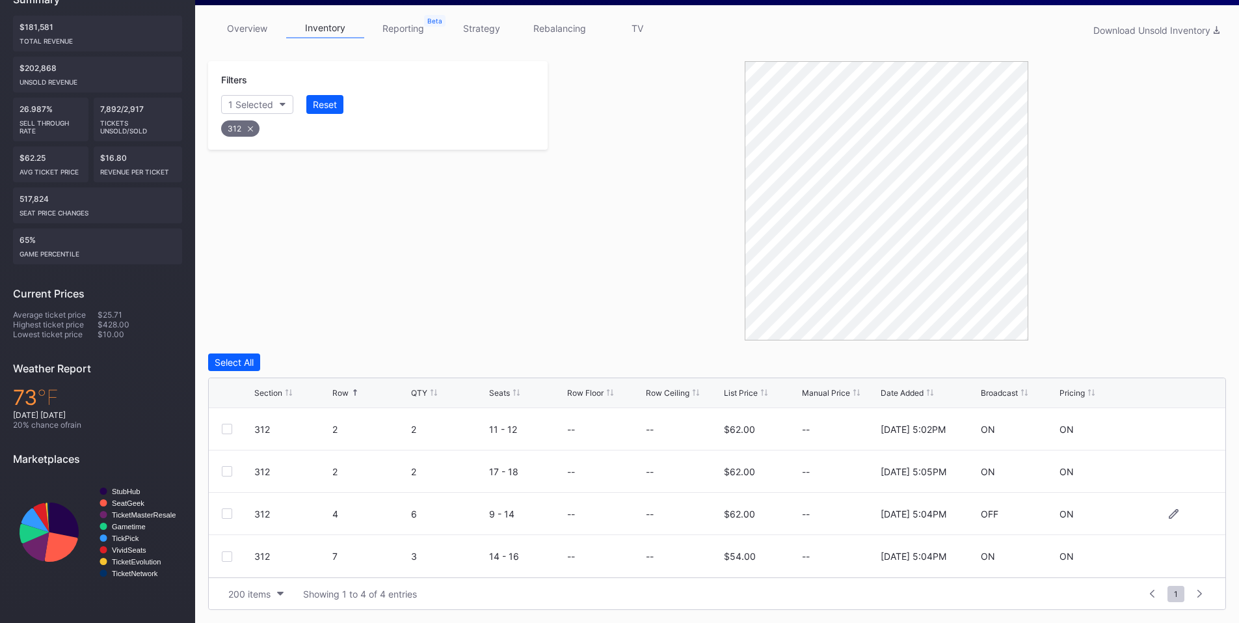
click at [227, 519] on div "312 4 6 9 - 14 -- -- $62.00 -- [DATE] 5:04PM OFF ON" at bounding box center [717, 513] width 1017 height 42
click at [227, 509] on div at bounding box center [227, 513] width 10 height 10
click at [1194, 353] on button "Delete 1 Row" at bounding box center [1194, 362] width 66 height 18
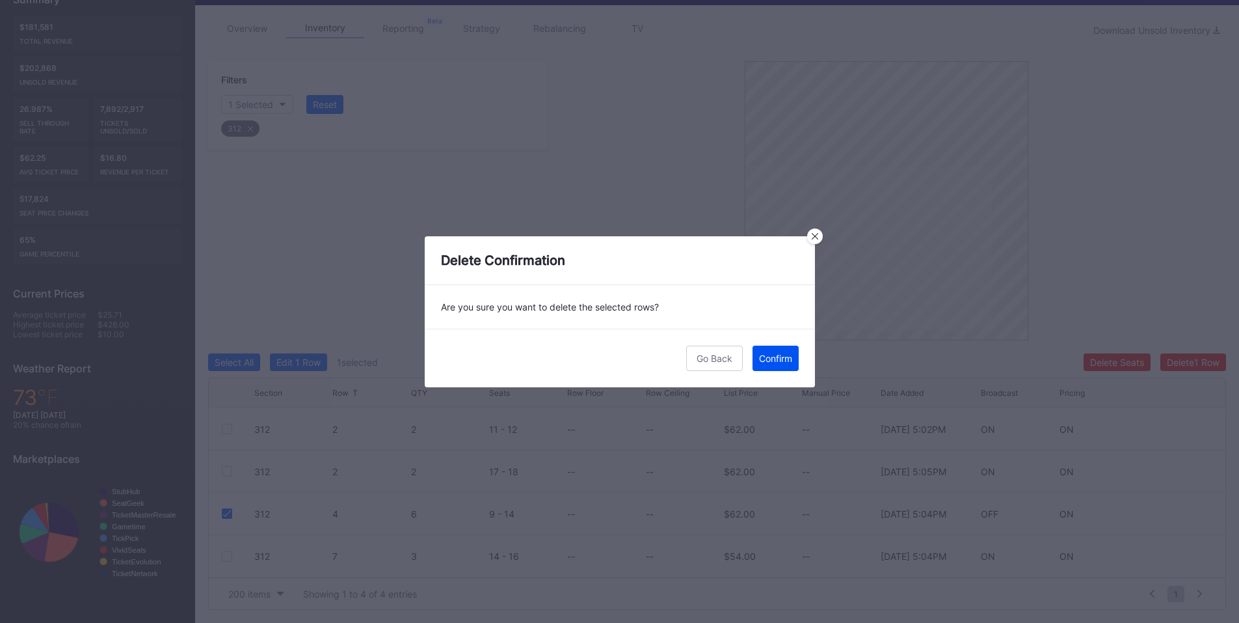
click at [795, 359] on button "Confirm" at bounding box center [776, 357] width 46 height 25
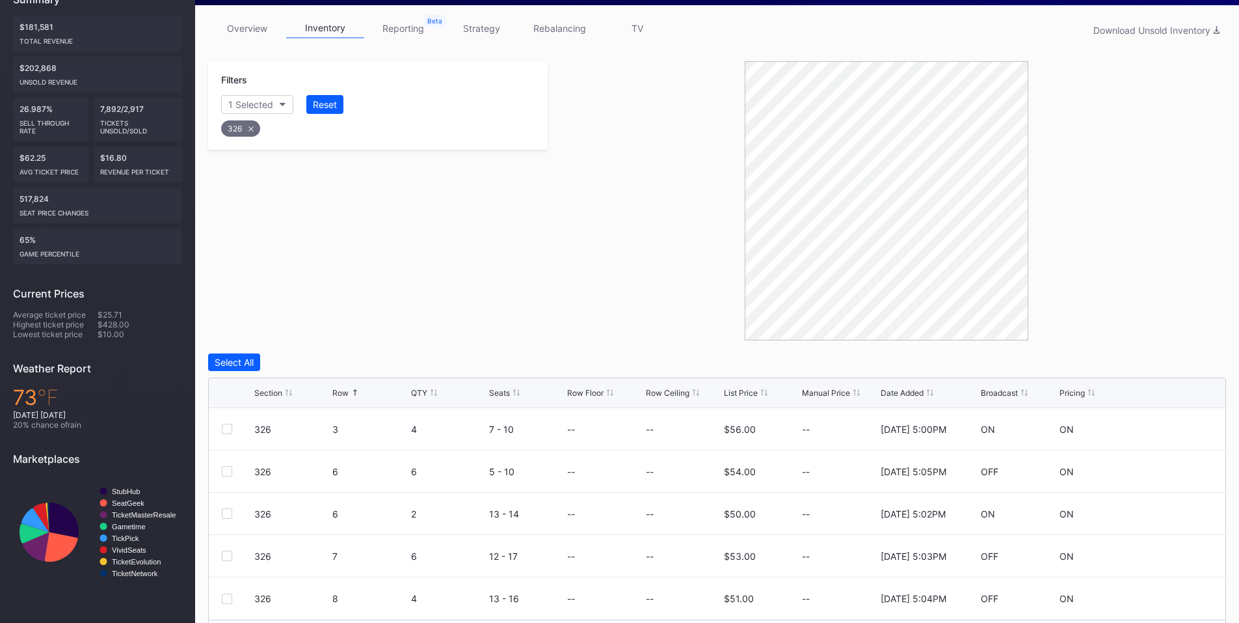
scroll to position [242, 0]
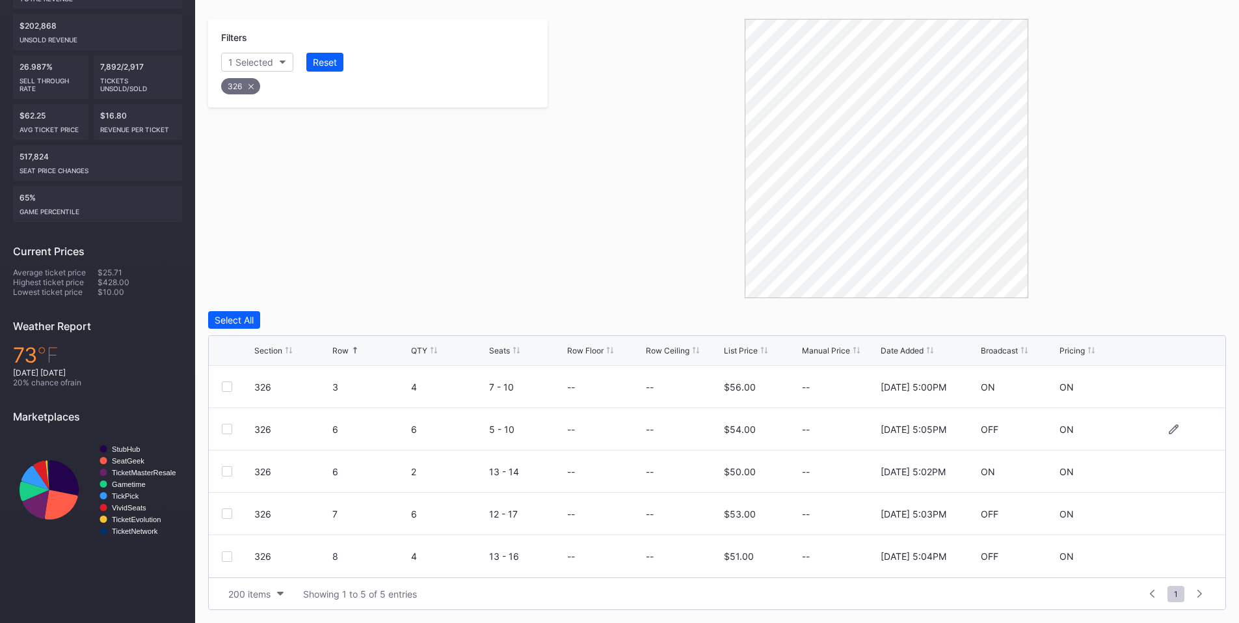
click at [223, 428] on div at bounding box center [227, 429] width 10 height 10
click at [1174, 317] on div "Delete 1 Row" at bounding box center [1193, 319] width 53 height 11
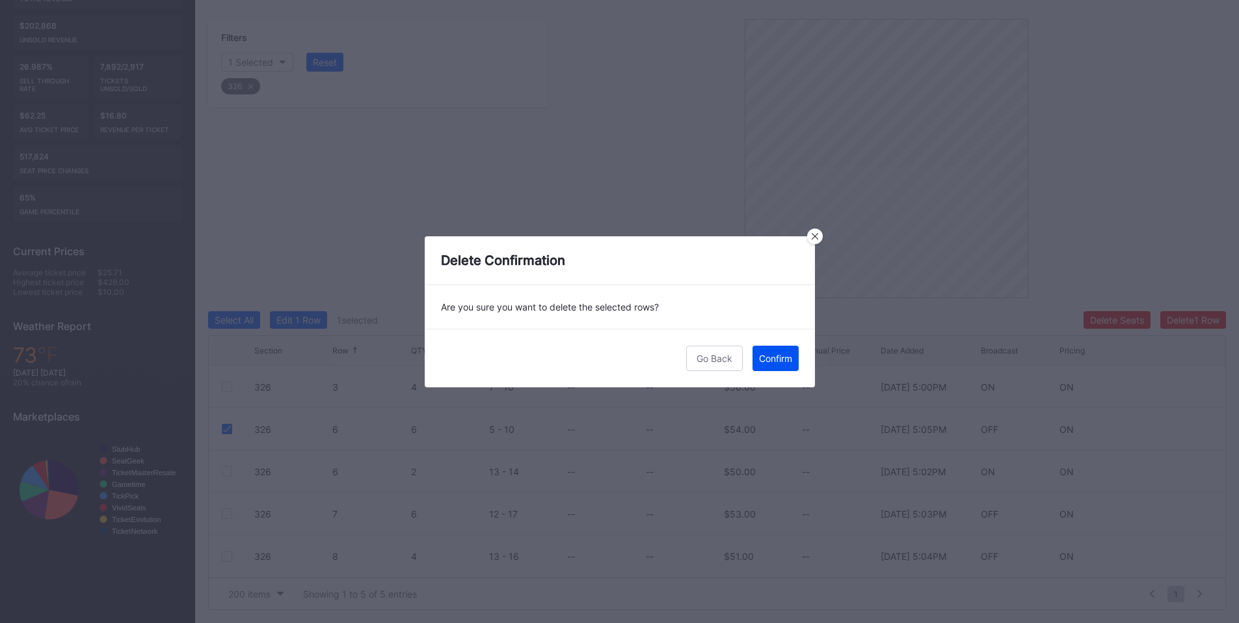
click at [794, 352] on button "Confirm" at bounding box center [776, 357] width 46 height 25
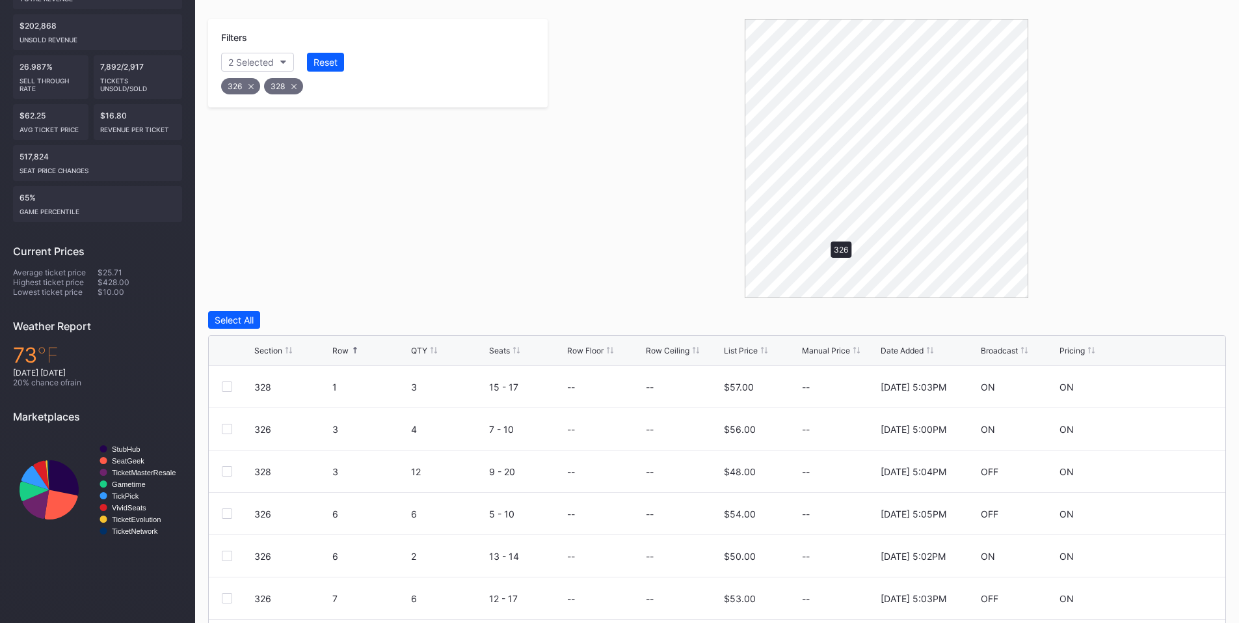
scroll to position [168, 0]
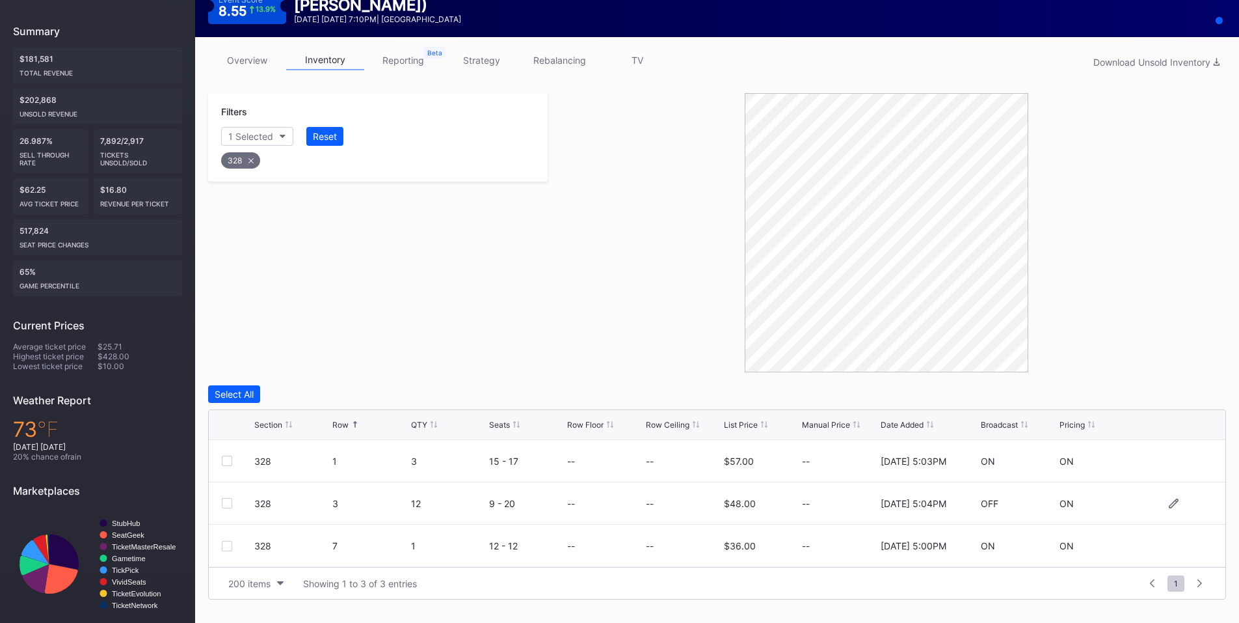
click at [231, 504] on div at bounding box center [227, 503] width 10 height 10
click at [1194, 396] on div "Delete 1 Row" at bounding box center [1193, 393] width 53 height 11
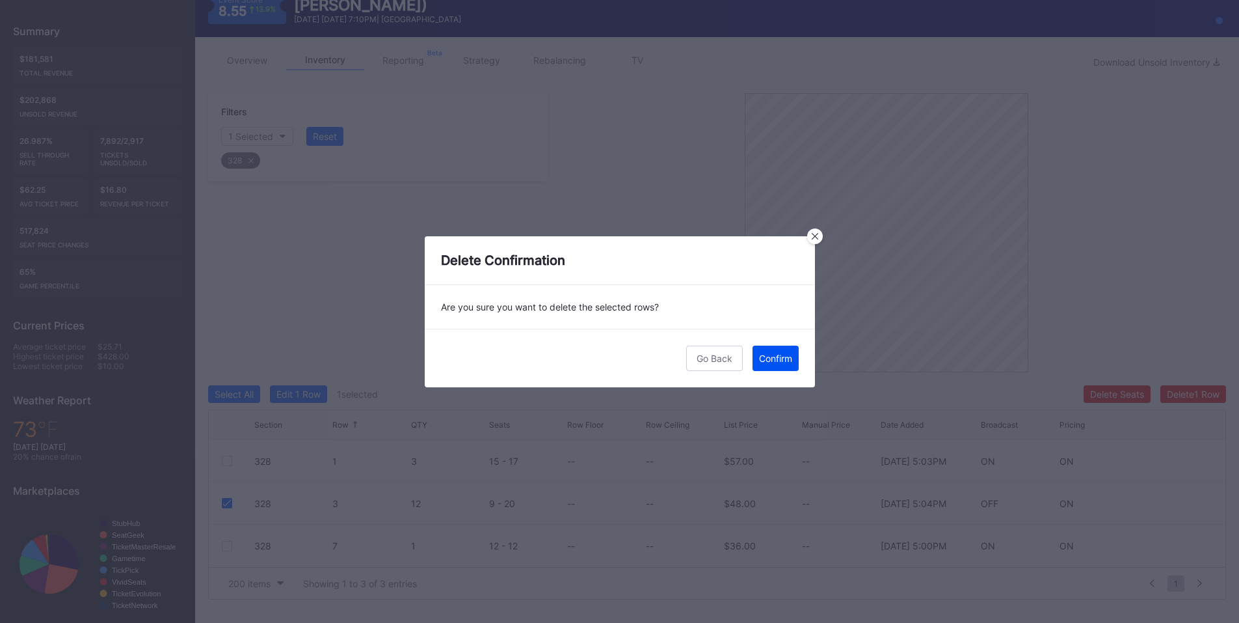
click at [773, 364] on button "Confirm" at bounding box center [776, 357] width 46 height 25
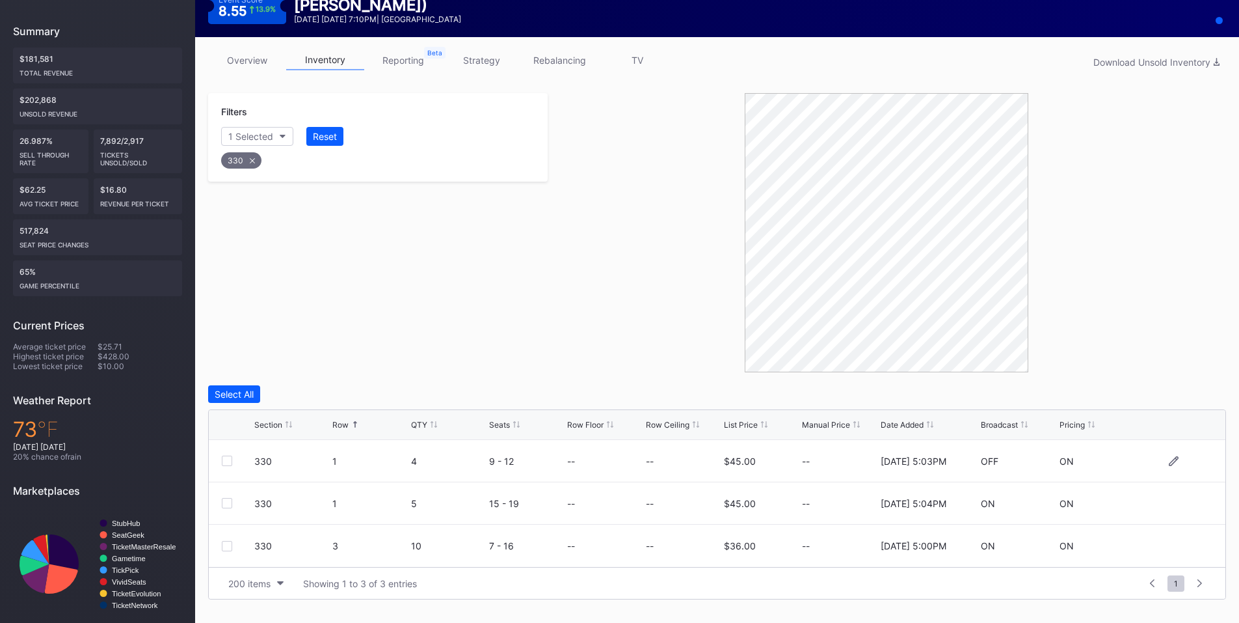
click at [224, 459] on div at bounding box center [227, 460] width 10 height 10
click at [225, 545] on div at bounding box center [227, 546] width 10 height 10
click at [1185, 392] on div "Delete 2 Rows" at bounding box center [1191, 393] width 58 height 11
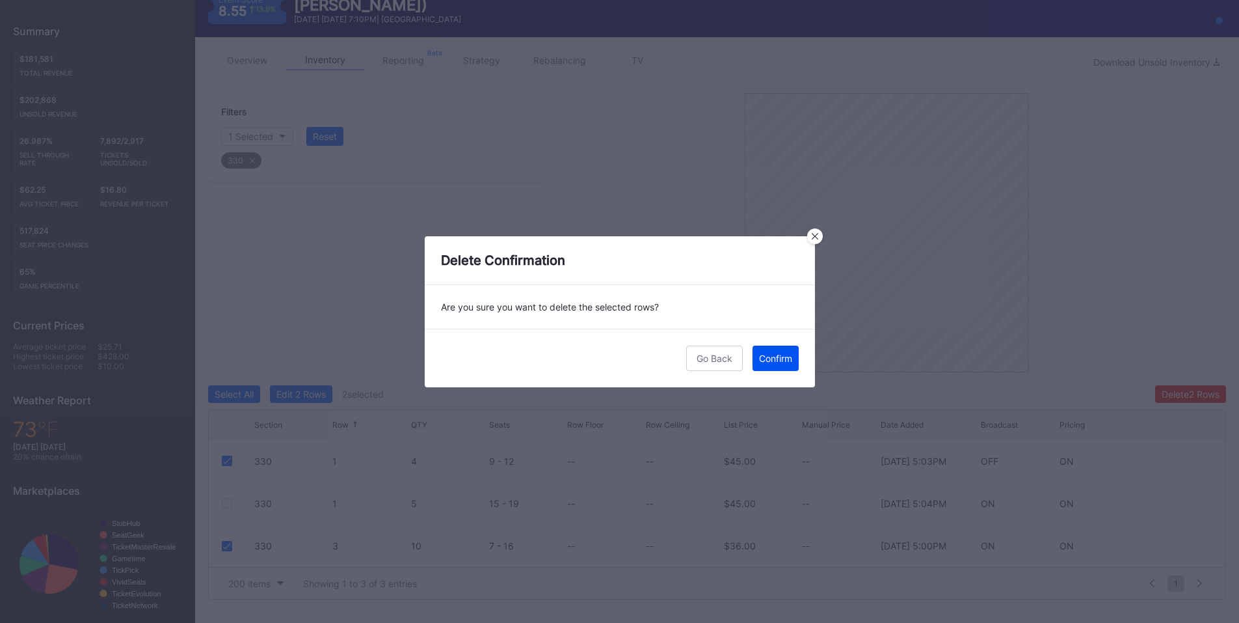
click at [762, 365] on button "Confirm" at bounding box center [776, 357] width 46 height 25
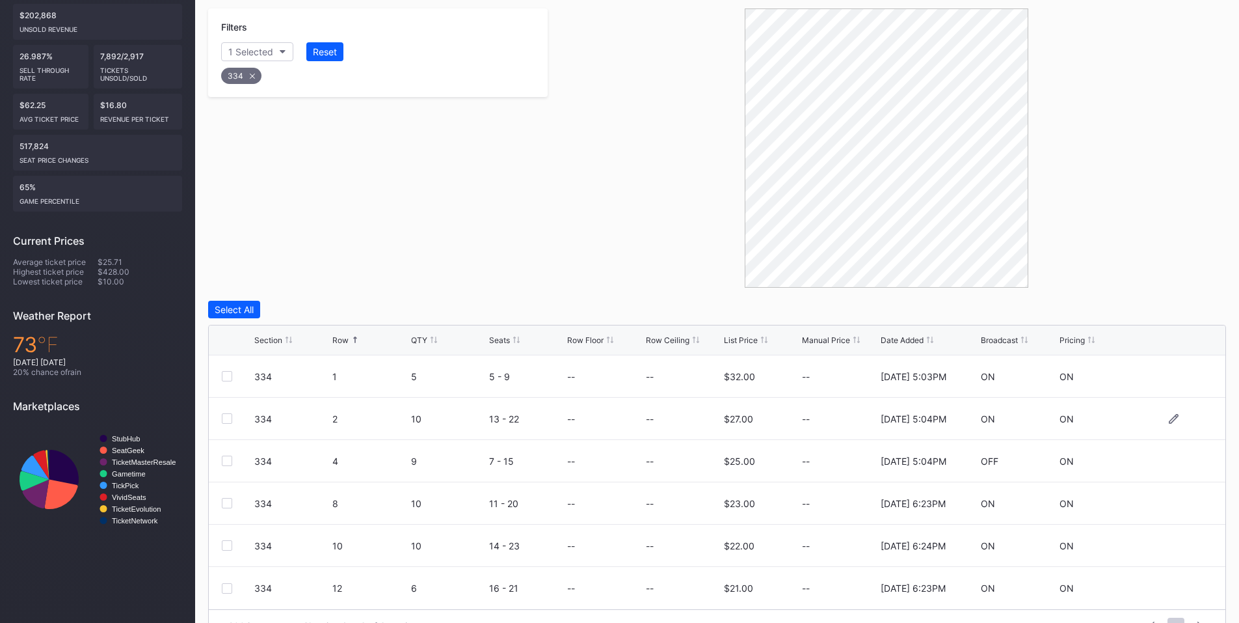
scroll to position [284, 0]
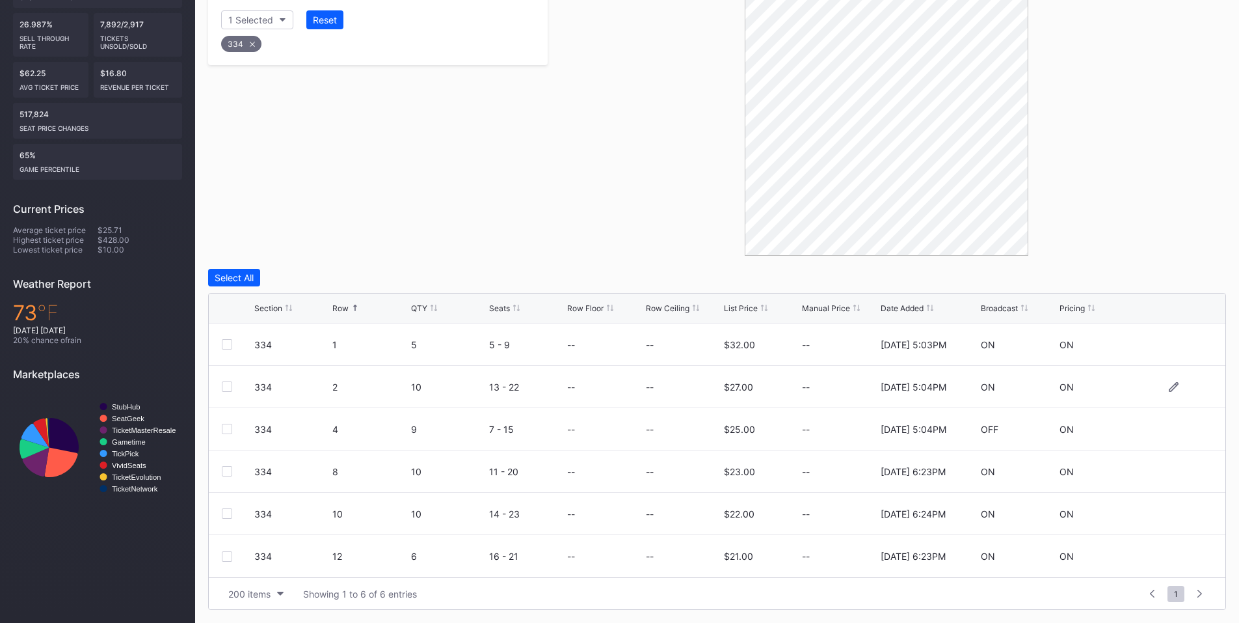
click at [226, 386] on div at bounding box center [227, 386] width 10 height 10
click at [230, 513] on div at bounding box center [227, 513] width 10 height 10
click at [1168, 280] on div "Delete 2 Rows" at bounding box center [1191, 277] width 58 height 11
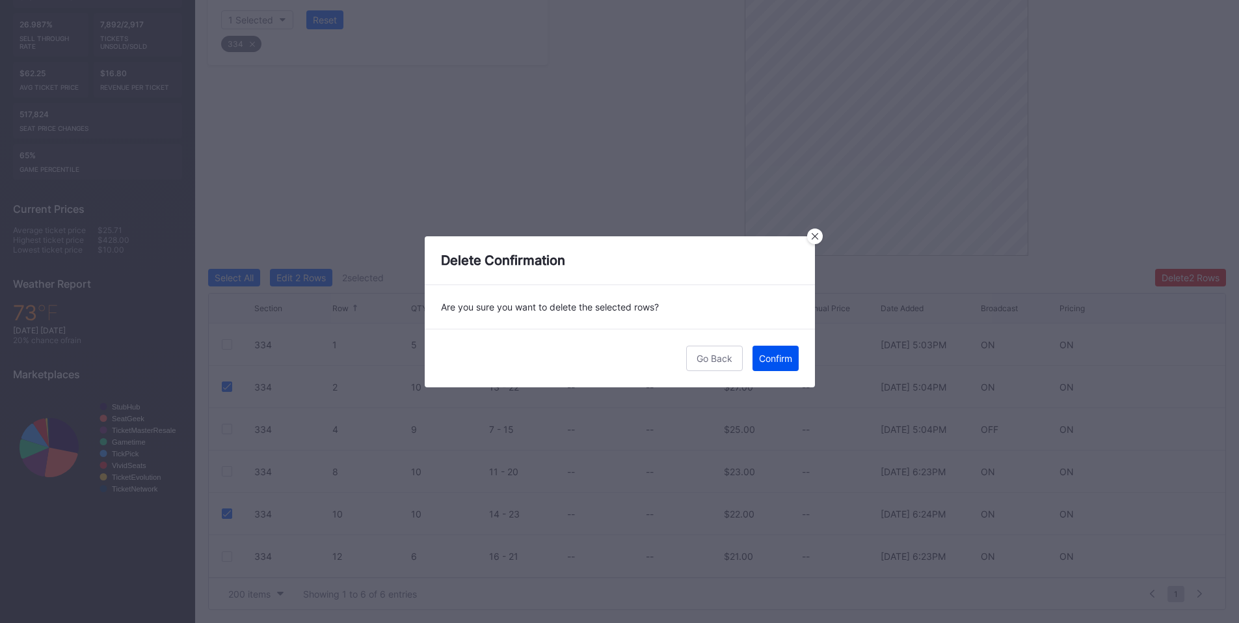
click at [781, 362] on div "Confirm" at bounding box center [775, 358] width 33 height 11
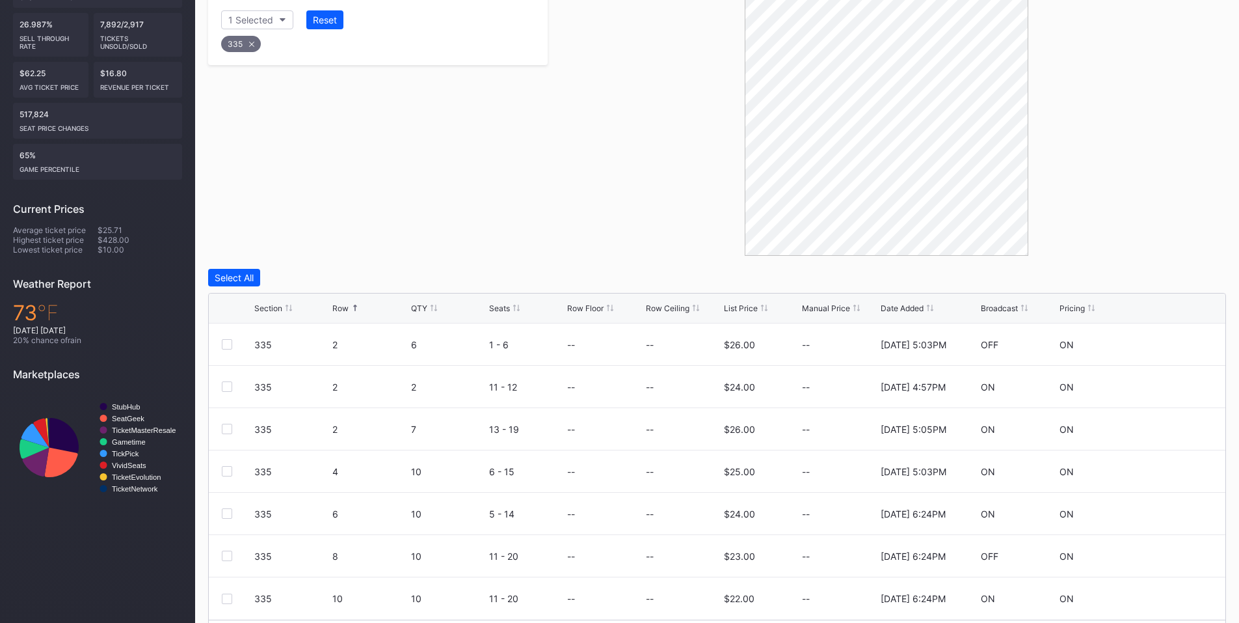
scroll to position [327, 0]
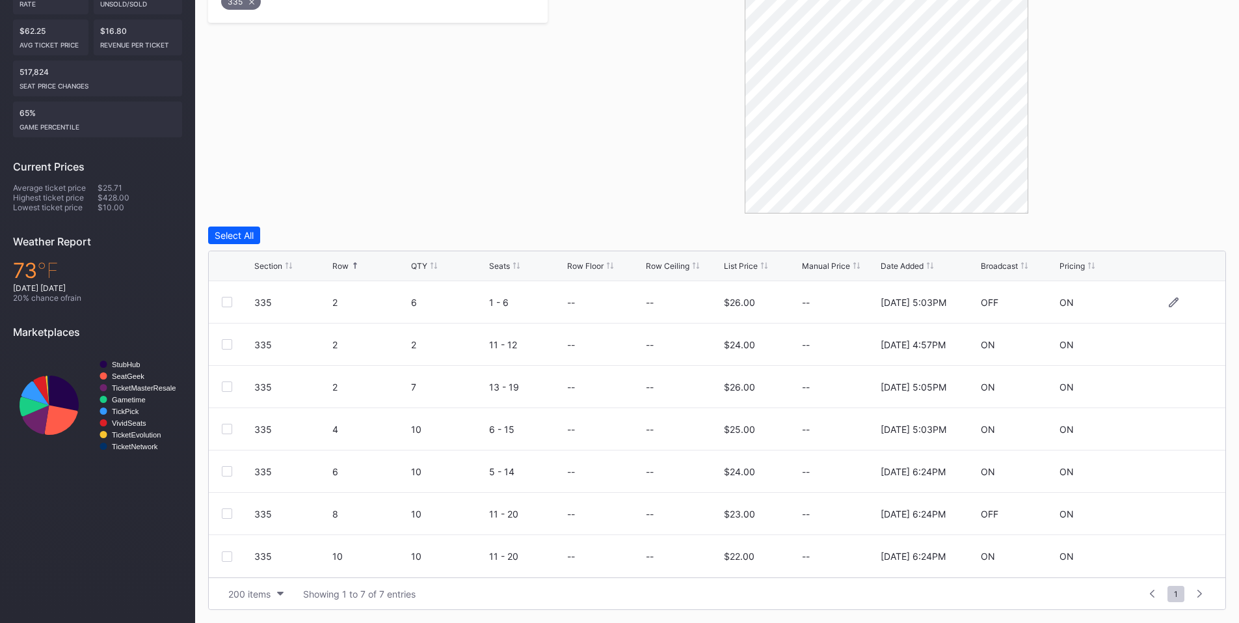
click at [228, 302] on div at bounding box center [227, 302] width 10 height 10
click at [223, 517] on div at bounding box center [227, 513] width 10 height 10
click at [1173, 234] on div "Delete 2 Rows" at bounding box center [1191, 235] width 58 height 11
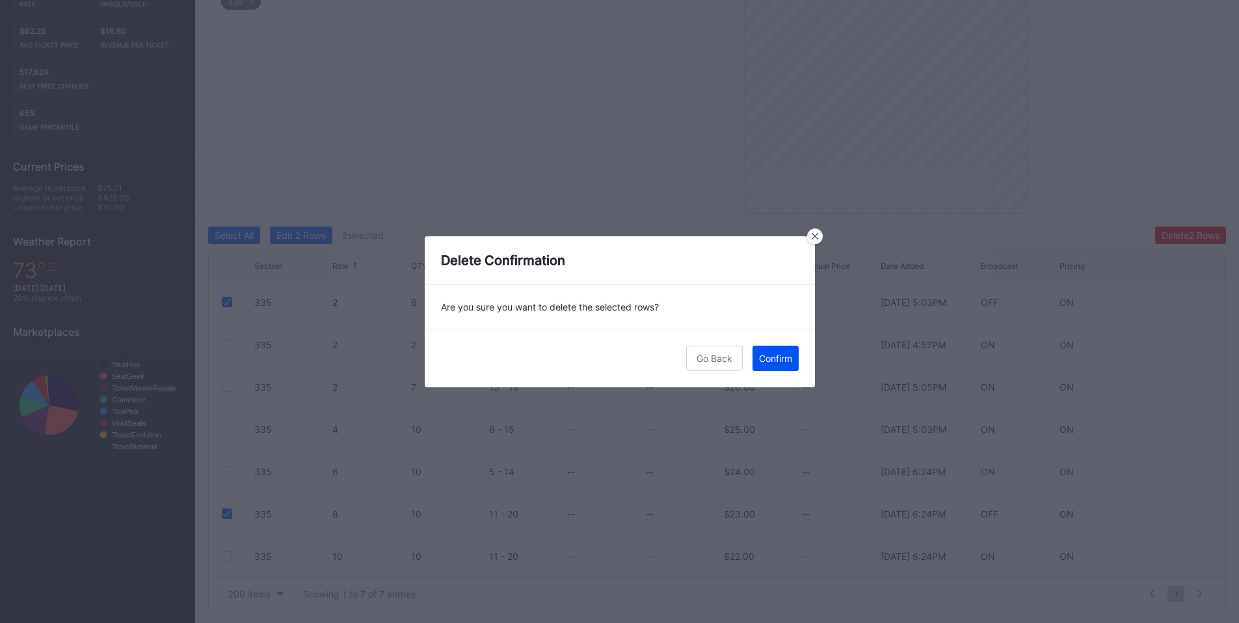
click at [768, 364] on button "Confirm" at bounding box center [776, 357] width 46 height 25
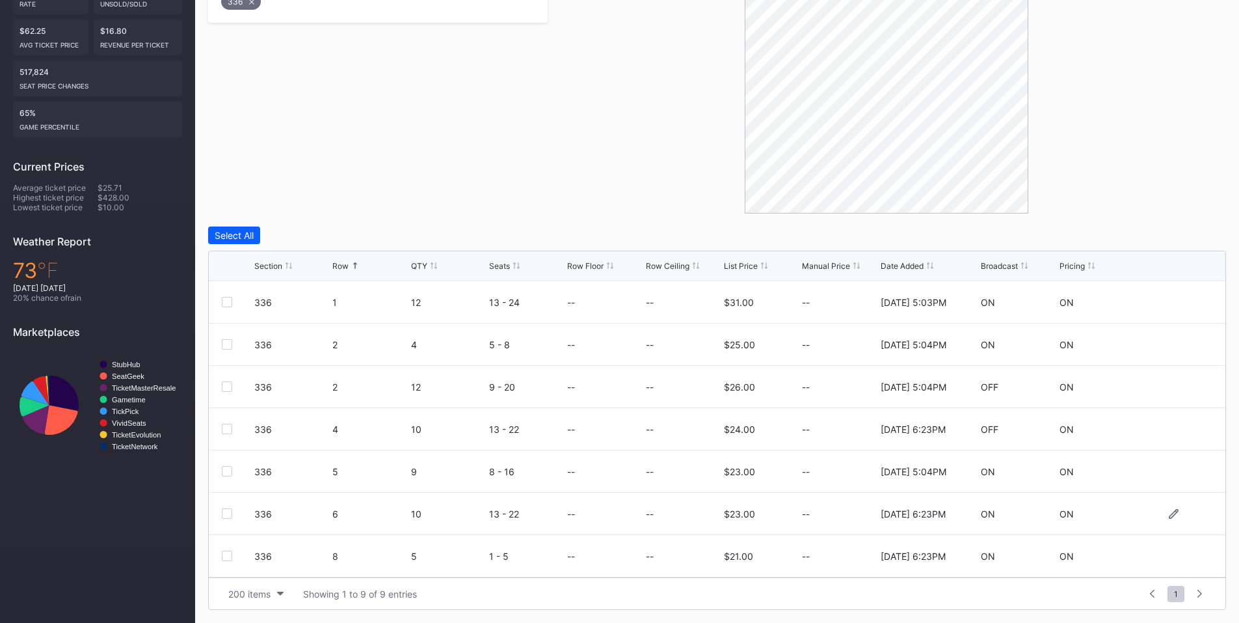
scroll to position [85, 0]
click at [225, 516] on div at bounding box center [227, 513] width 10 height 10
click at [1204, 231] on div "Delete 1 Row" at bounding box center [1193, 235] width 53 height 11
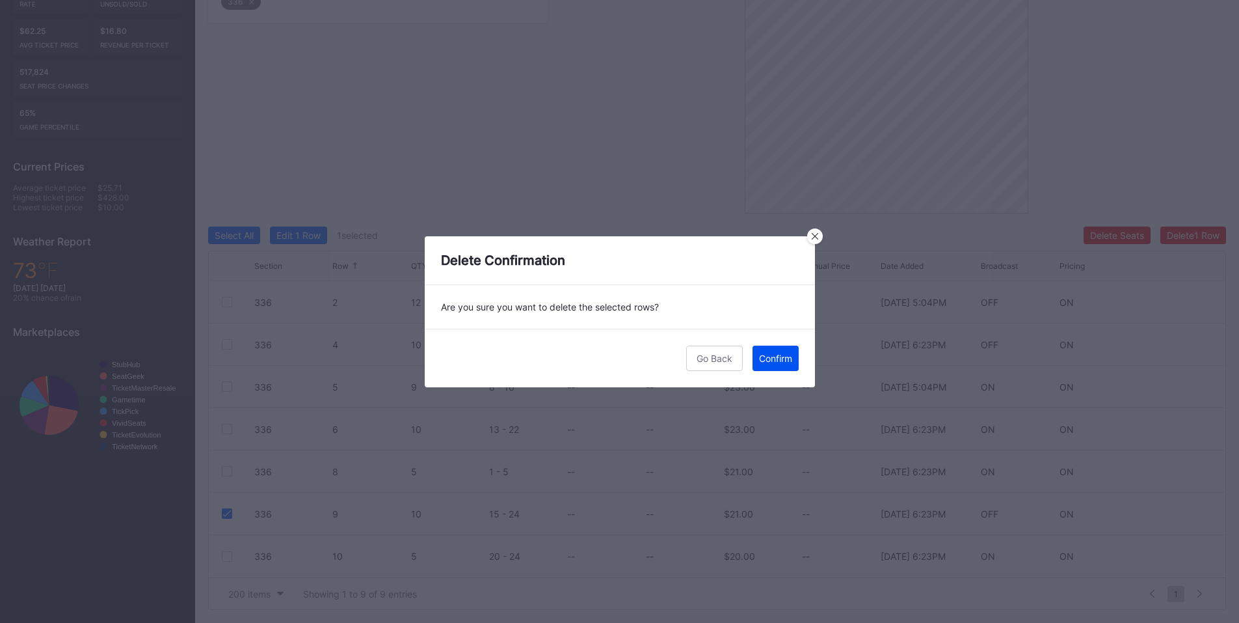
click at [775, 354] on div "Confirm" at bounding box center [775, 358] width 33 height 11
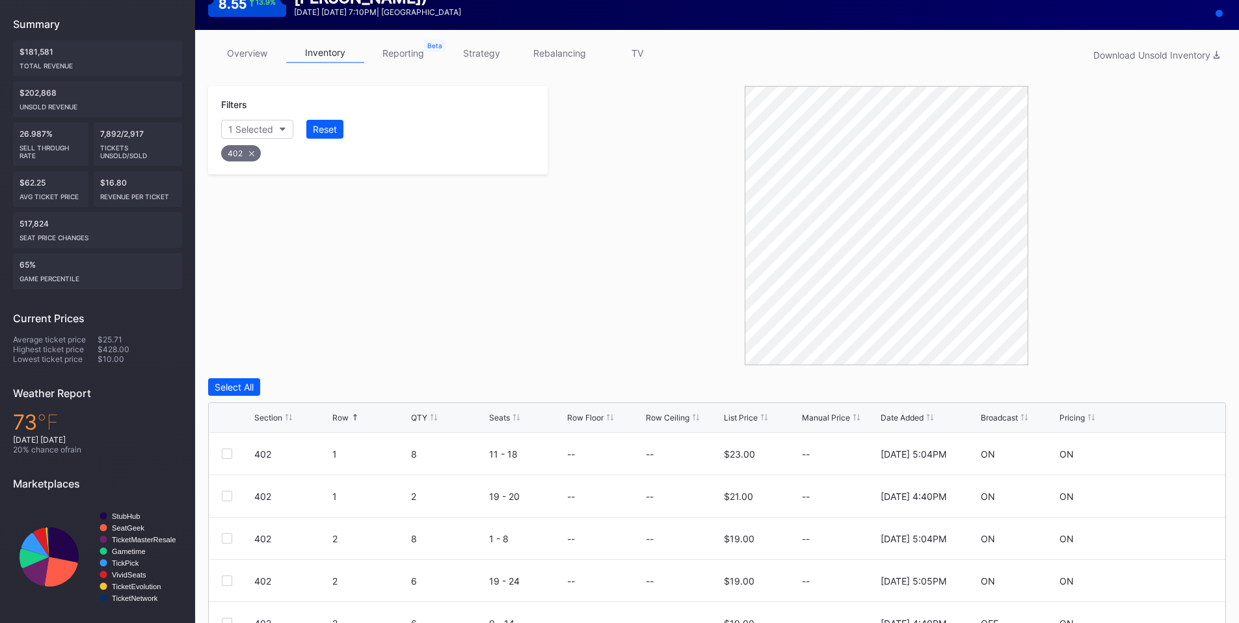
scroll to position [327, 0]
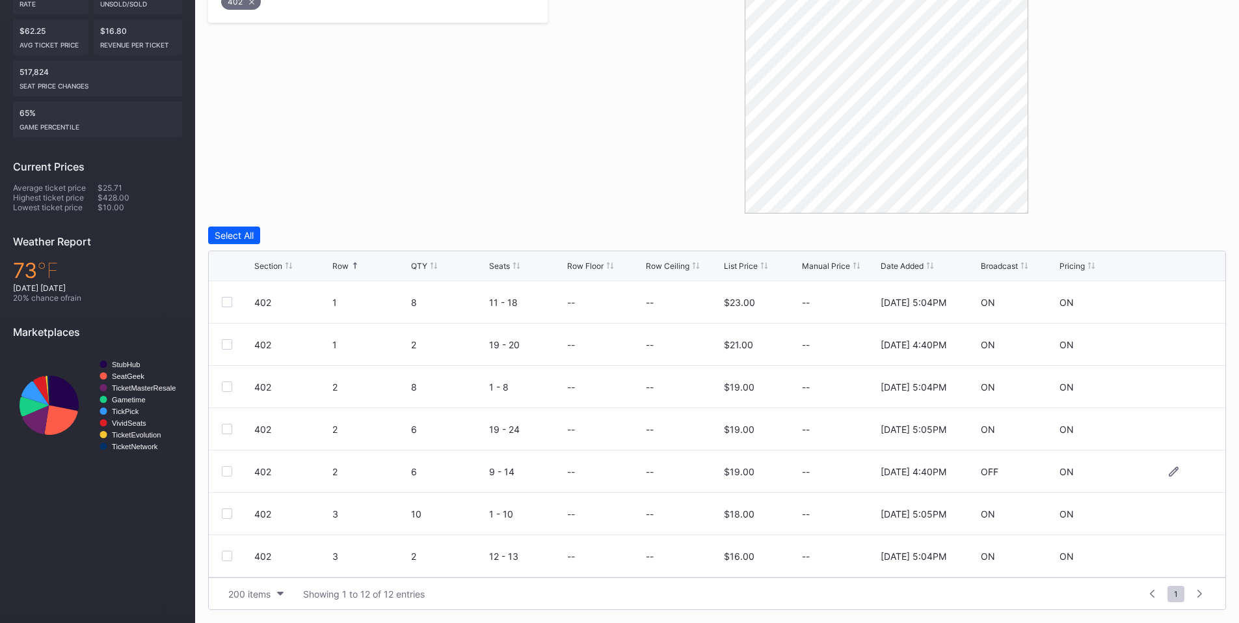
click at [226, 473] on div at bounding box center [227, 471] width 10 height 10
click at [1185, 241] on button "Delete 1 Row" at bounding box center [1194, 235] width 66 height 18
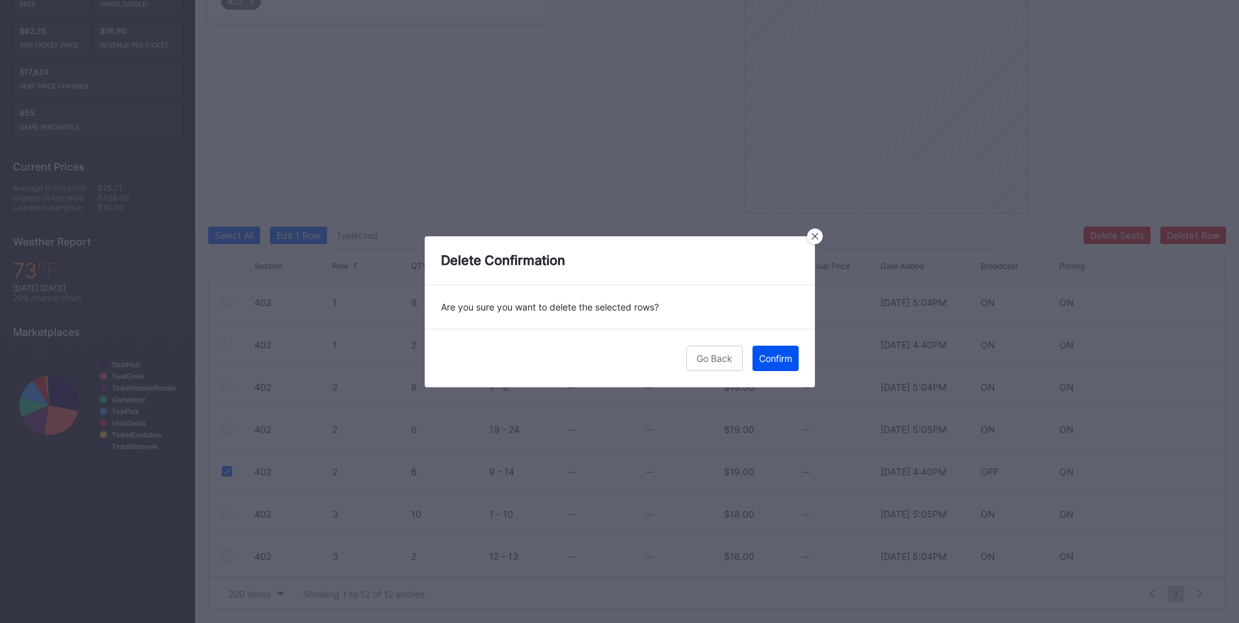
click at [785, 366] on button "Confirm" at bounding box center [776, 357] width 46 height 25
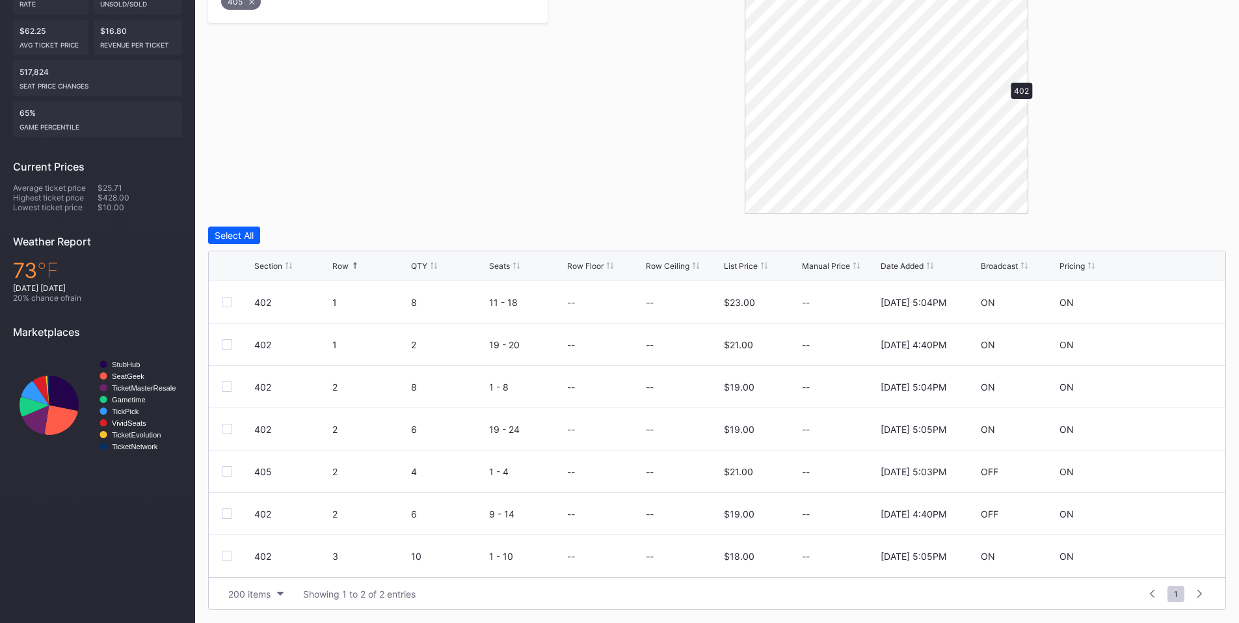
scroll to position [168, 0]
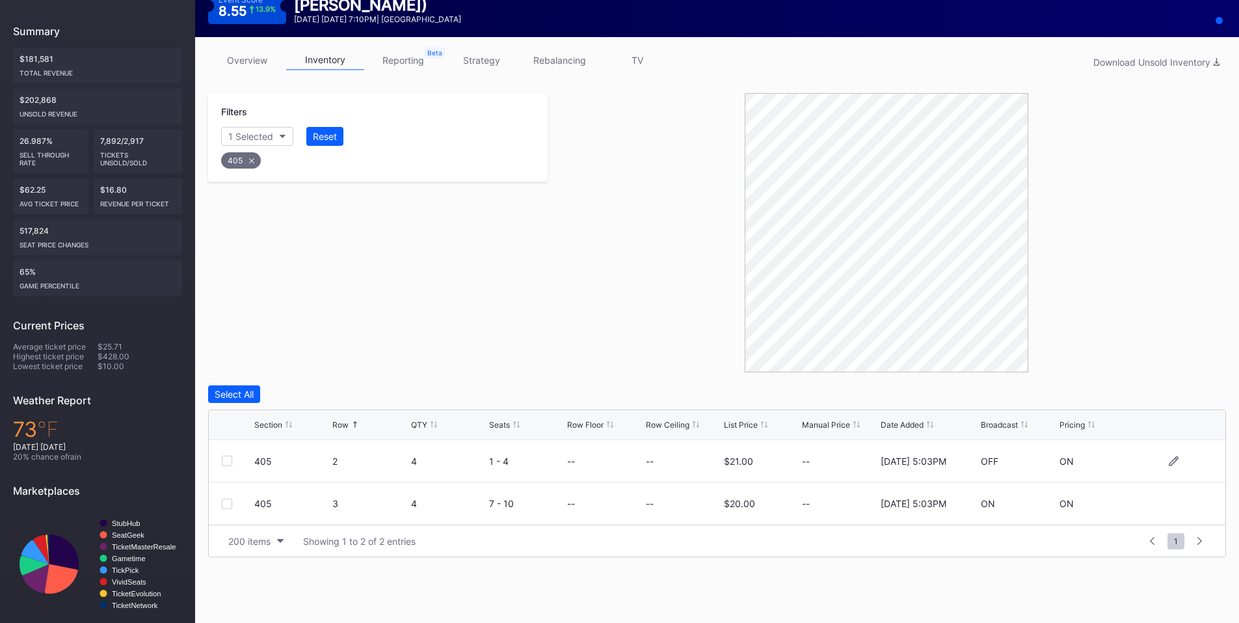
click at [226, 459] on div at bounding box center [227, 460] width 10 height 10
click at [1193, 387] on button "Delete 1 Row" at bounding box center [1194, 394] width 66 height 18
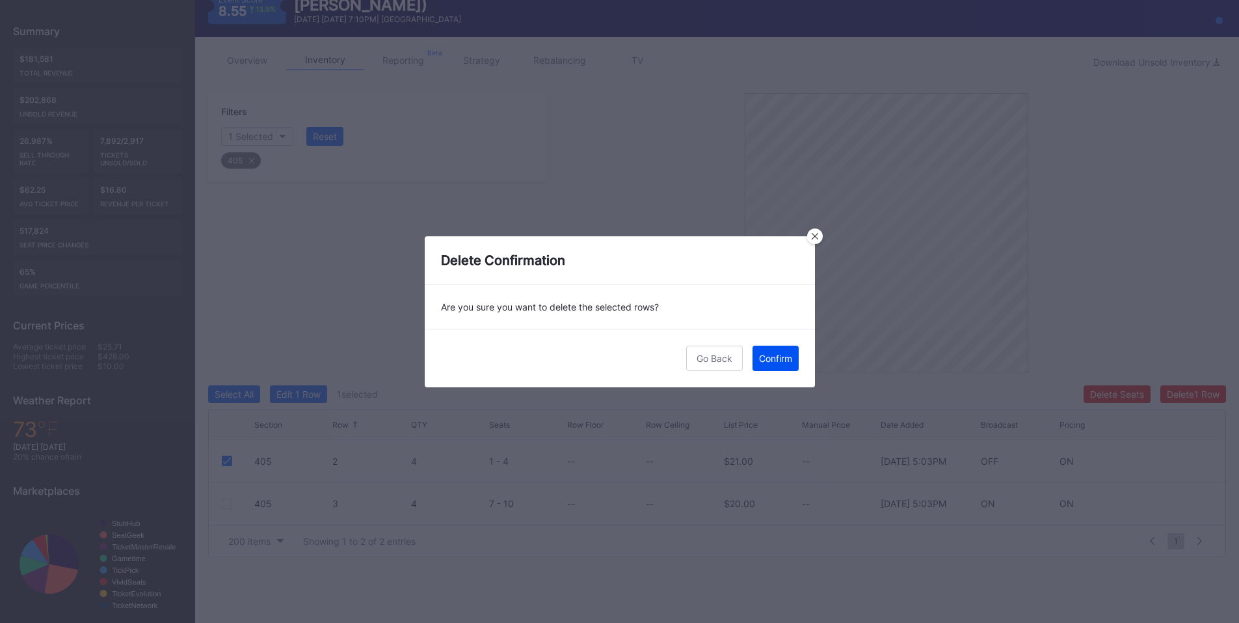
click at [772, 366] on button "Confirm" at bounding box center [776, 357] width 46 height 25
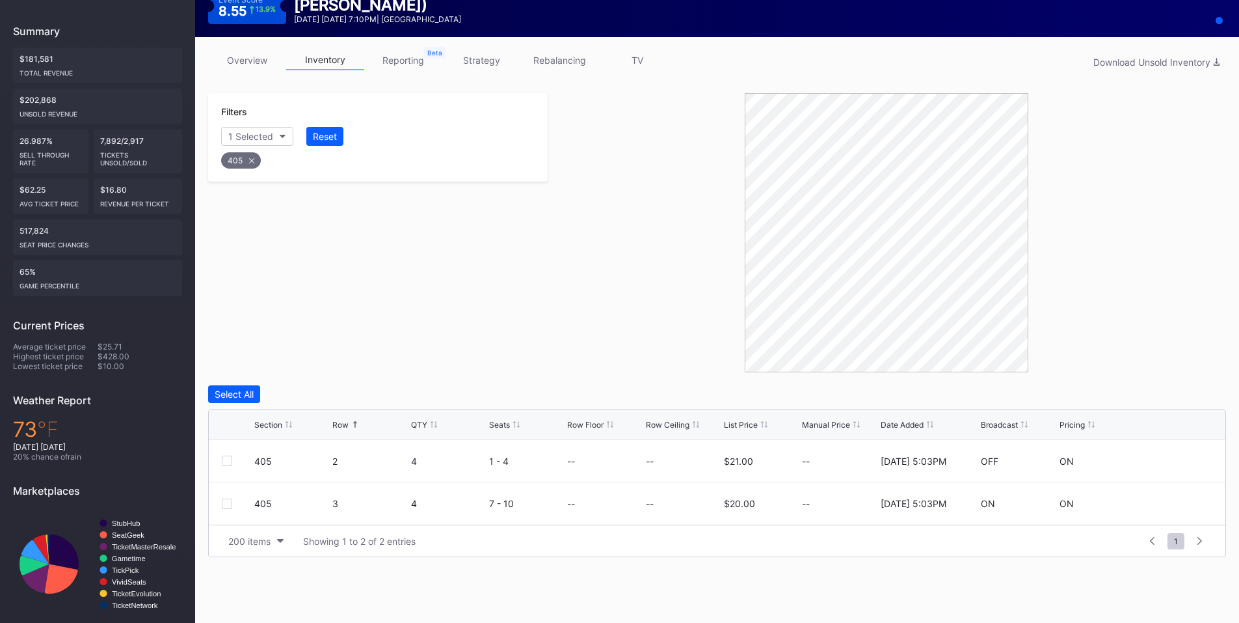
drag, startPoint x: 226, startPoint y: 461, endPoint x: 337, endPoint y: 439, distance: 112.7
click at [229, 461] on div at bounding box center [227, 460] width 10 height 10
click at [1174, 392] on div "Delete 1 Row" at bounding box center [1193, 393] width 53 height 11
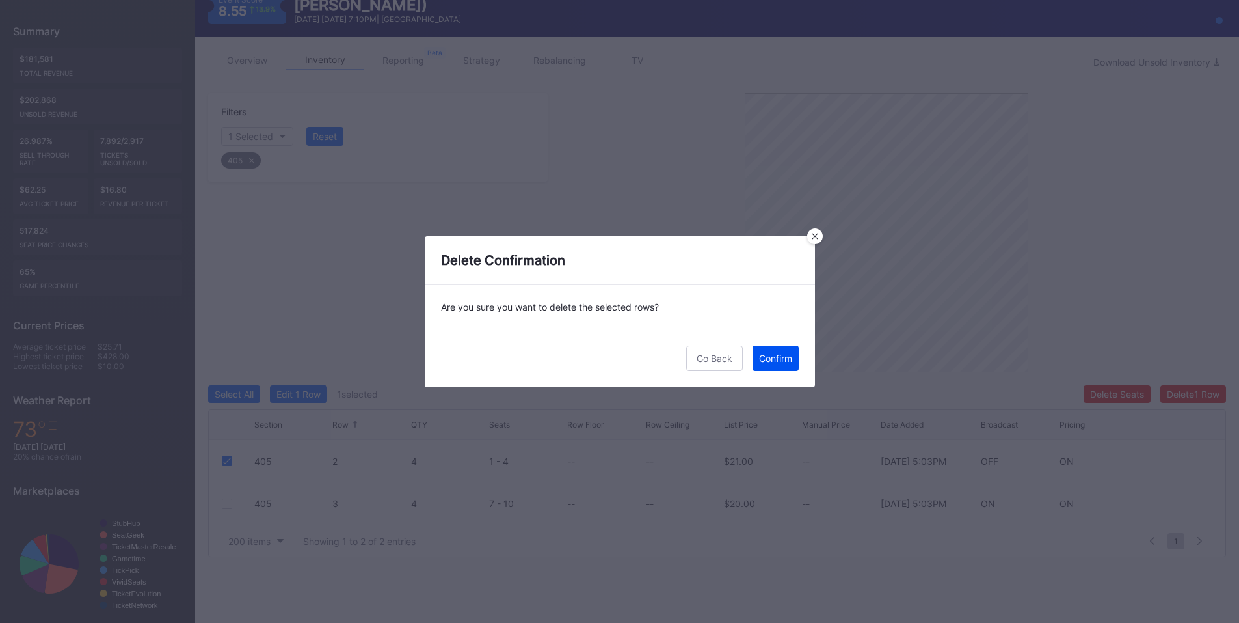
click at [781, 360] on div "Confirm" at bounding box center [775, 358] width 33 height 11
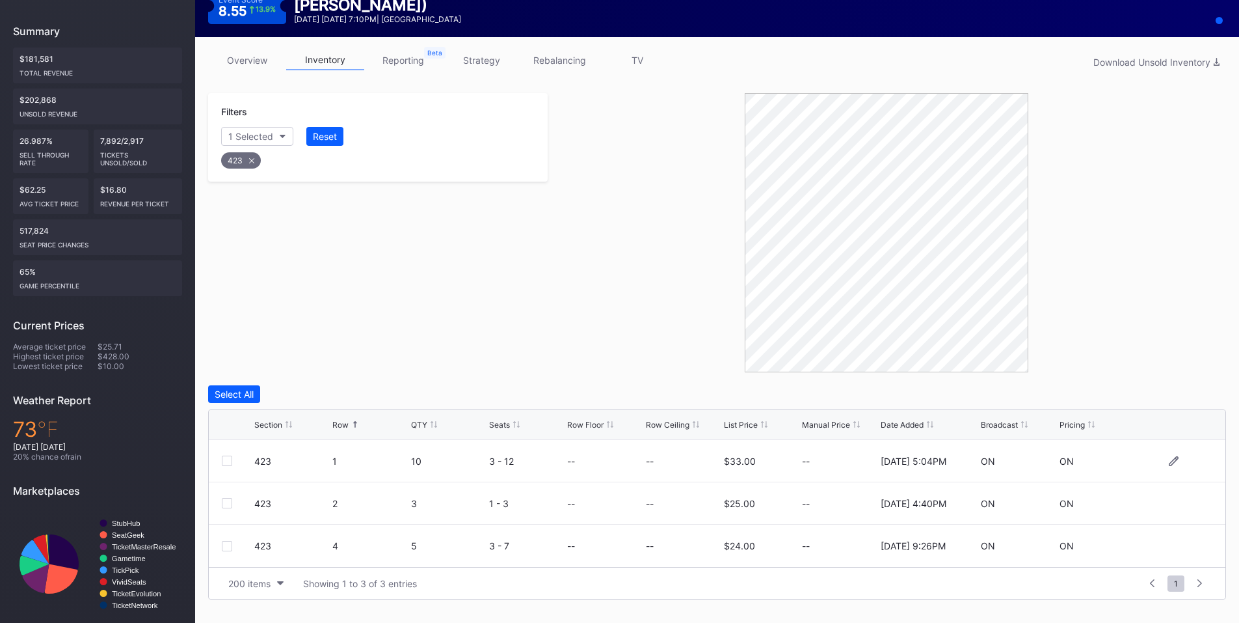
click at [224, 462] on div at bounding box center [227, 460] width 10 height 10
click at [1178, 398] on div "Delete 1 Row" at bounding box center [1193, 393] width 53 height 11
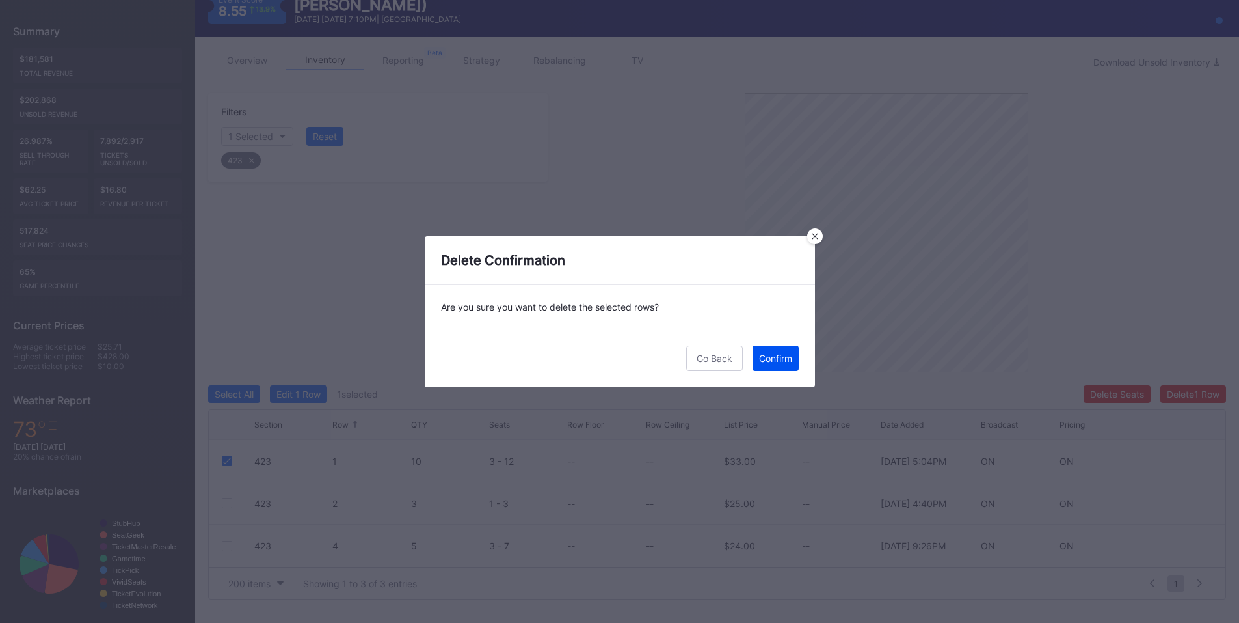
click at [776, 354] on div "Confirm" at bounding box center [775, 358] width 33 height 11
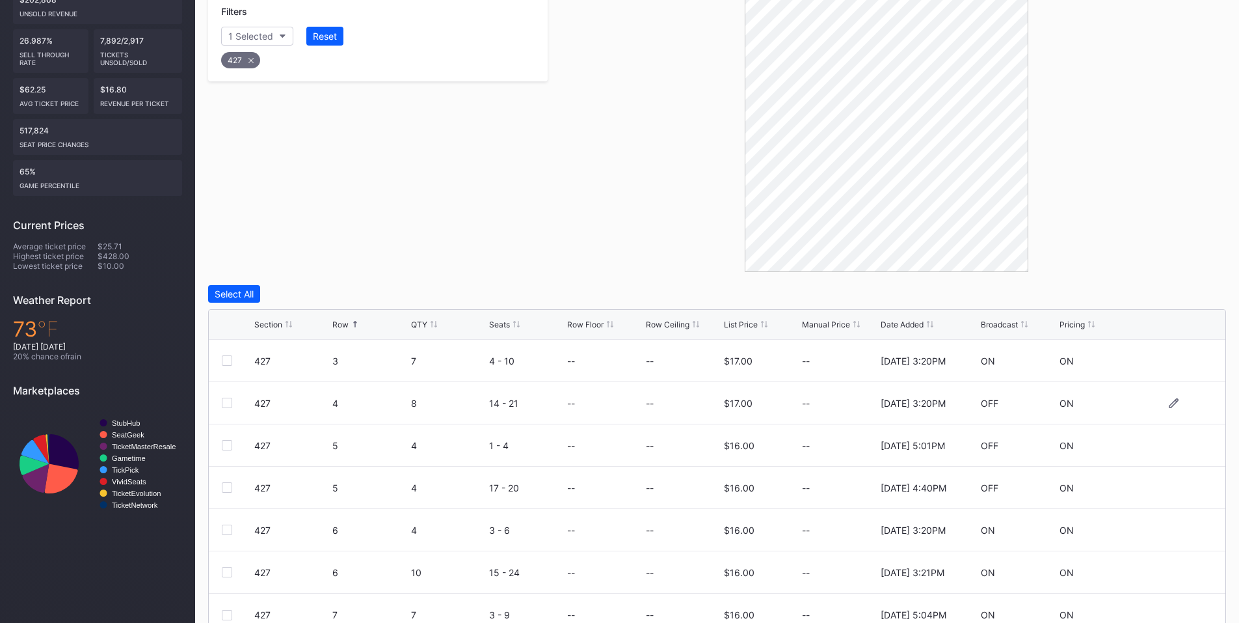
scroll to position [319, 0]
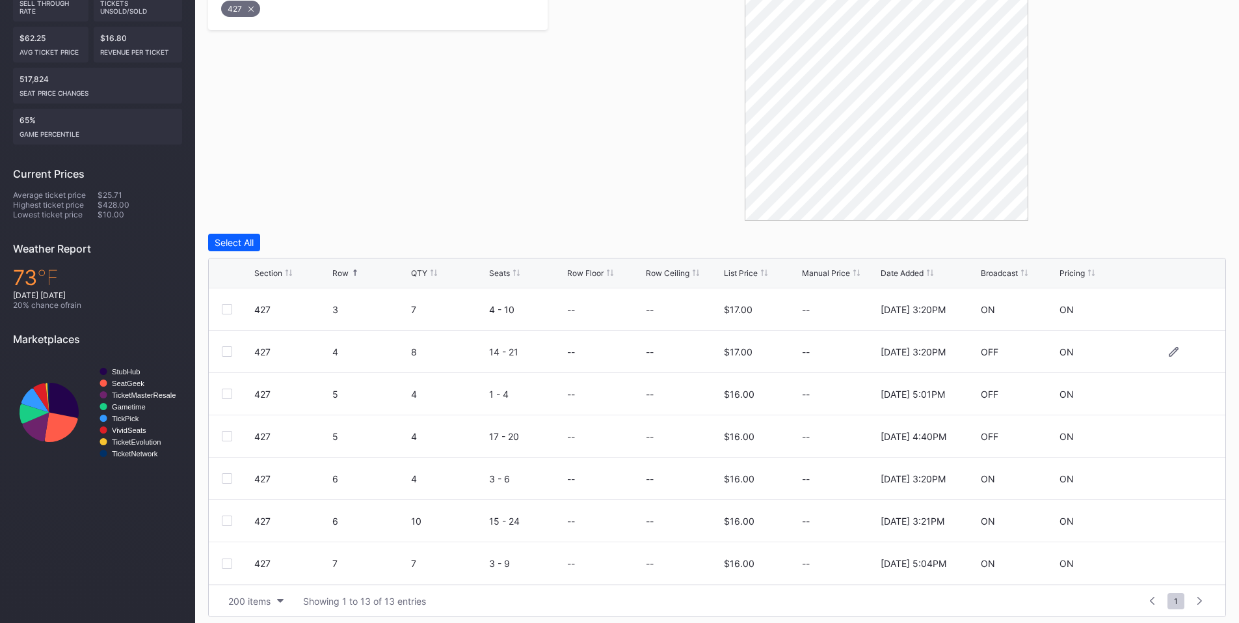
click at [226, 351] on div at bounding box center [227, 351] width 10 height 10
click at [1181, 241] on div "Delete 1 Row" at bounding box center [1193, 242] width 53 height 11
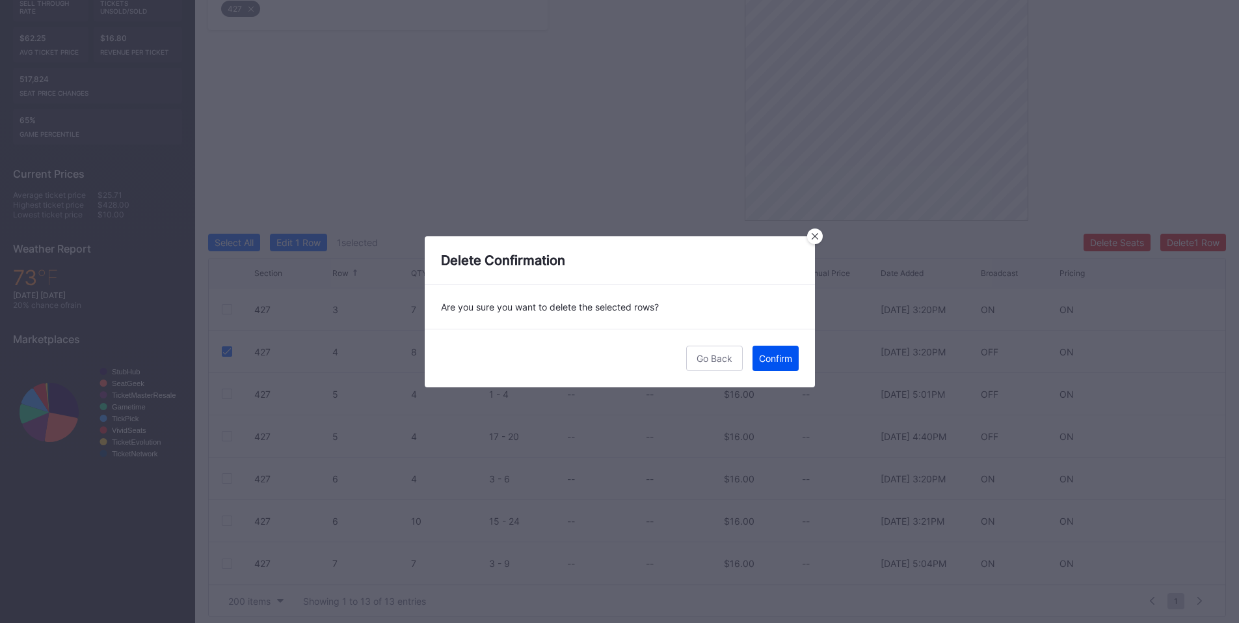
click at [778, 359] on div "Confirm" at bounding box center [775, 358] width 33 height 11
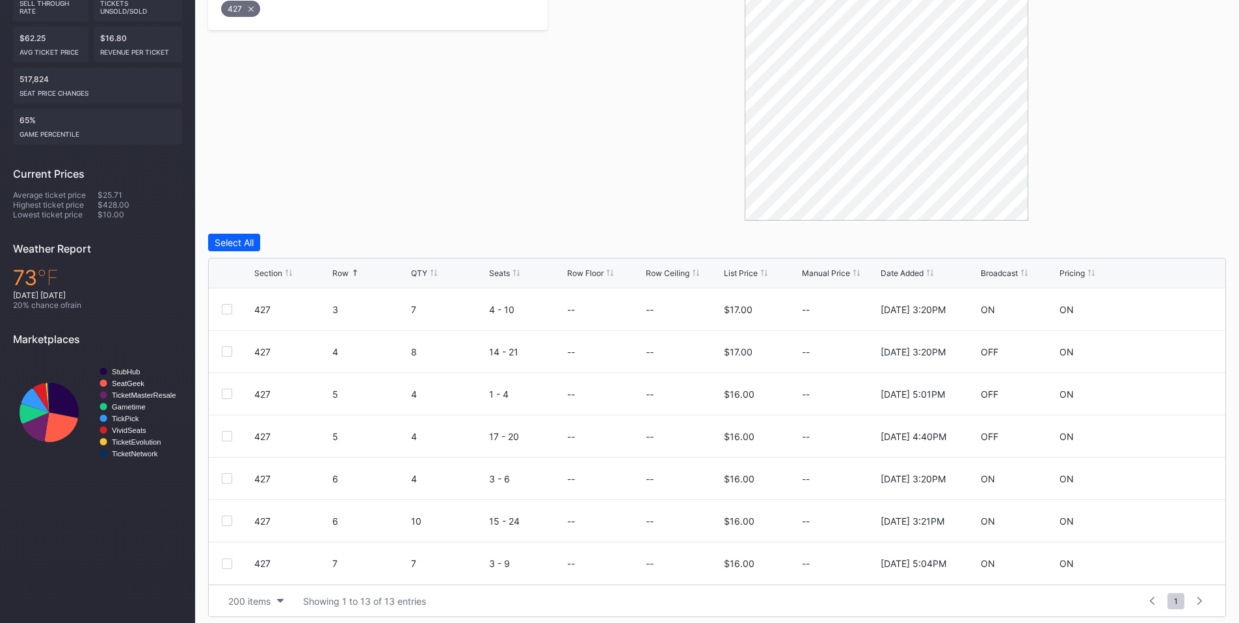
scroll to position [0, 0]
